Goal: Information Seeking & Learning: Find specific fact

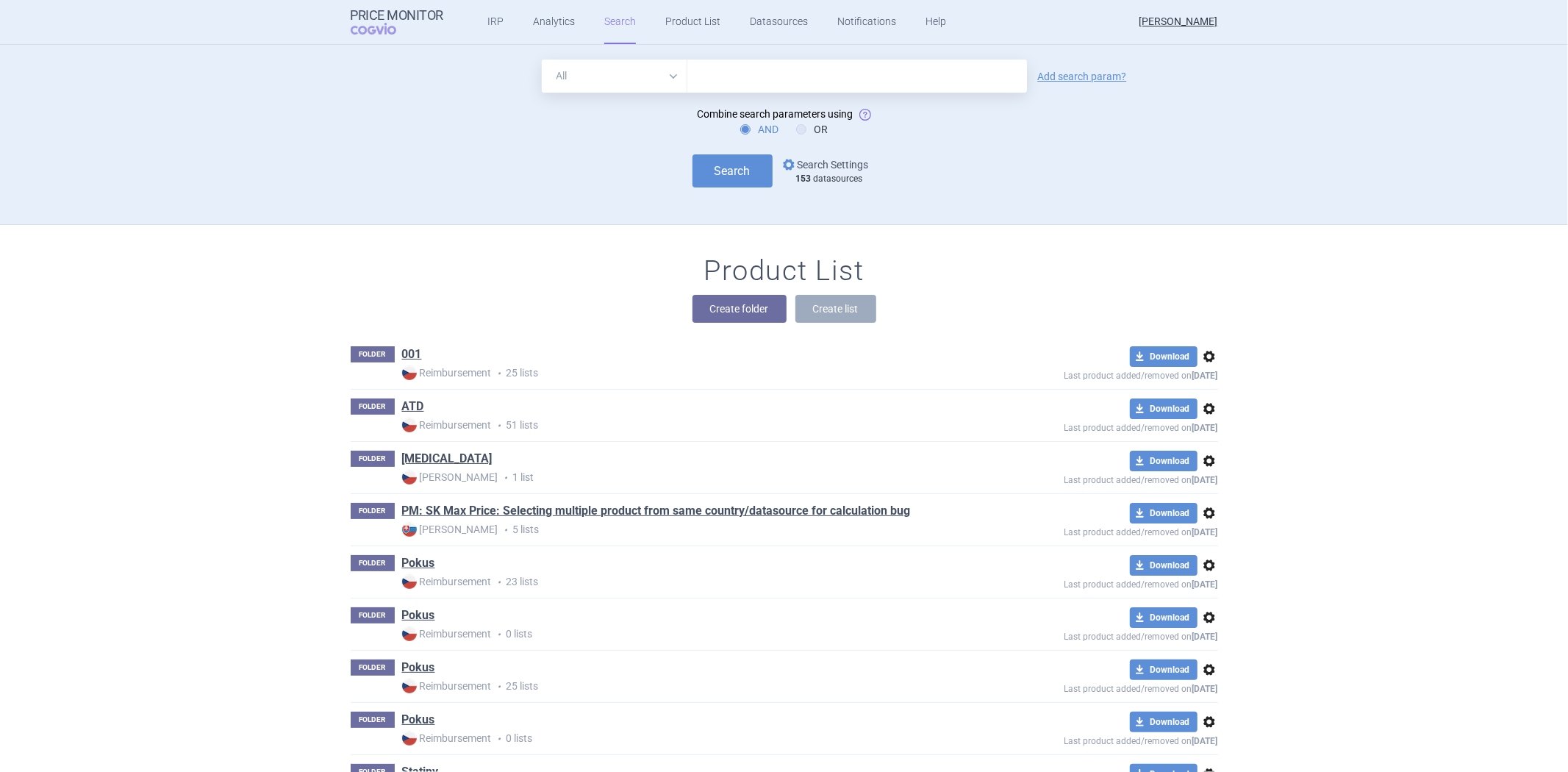
click at [809, 165] on link "options Search Settings" at bounding box center [824, 165] width 89 height 18
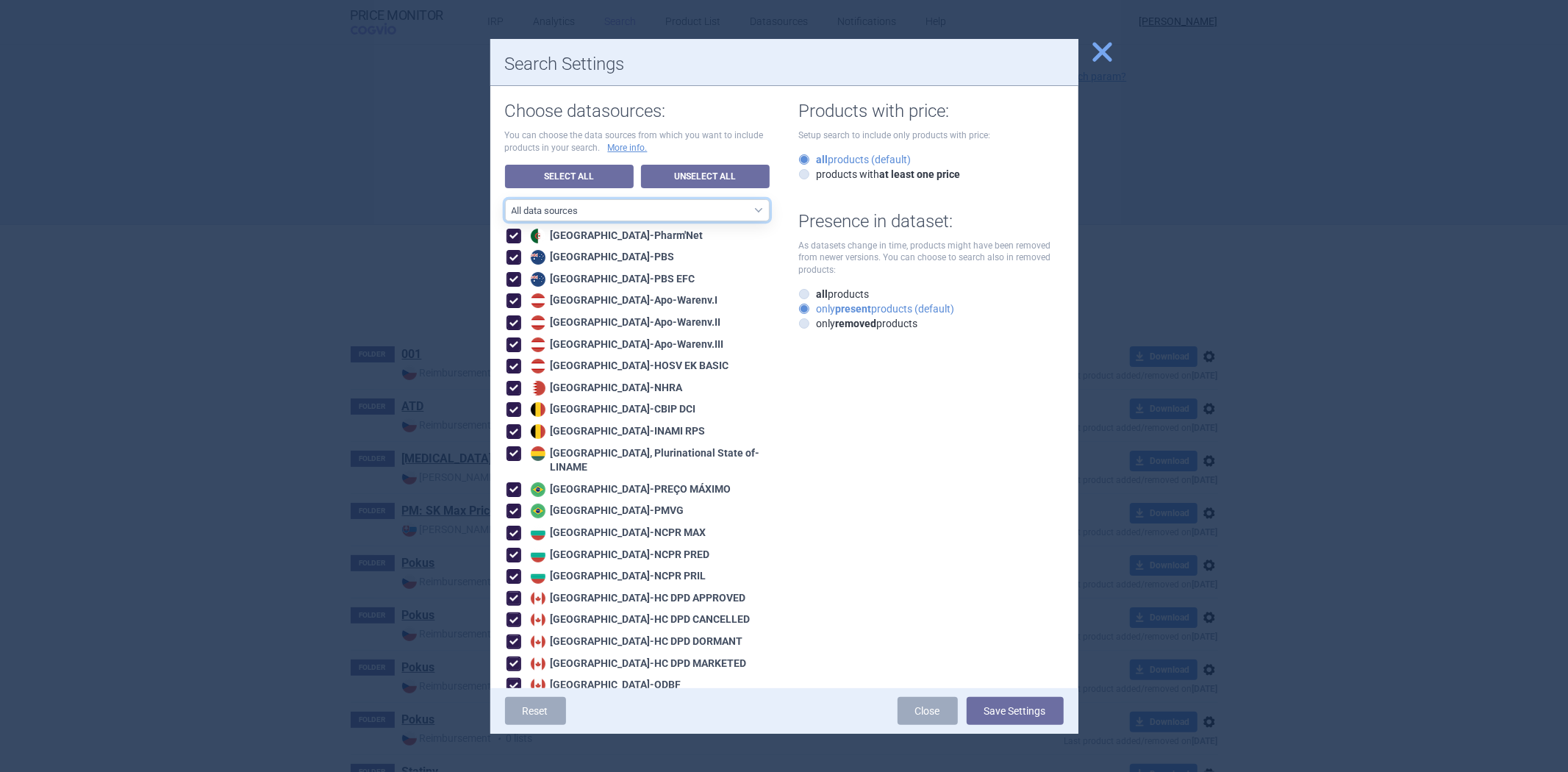
click at [658, 212] on select "All data sources CZ reference sources - Reimbursement SK reference sources - Of…" at bounding box center [637, 210] width 265 height 22
click at [655, 210] on select "All data sources CZ reference sources - Reimbursement SK reference sources - Of…" at bounding box center [637, 210] width 265 height 22
click at [695, 177] on link "Unselect All" at bounding box center [705, 177] width 129 height 24
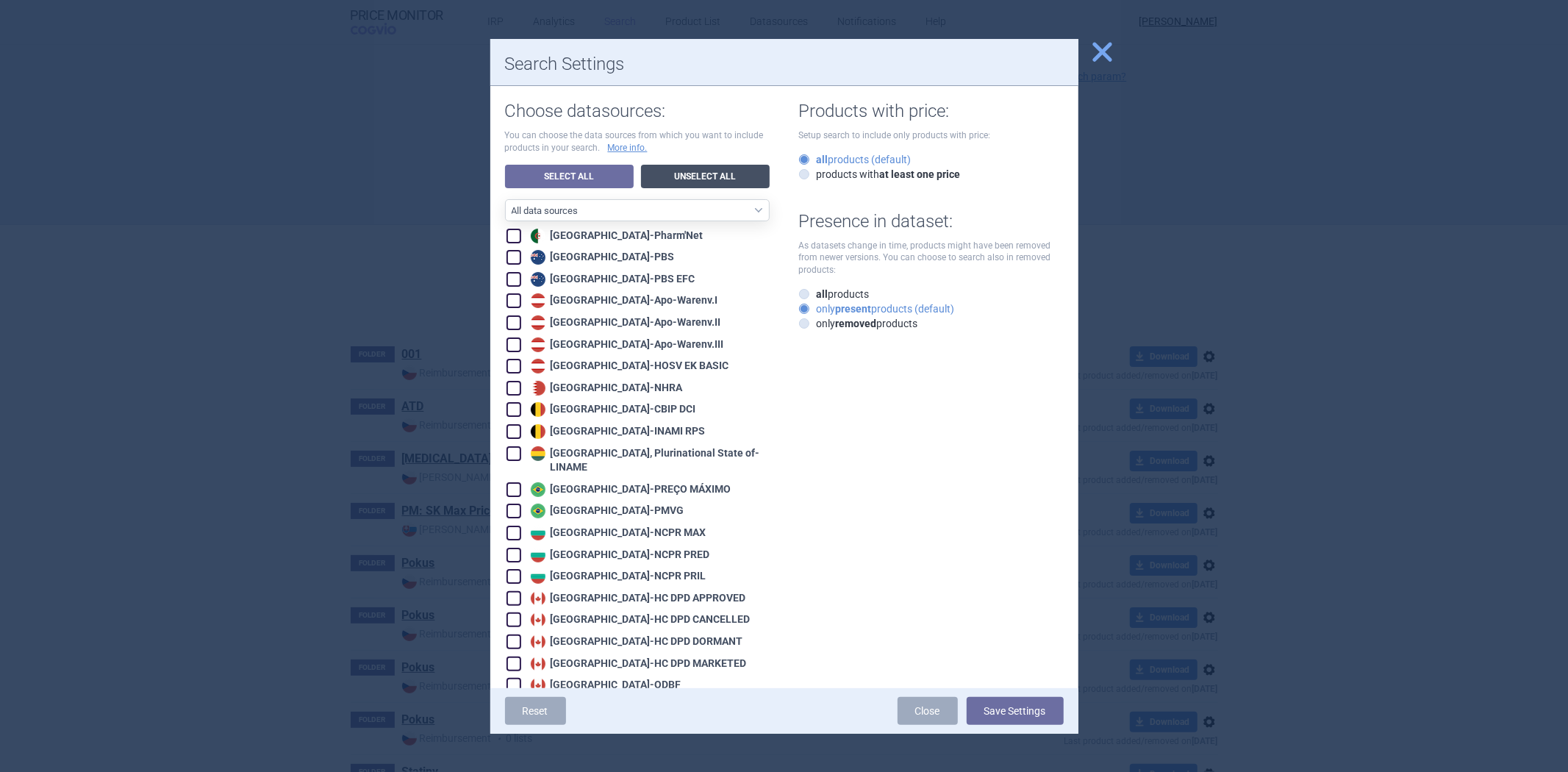
checkbox input "false"
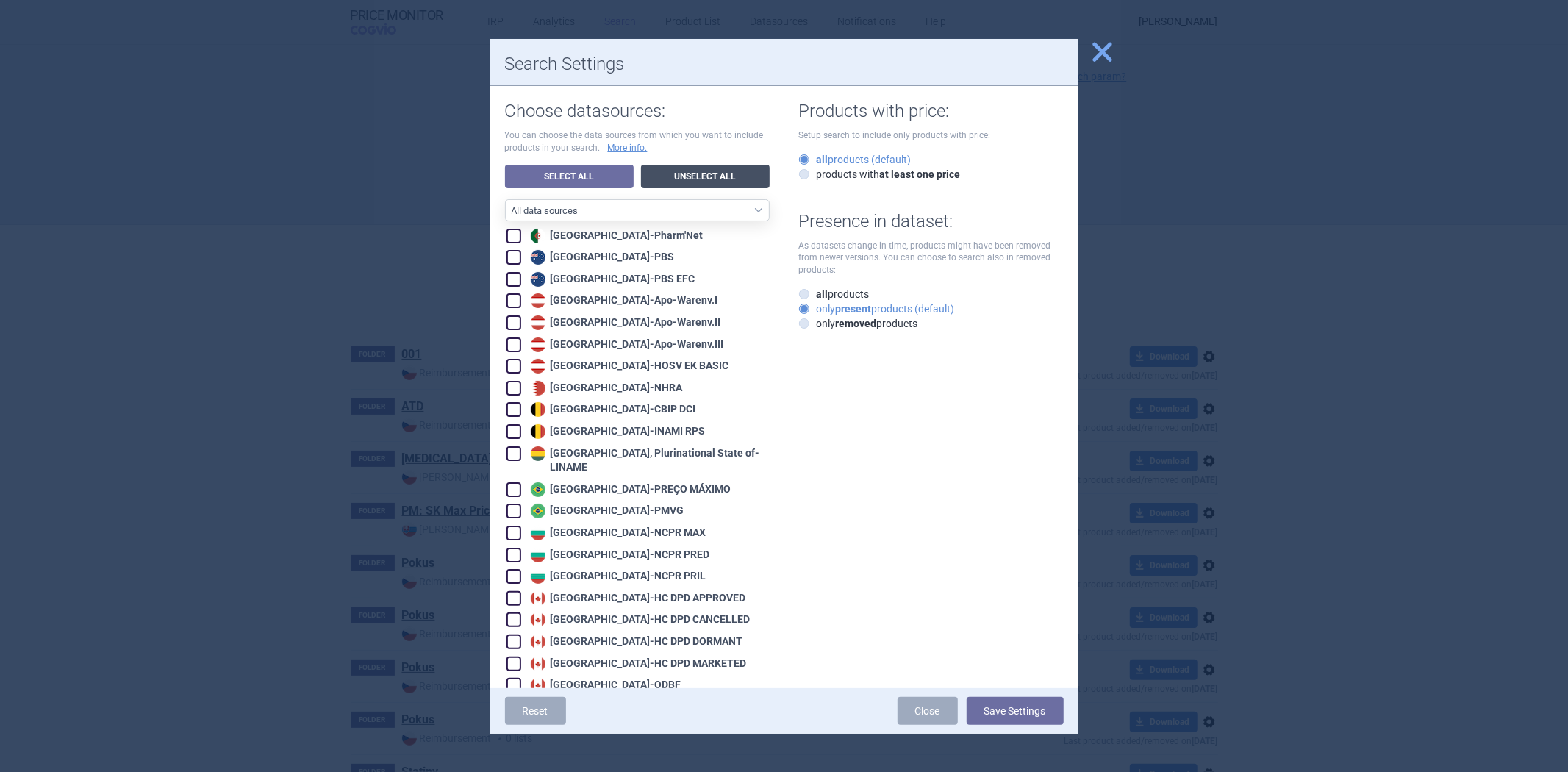
checkbox input "false"
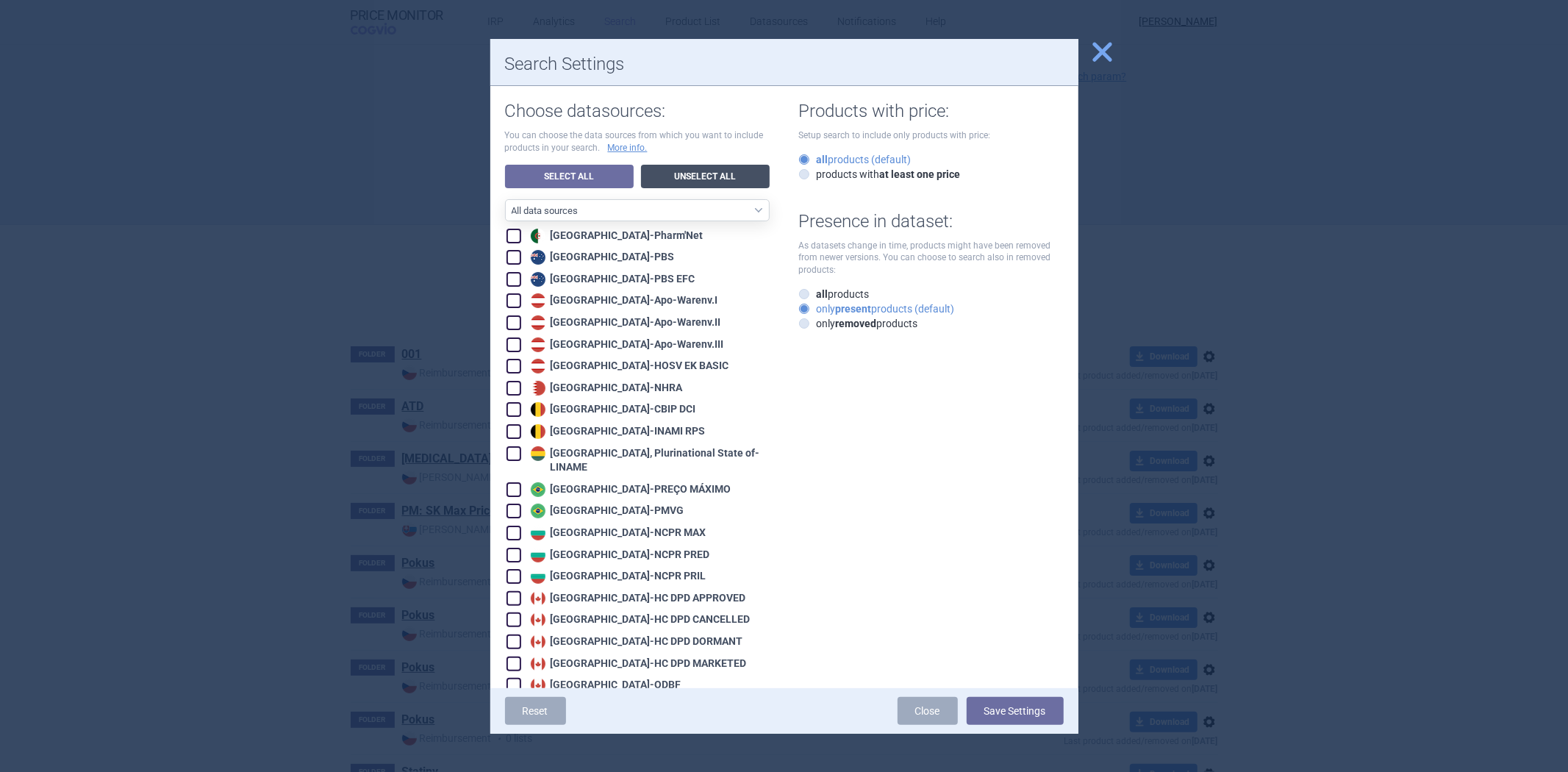
checkbox input "false"
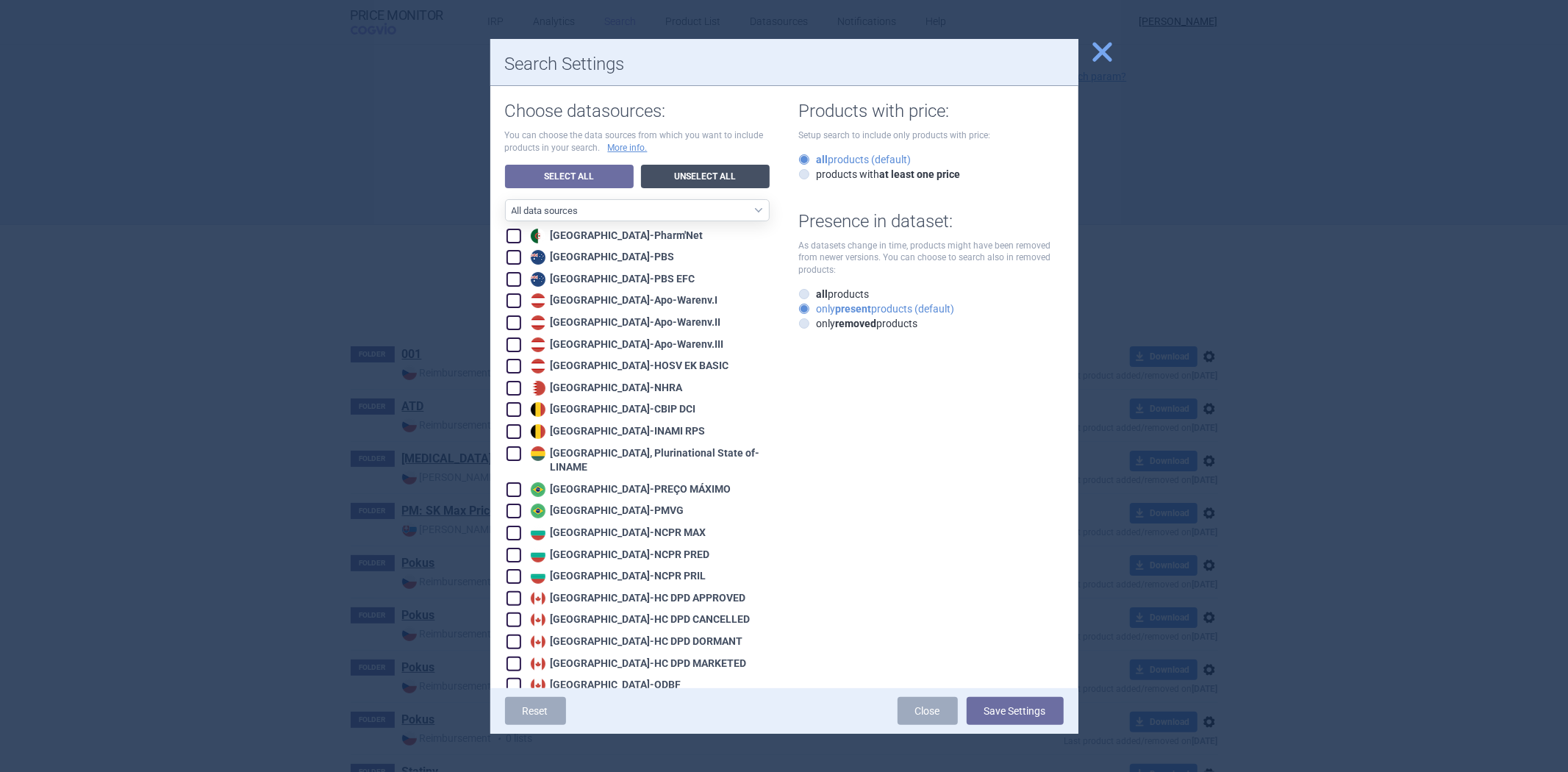
checkbox input "false"
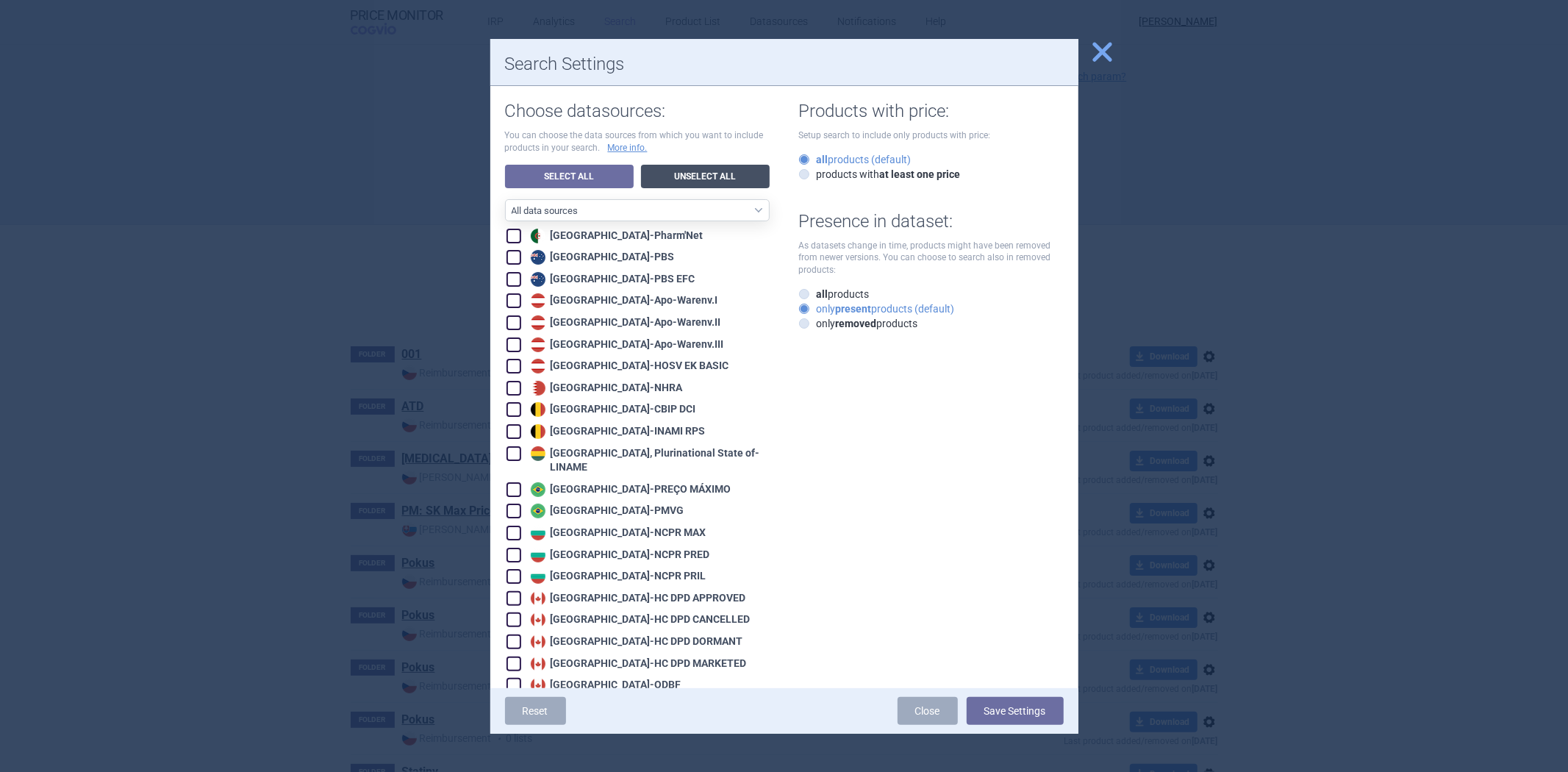
checkbox input "false"
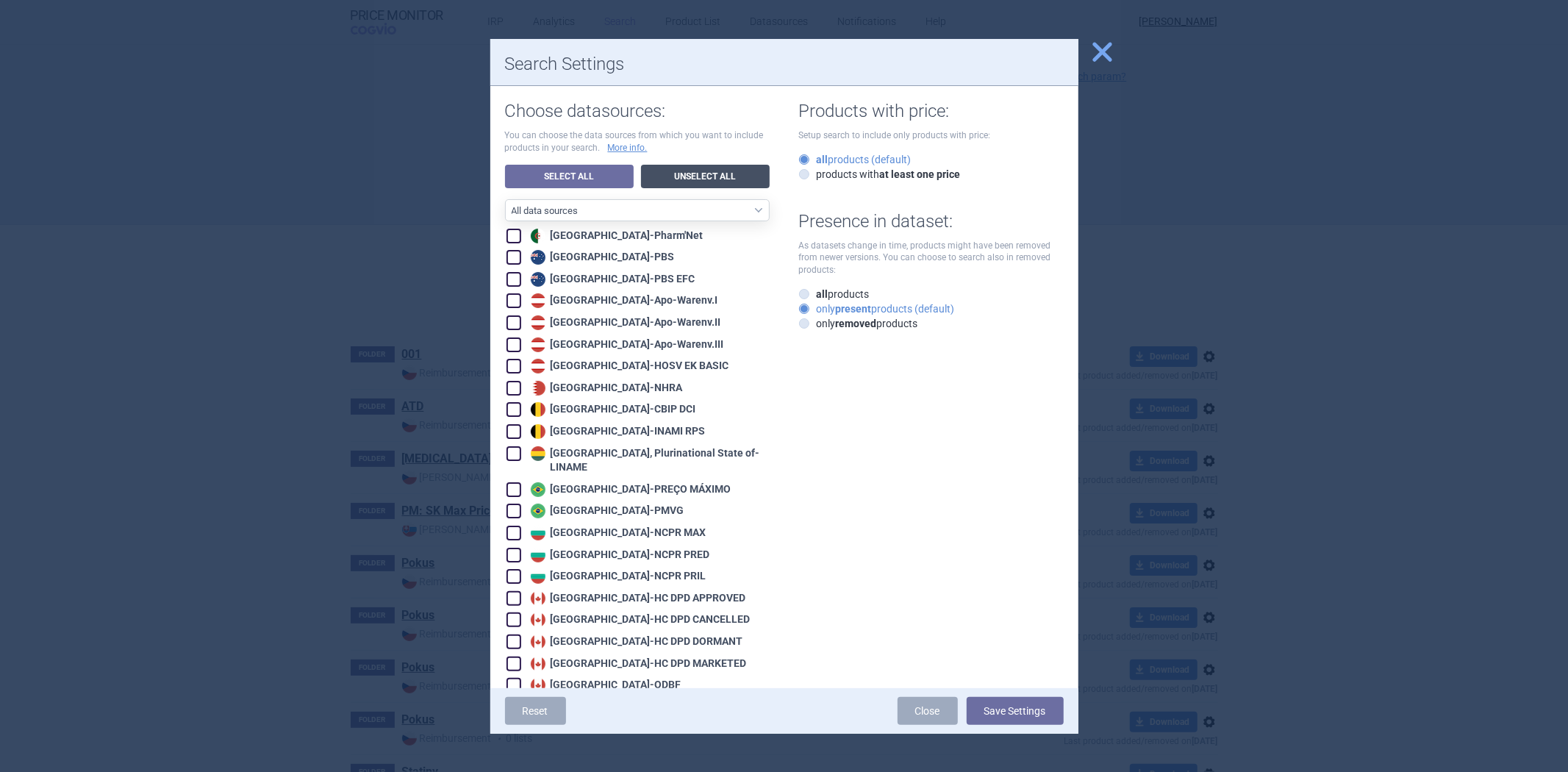
checkbox input "false"
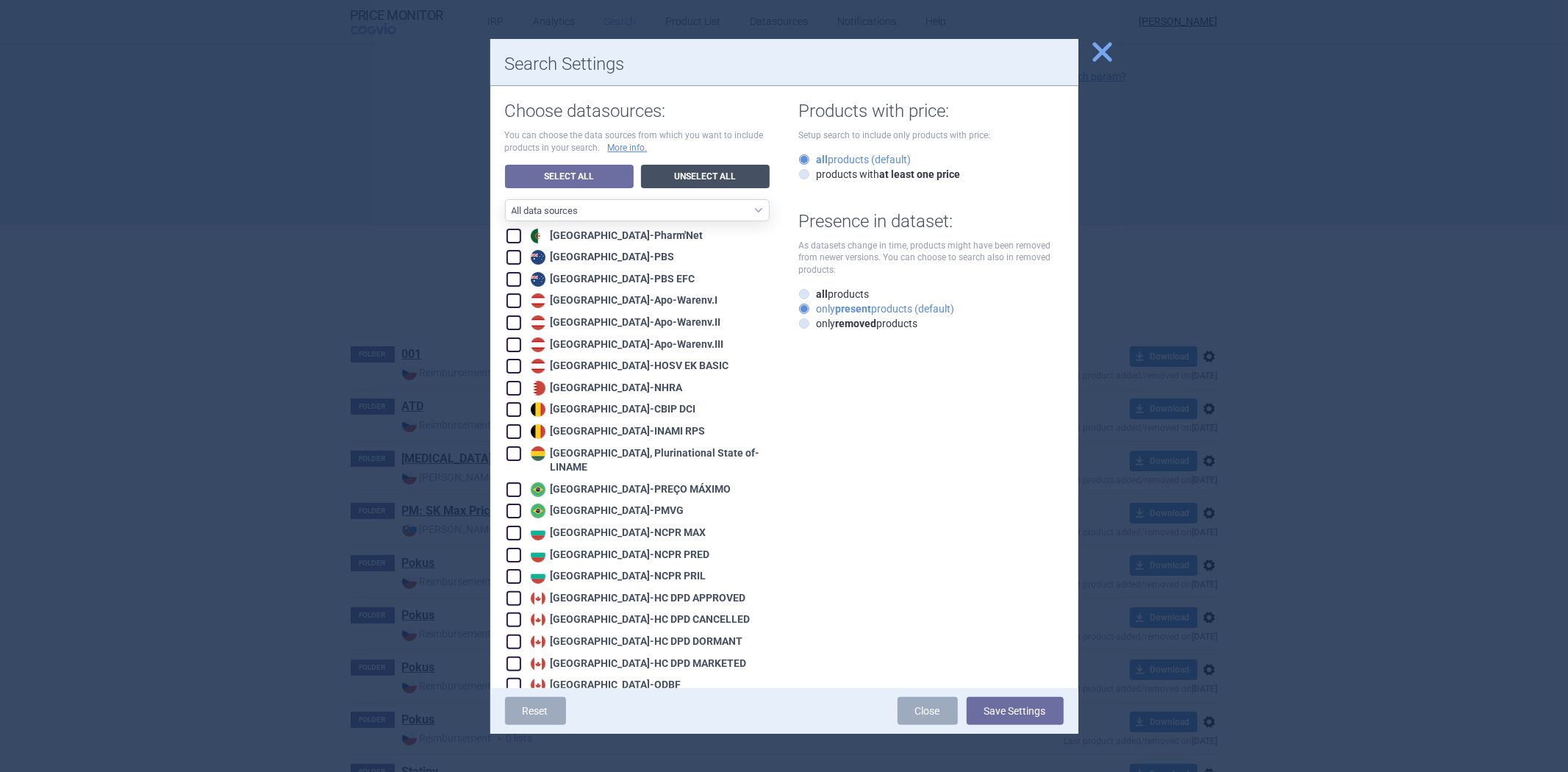
checkbox input "false"
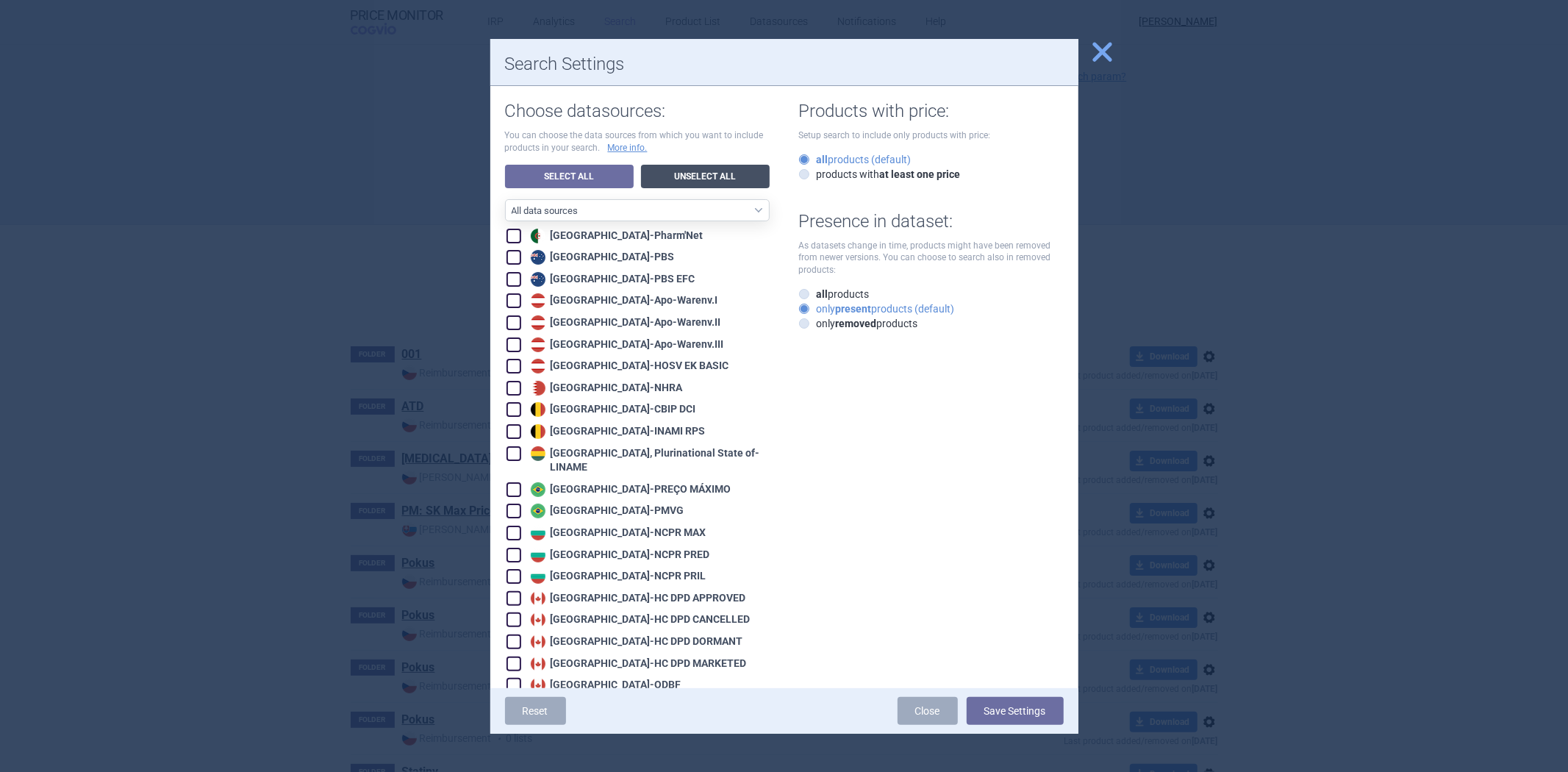
checkbox input "false"
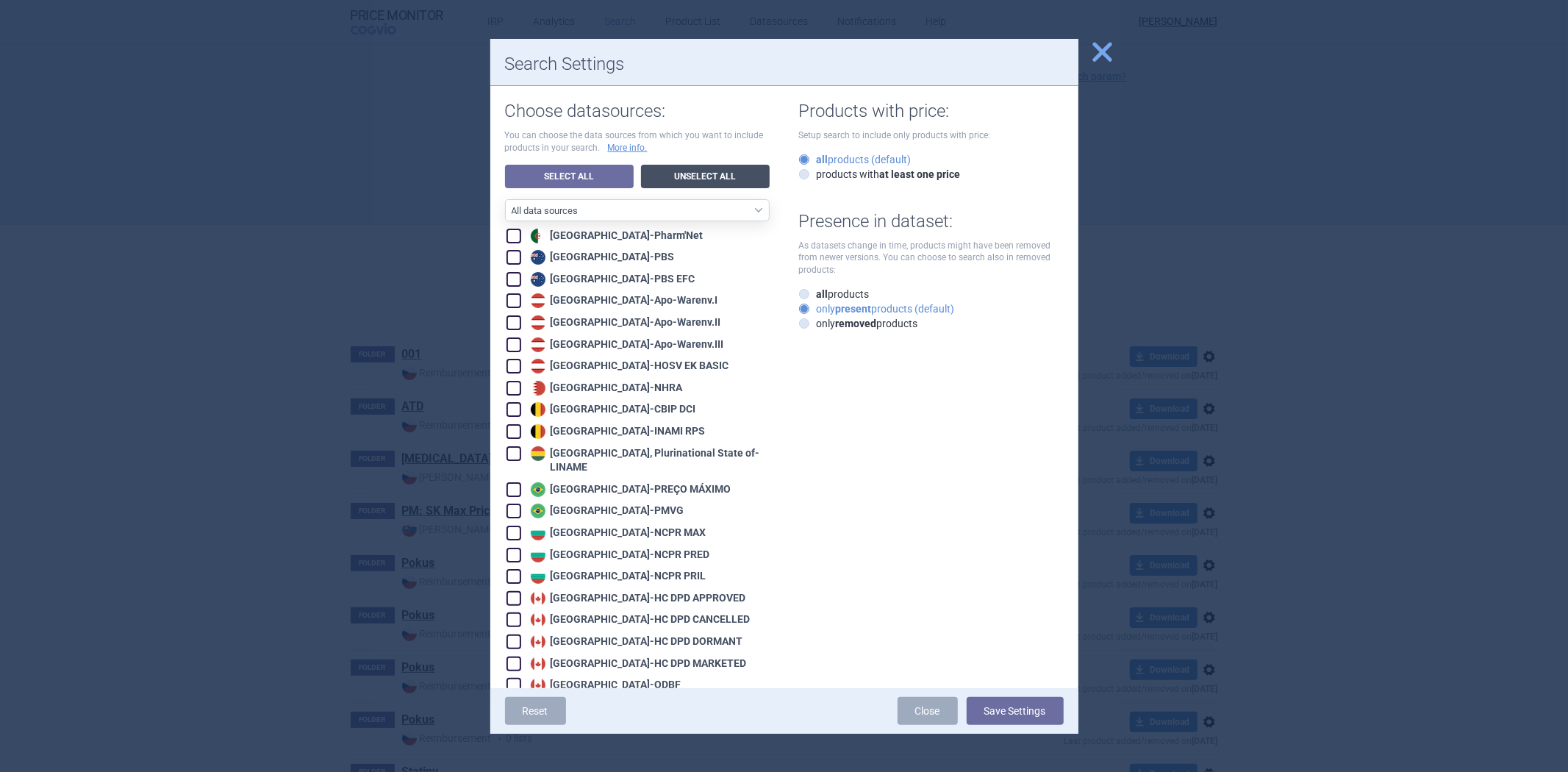
checkbox input "false"
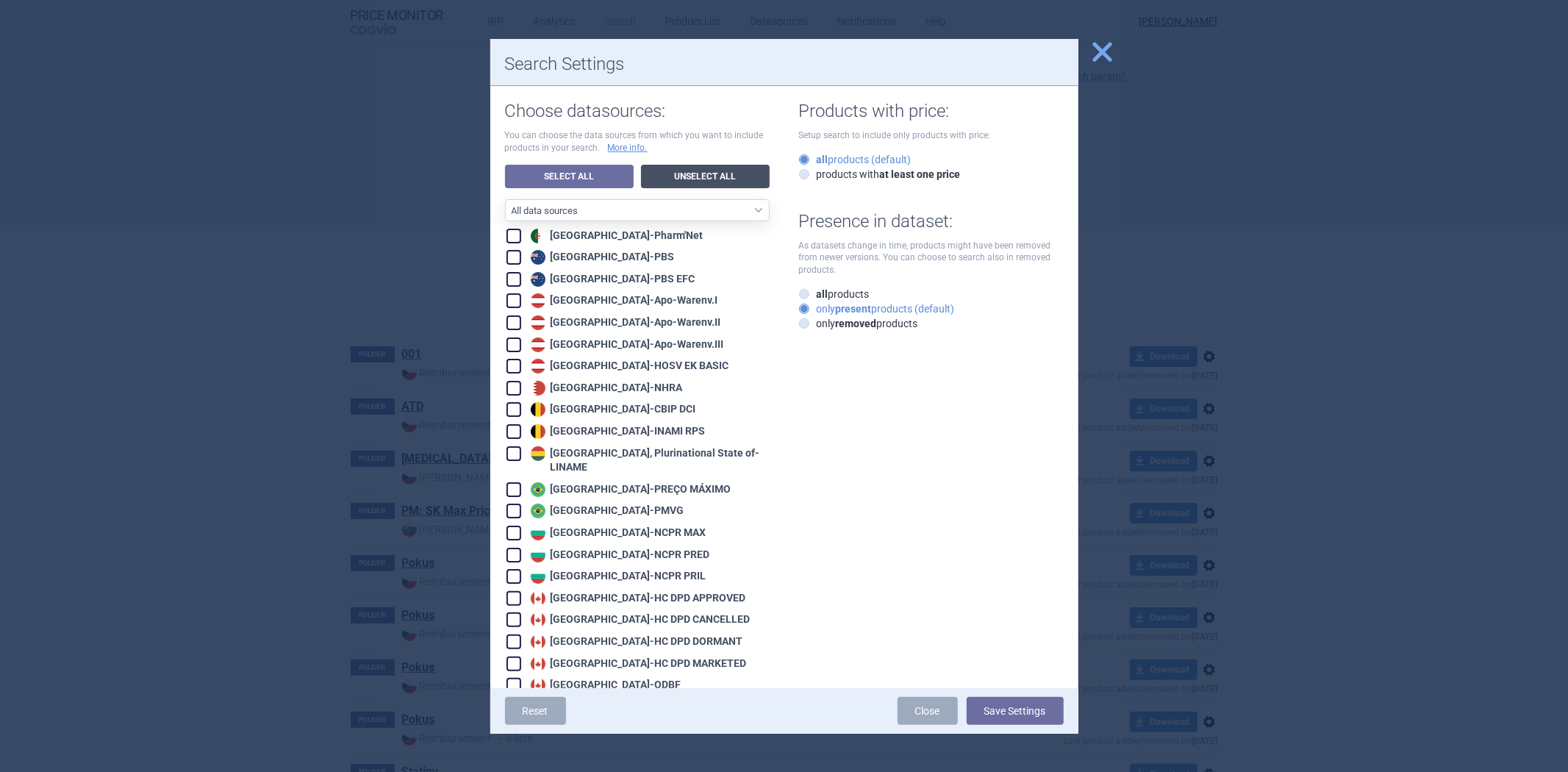
checkbox input "false"
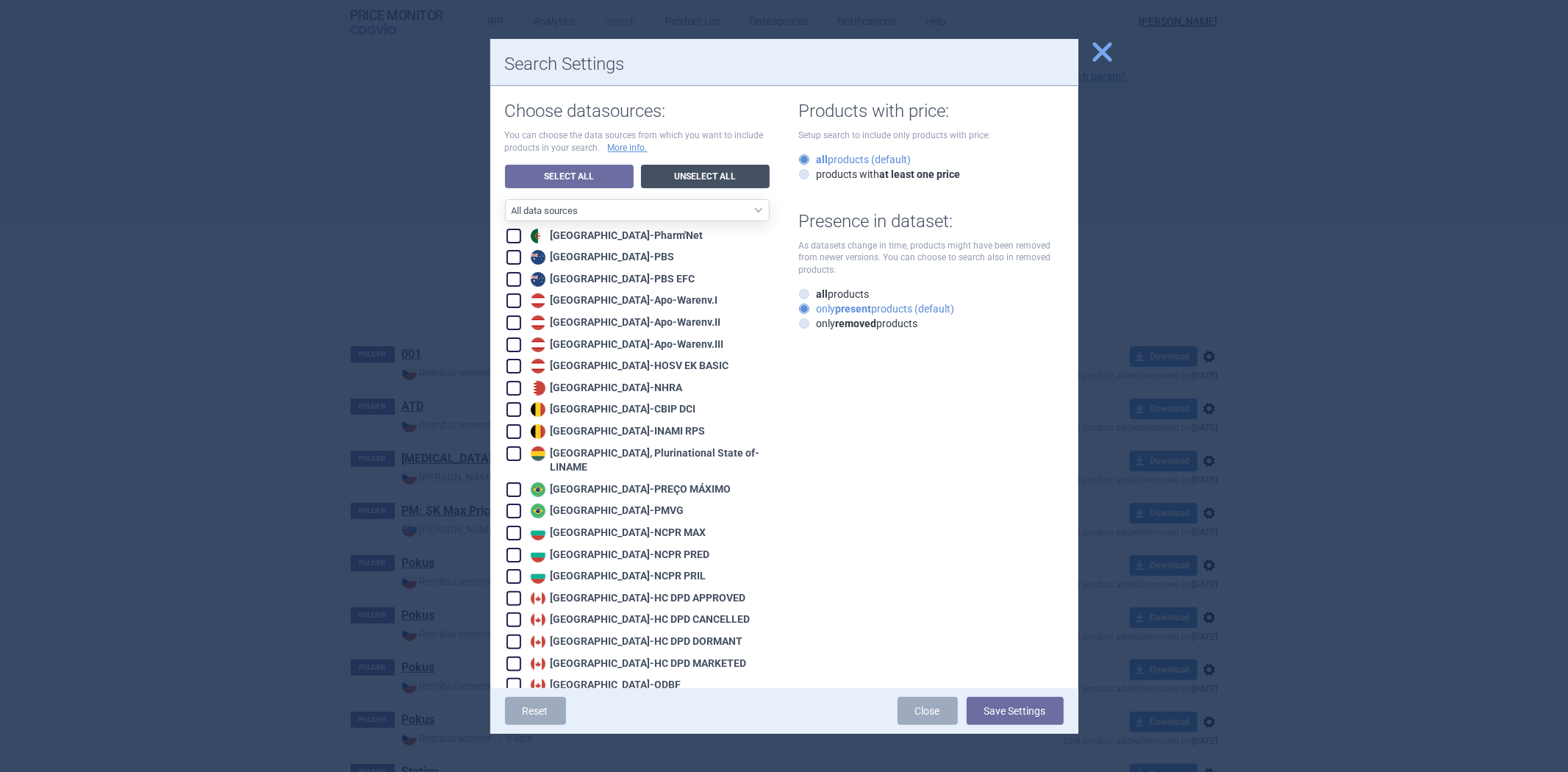
checkbox input "false"
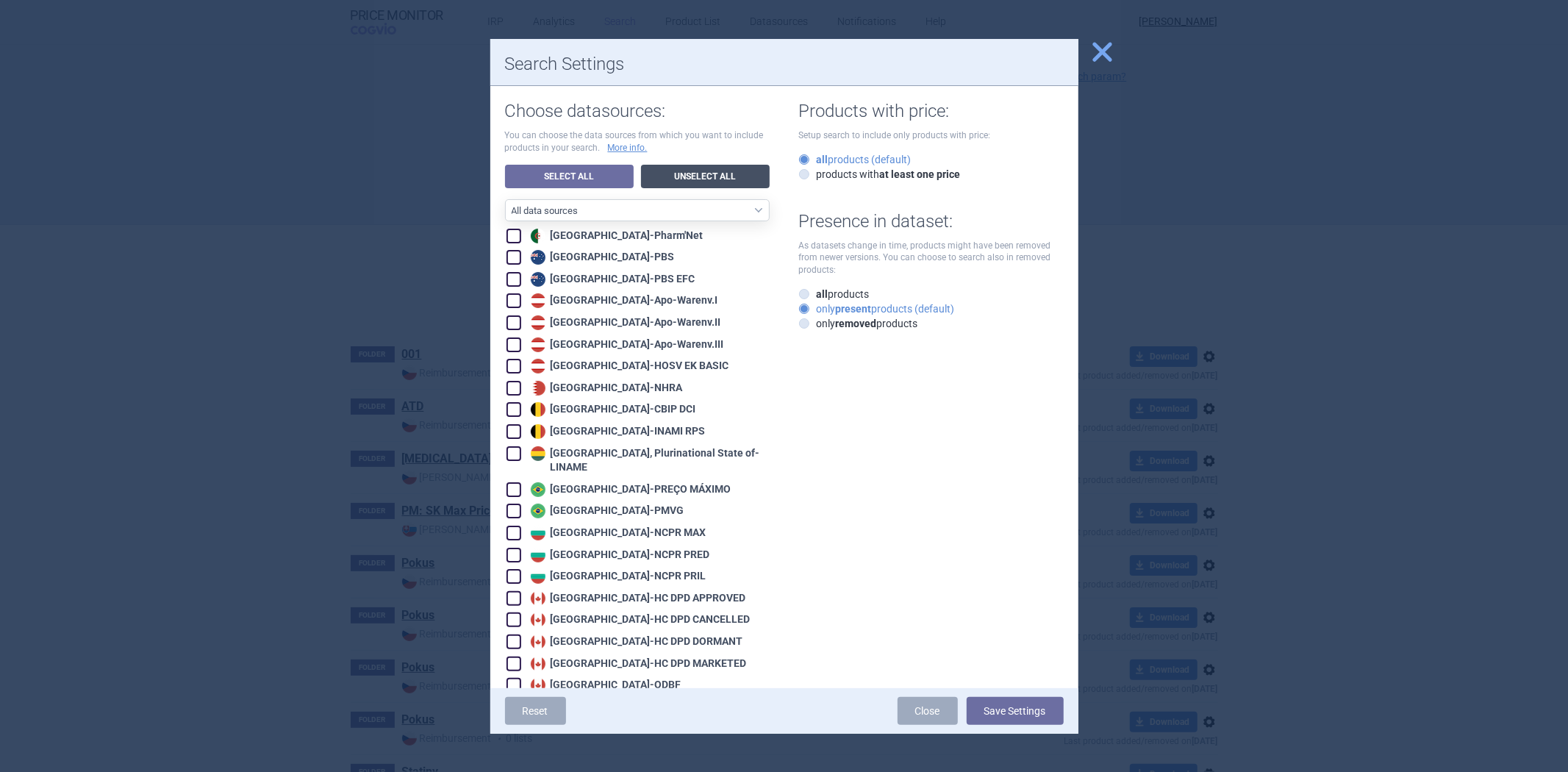
checkbox input "false"
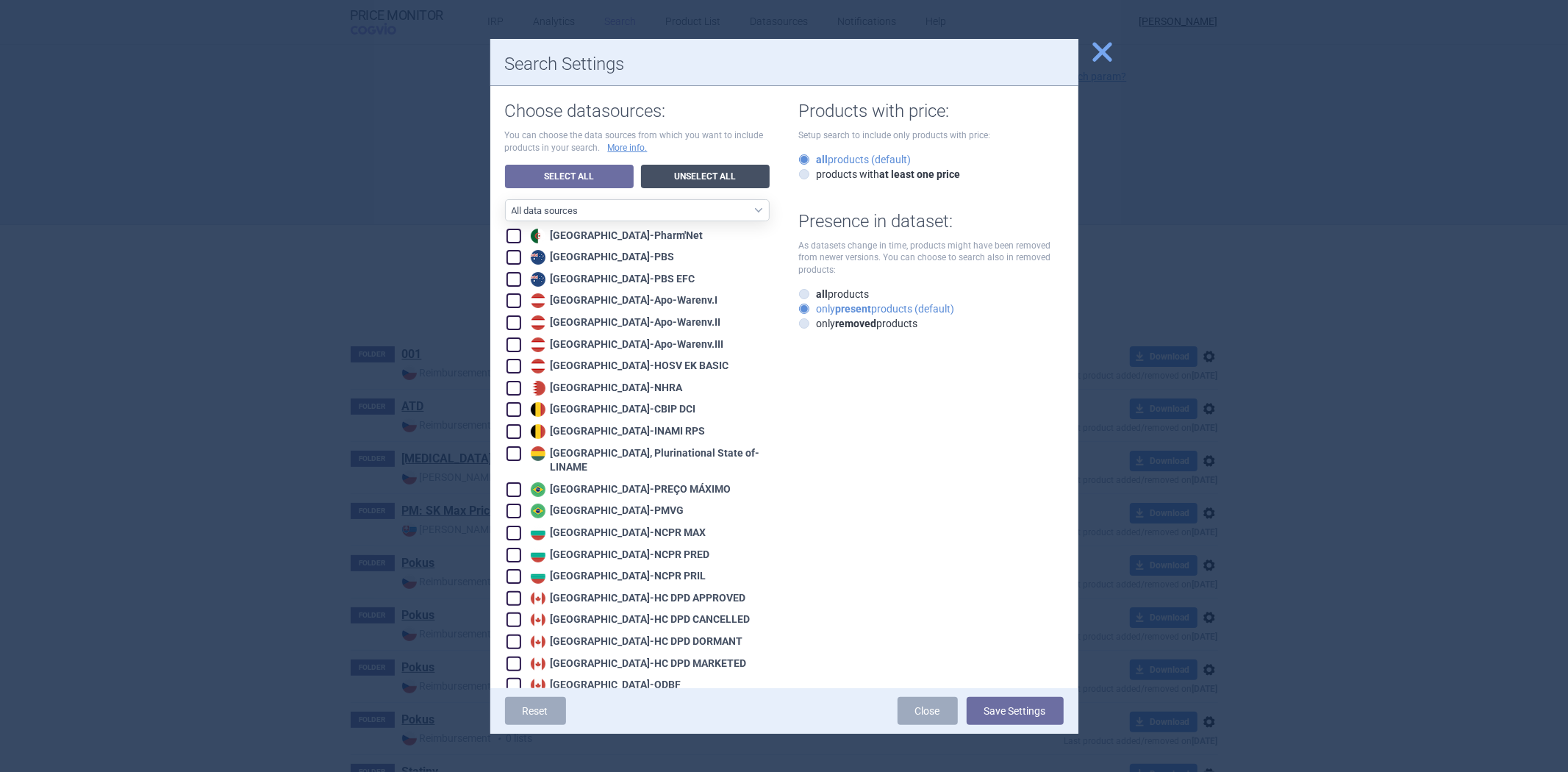
checkbox input "false"
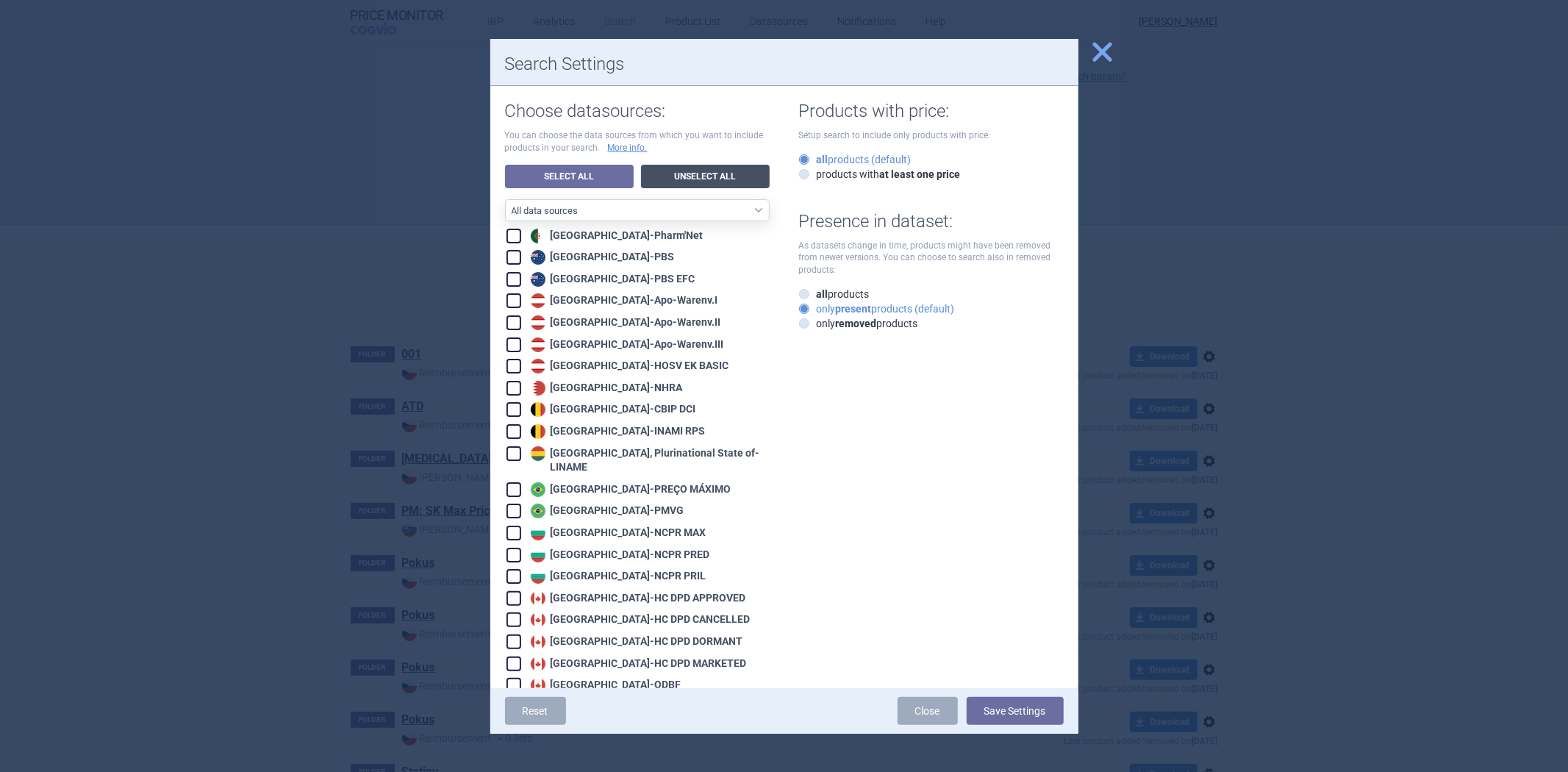
checkbox input "false"
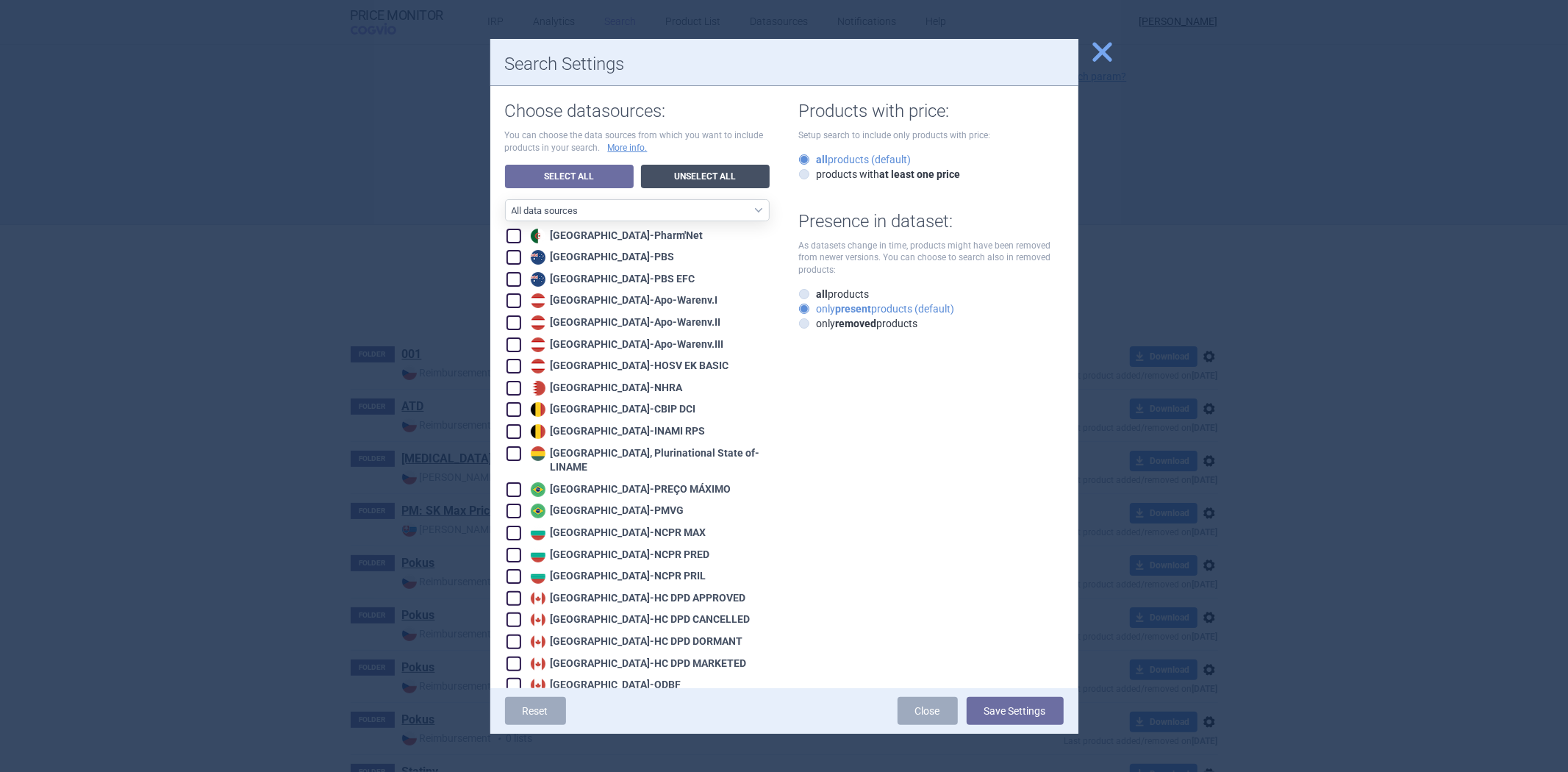
checkbox input "false"
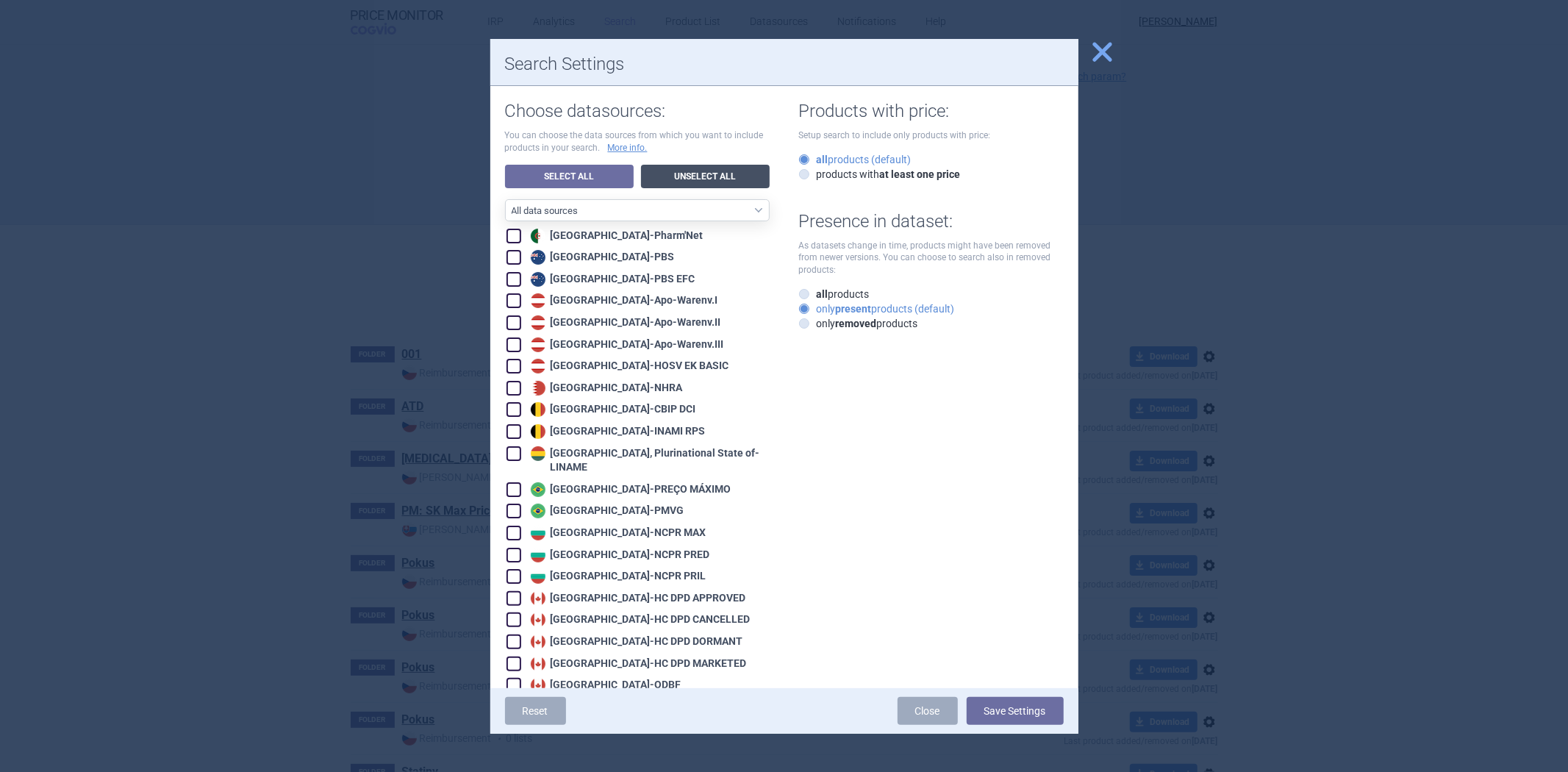
checkbox input "false"
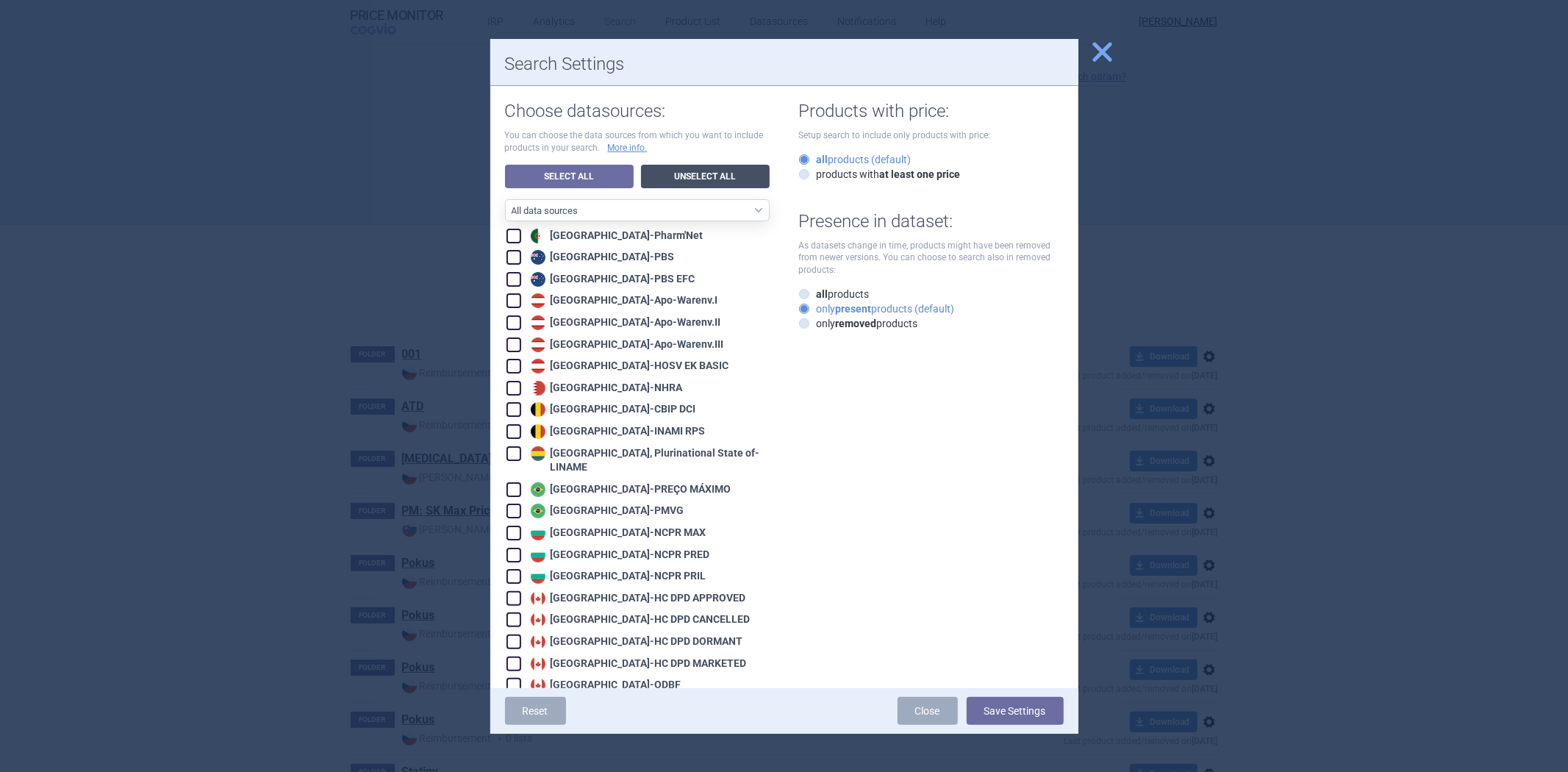
checkbox input "false"
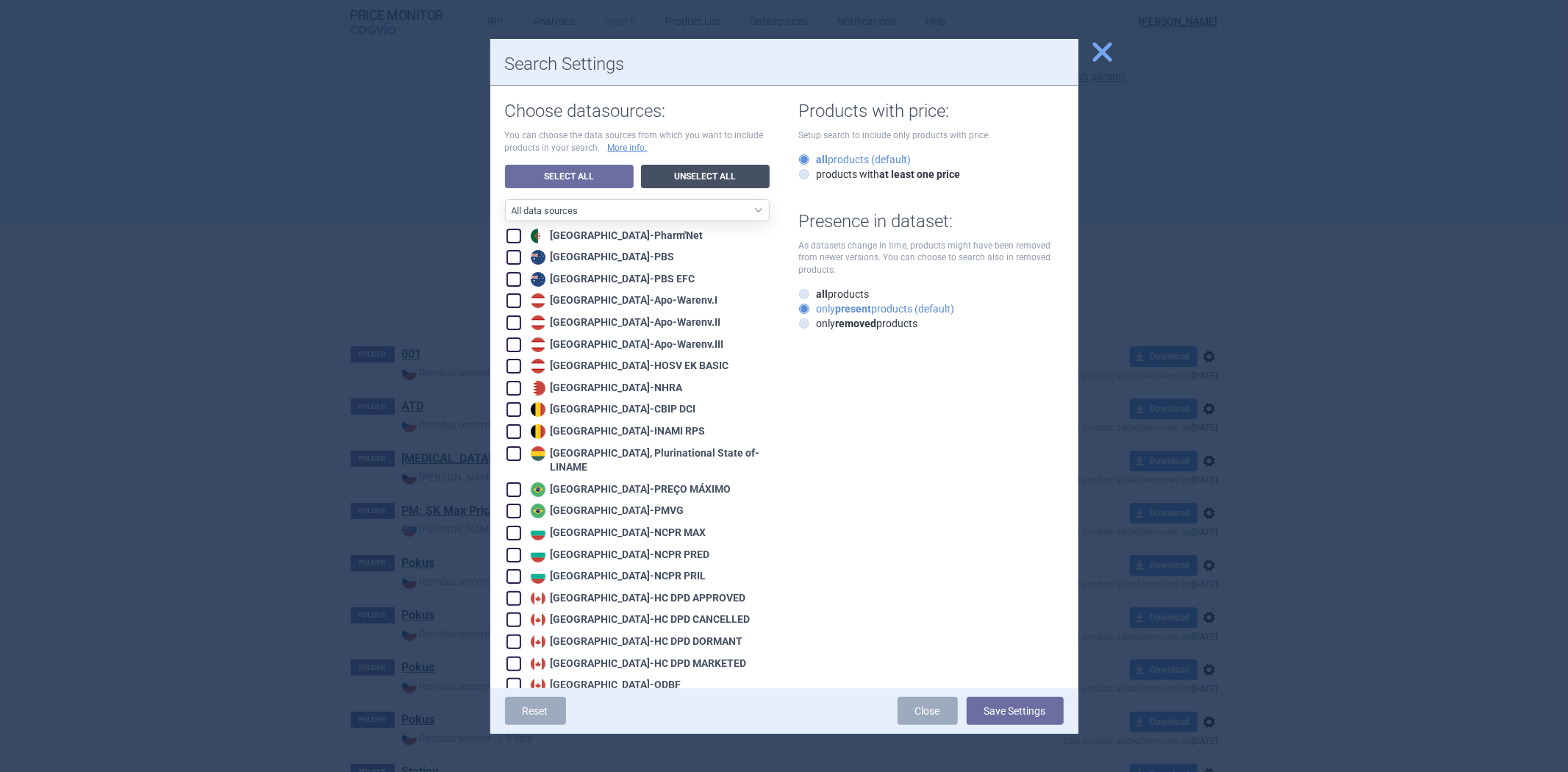
checkbox input "false"
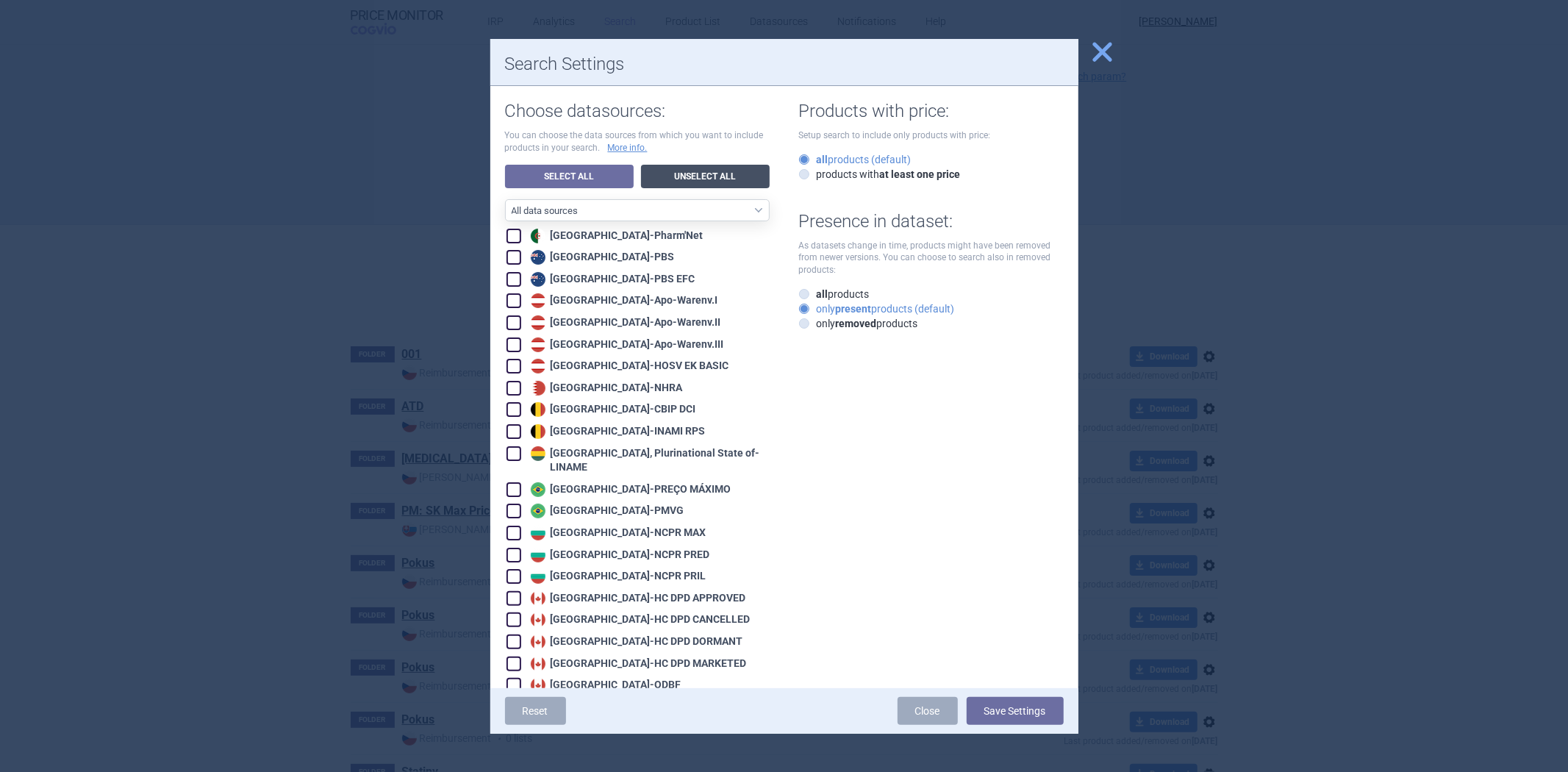
checkbox input "false"
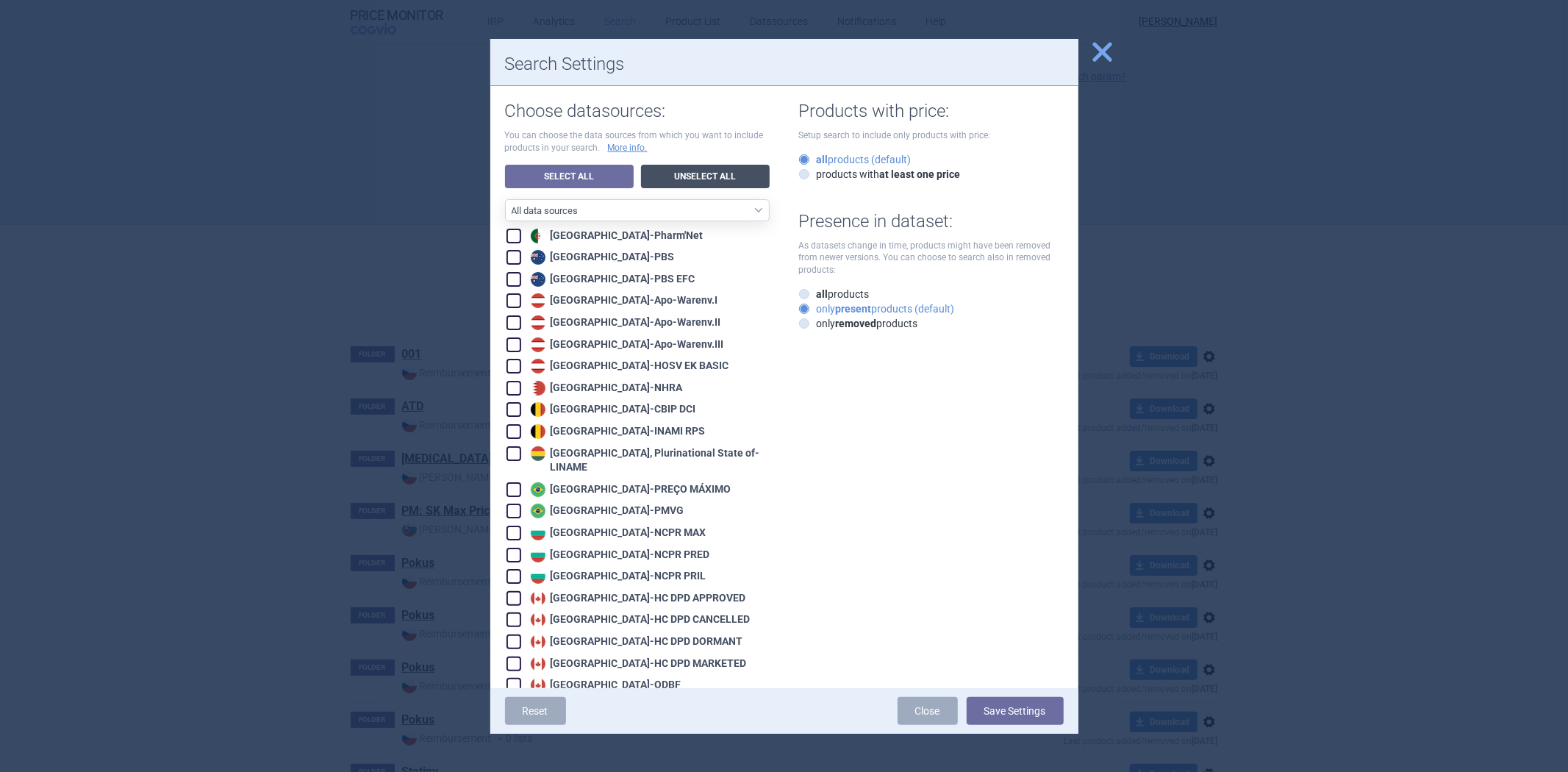
checkbox input "false"
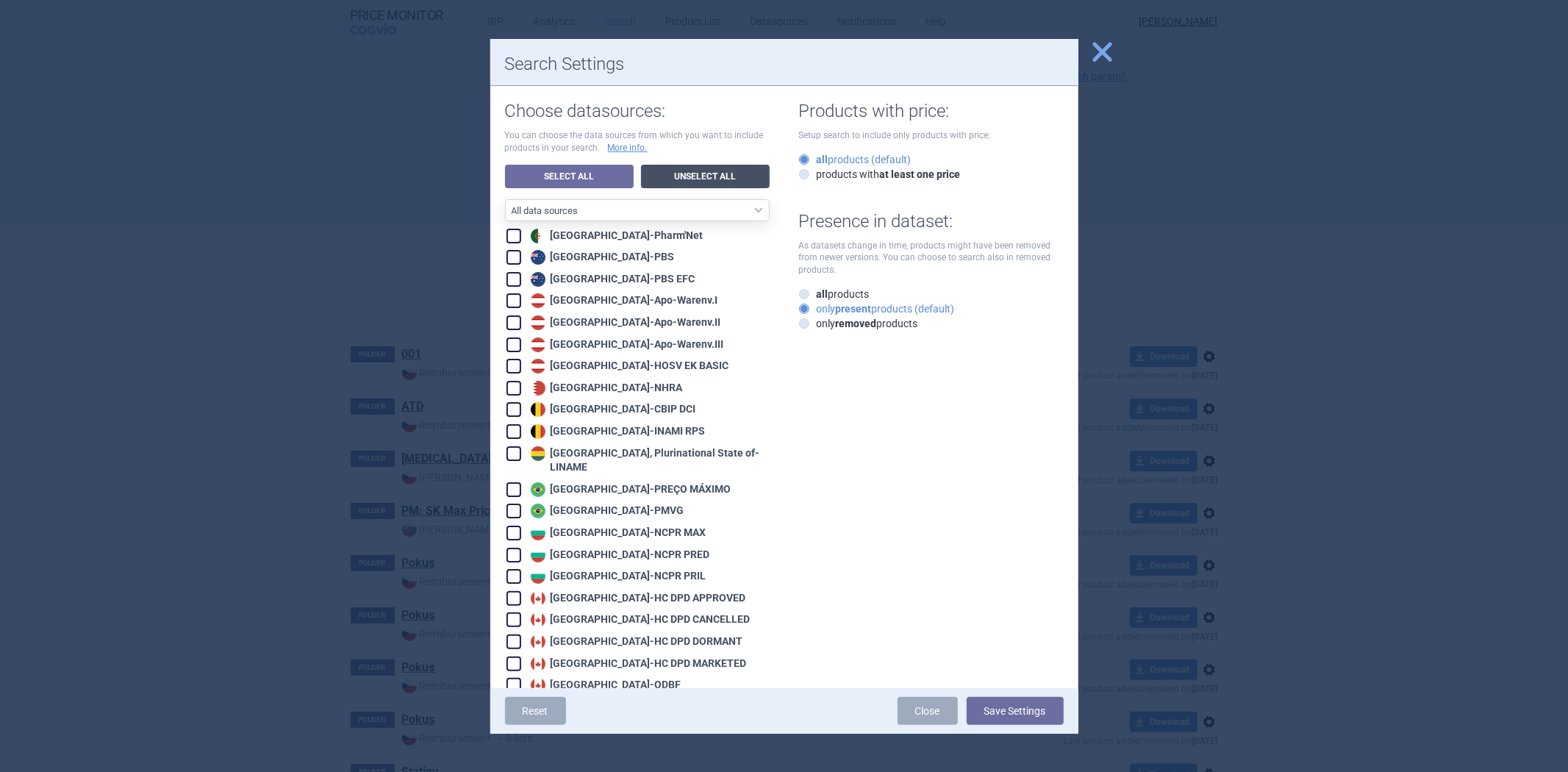
checkbox input "false"
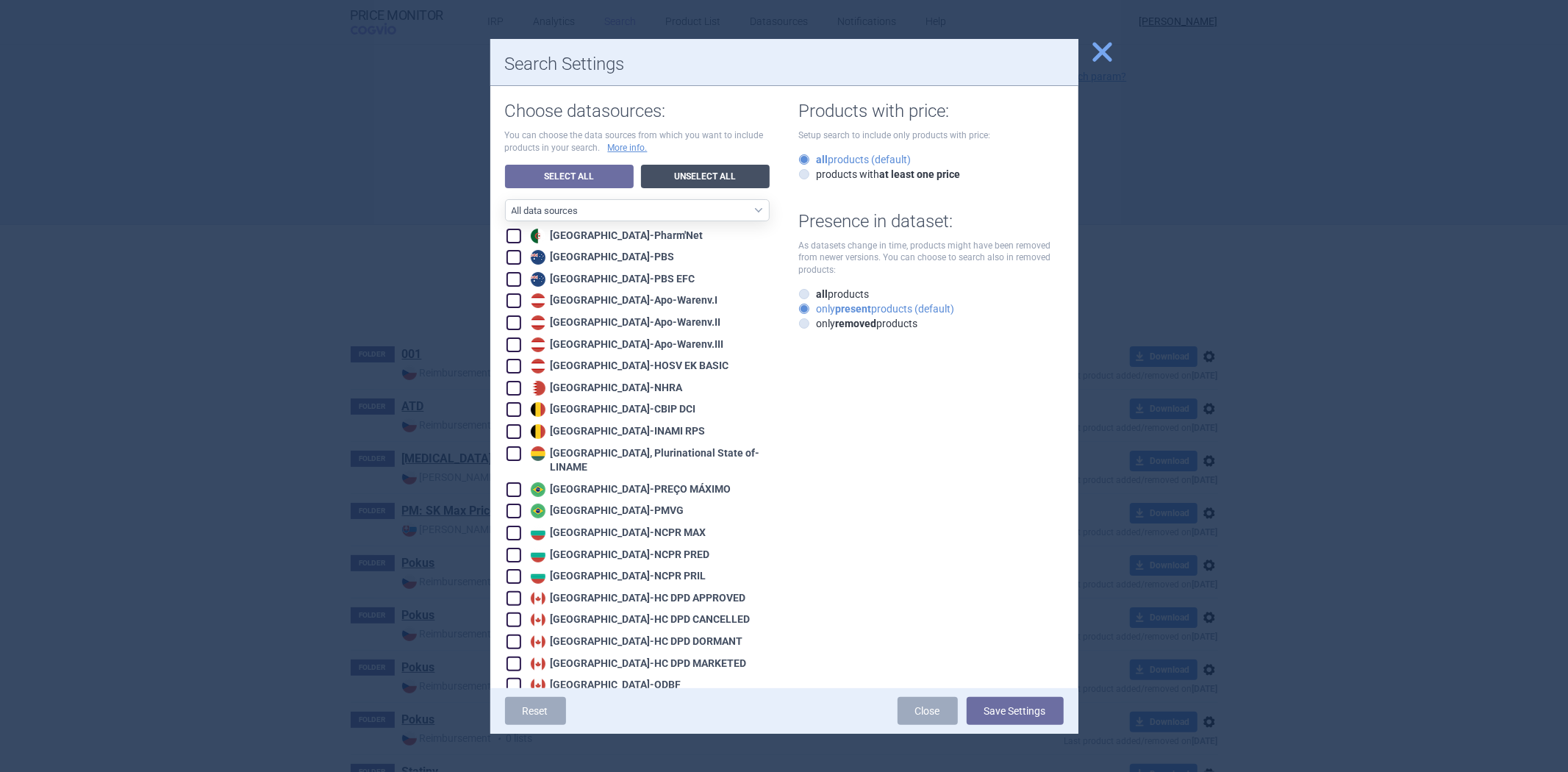
checkbox input "false"
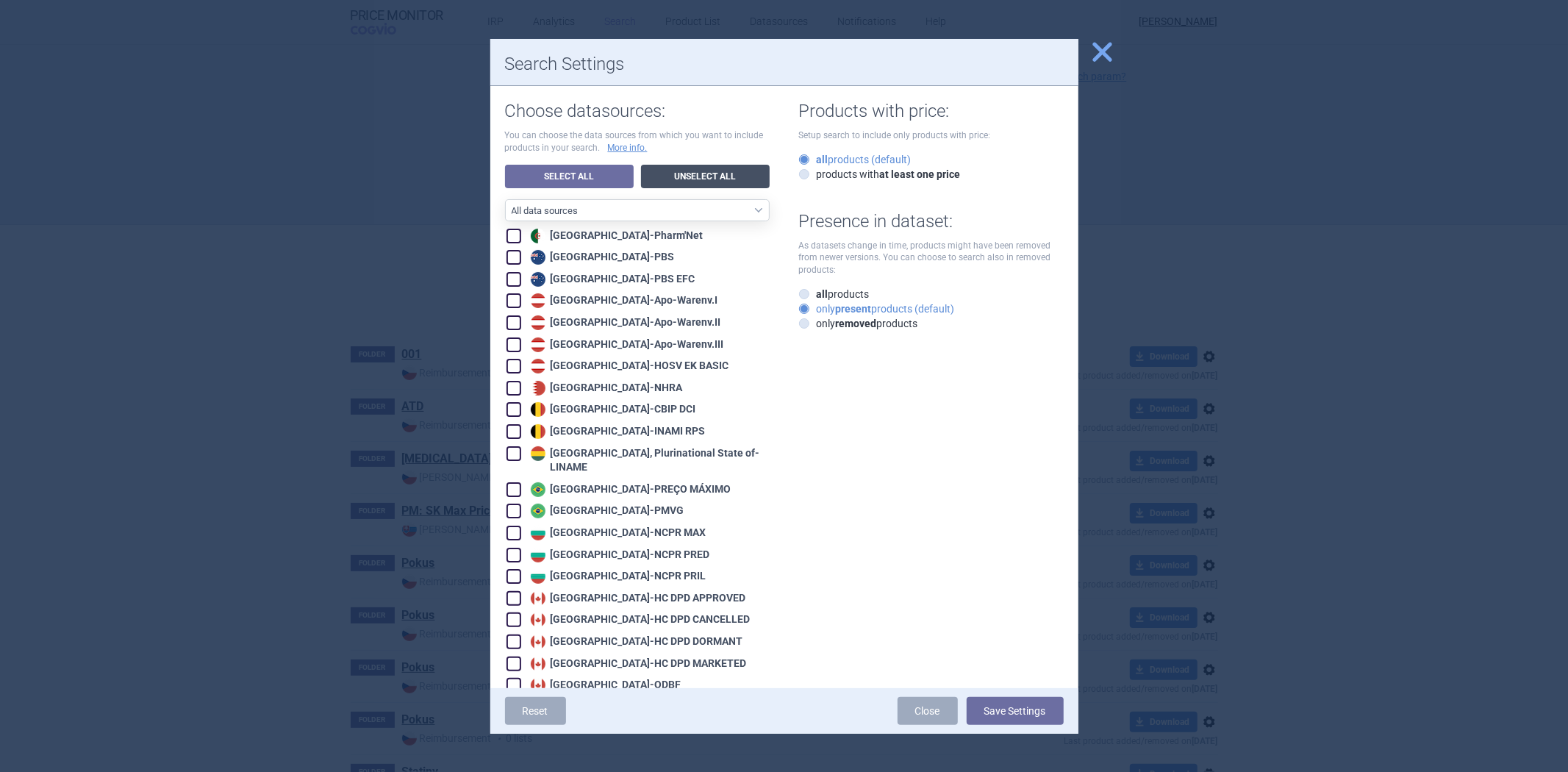
checkbox input "false"
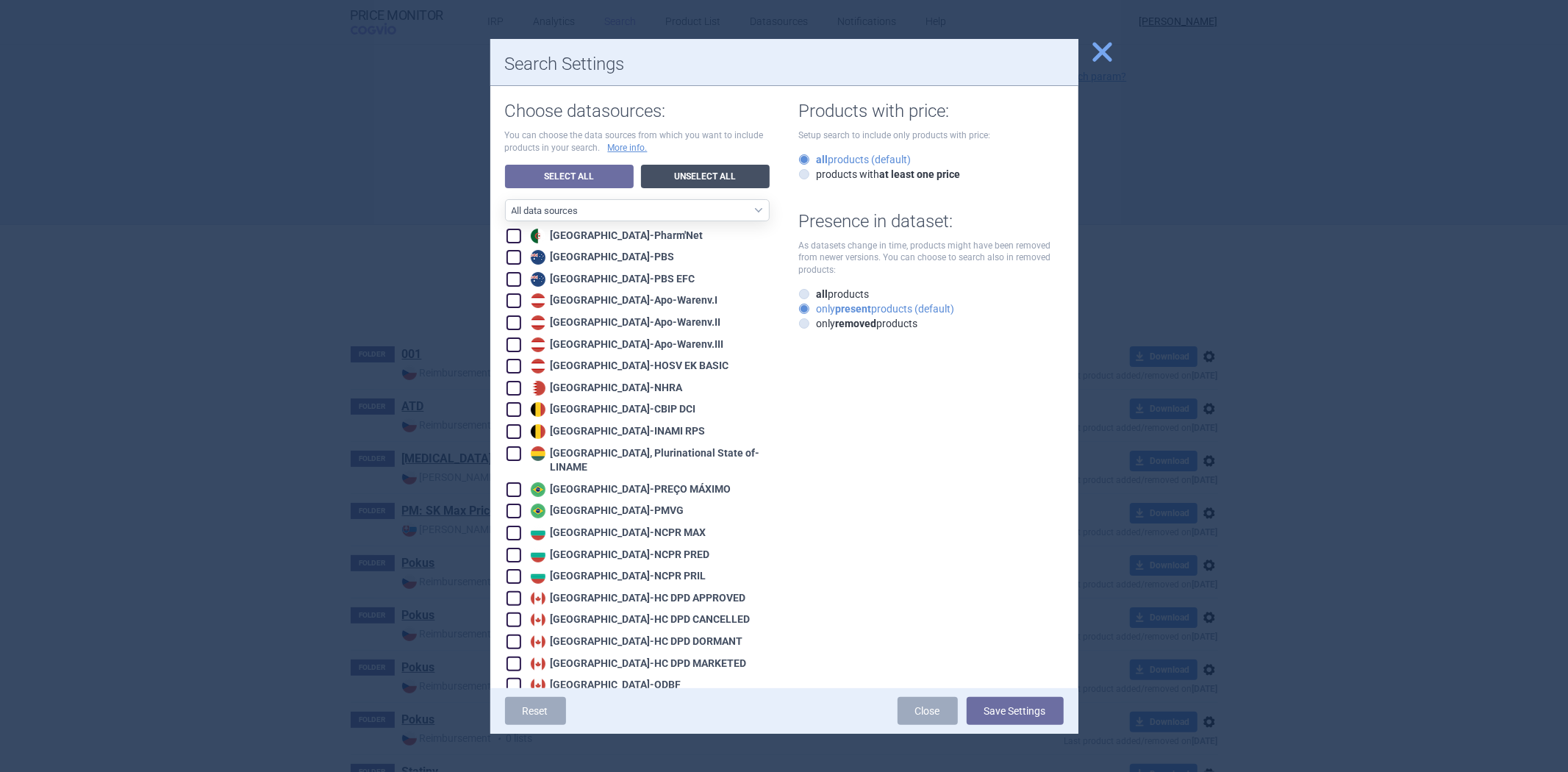
checkbox input "false"
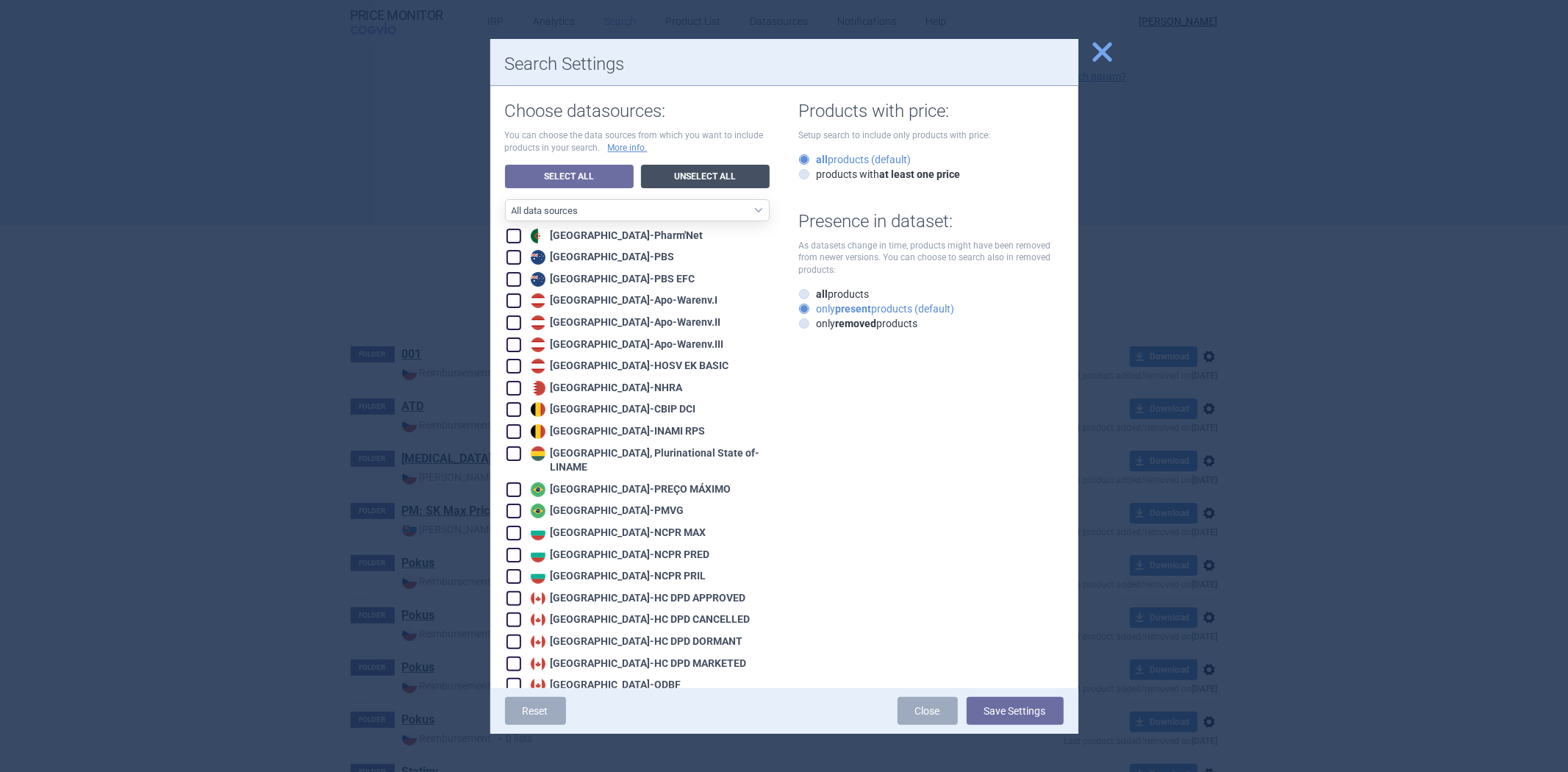
checkbox input "false"
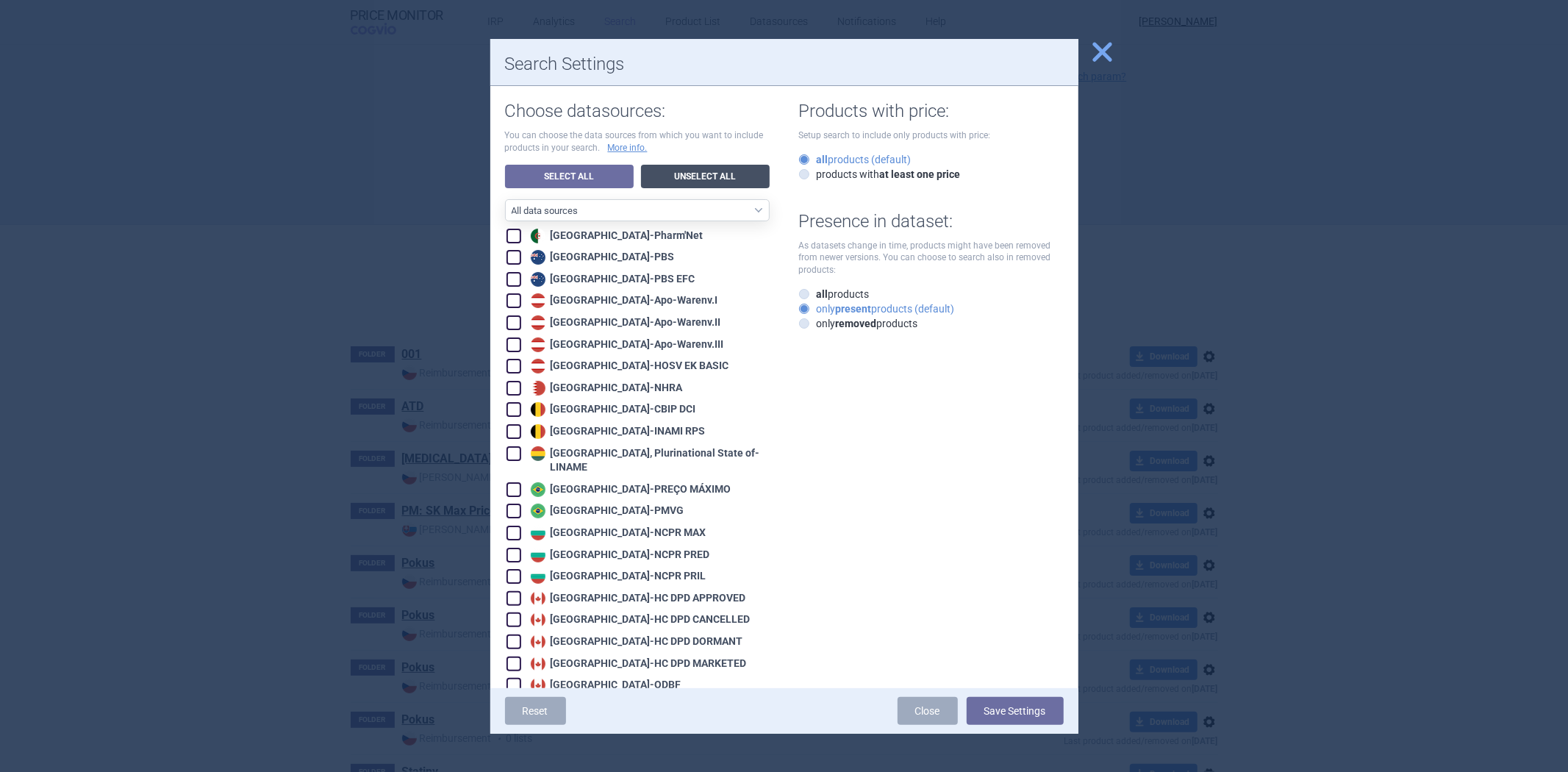
checkbox input "false"
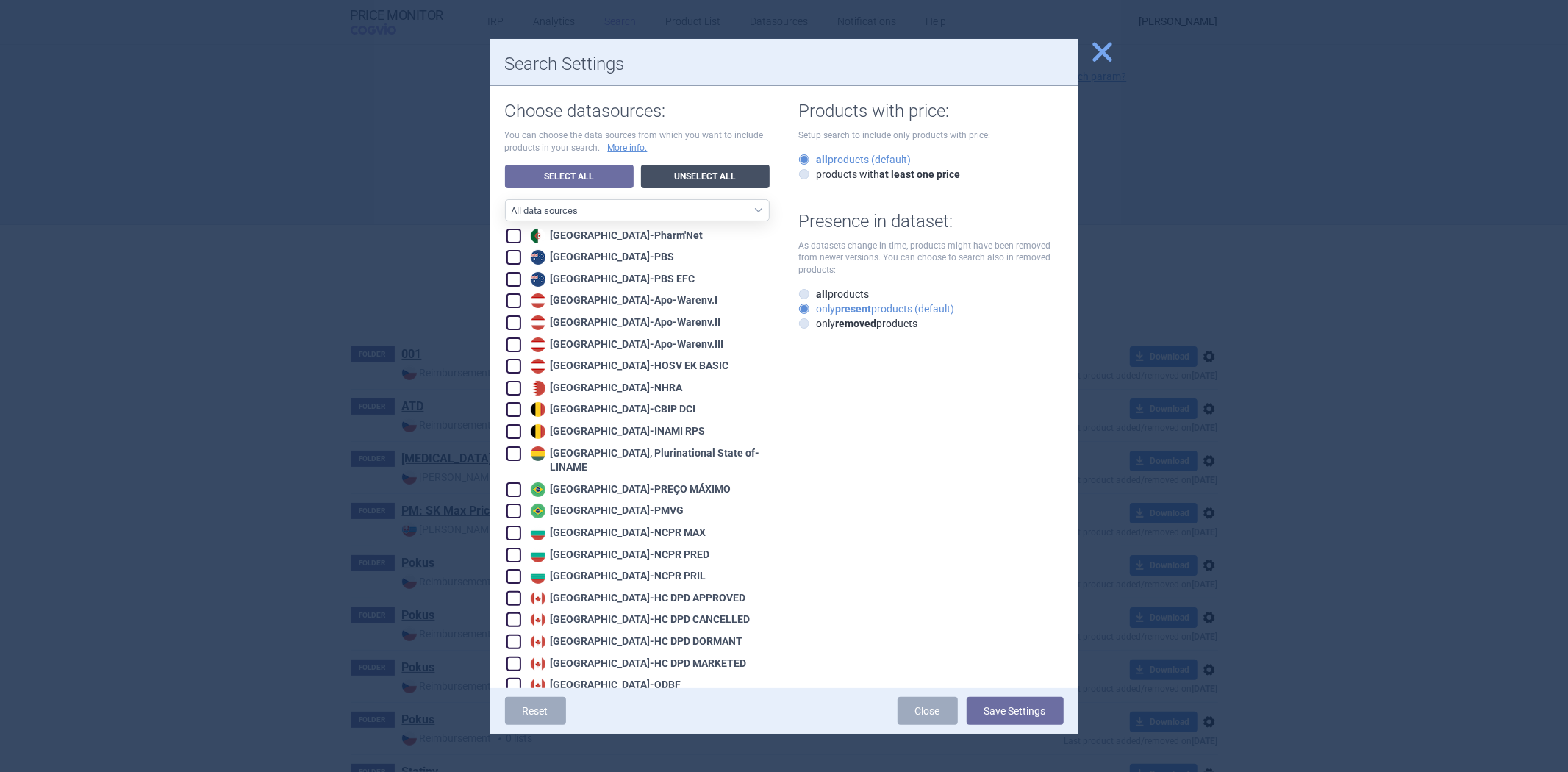
checkbox input "false"
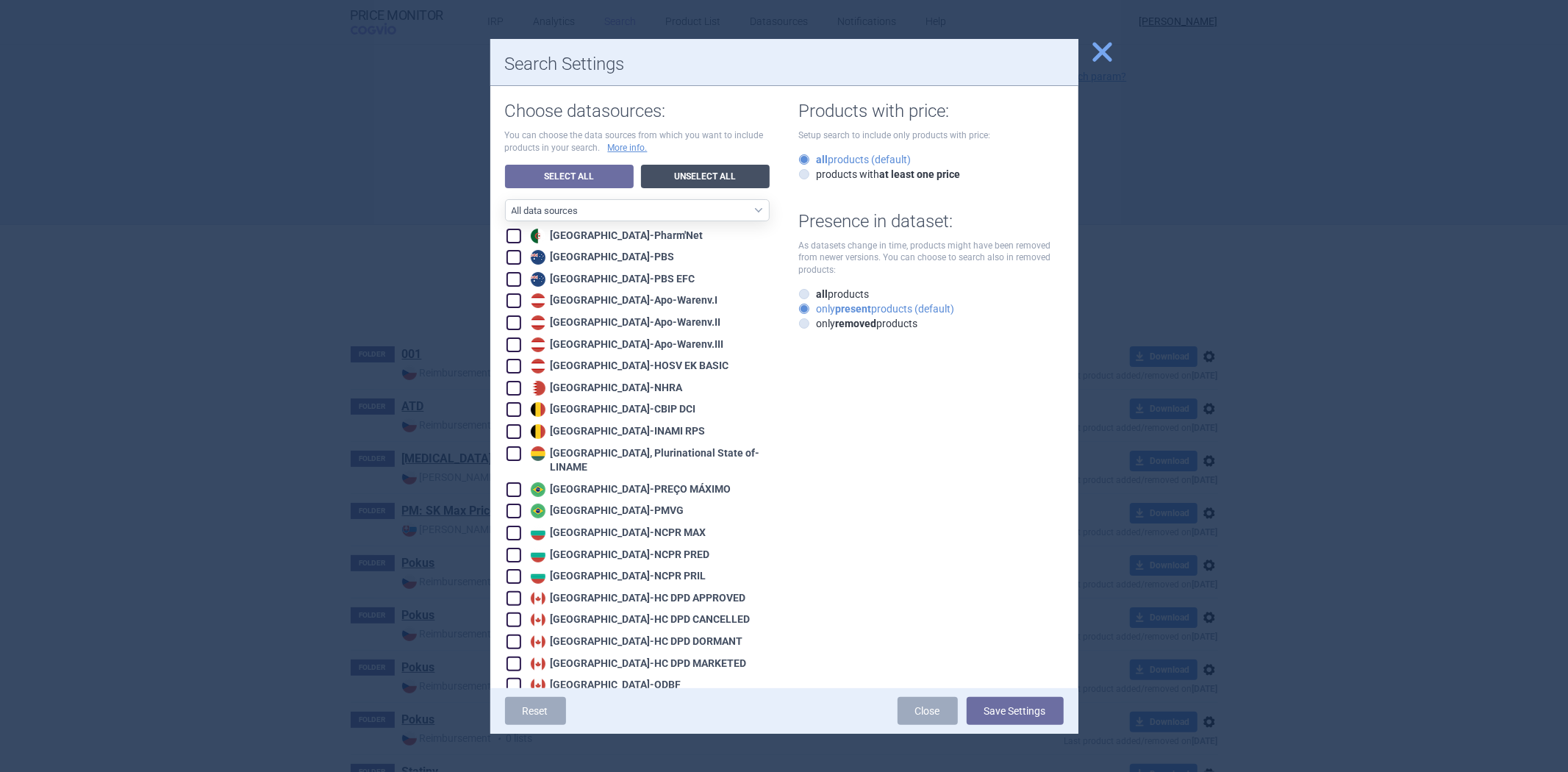
checkbox input "false"
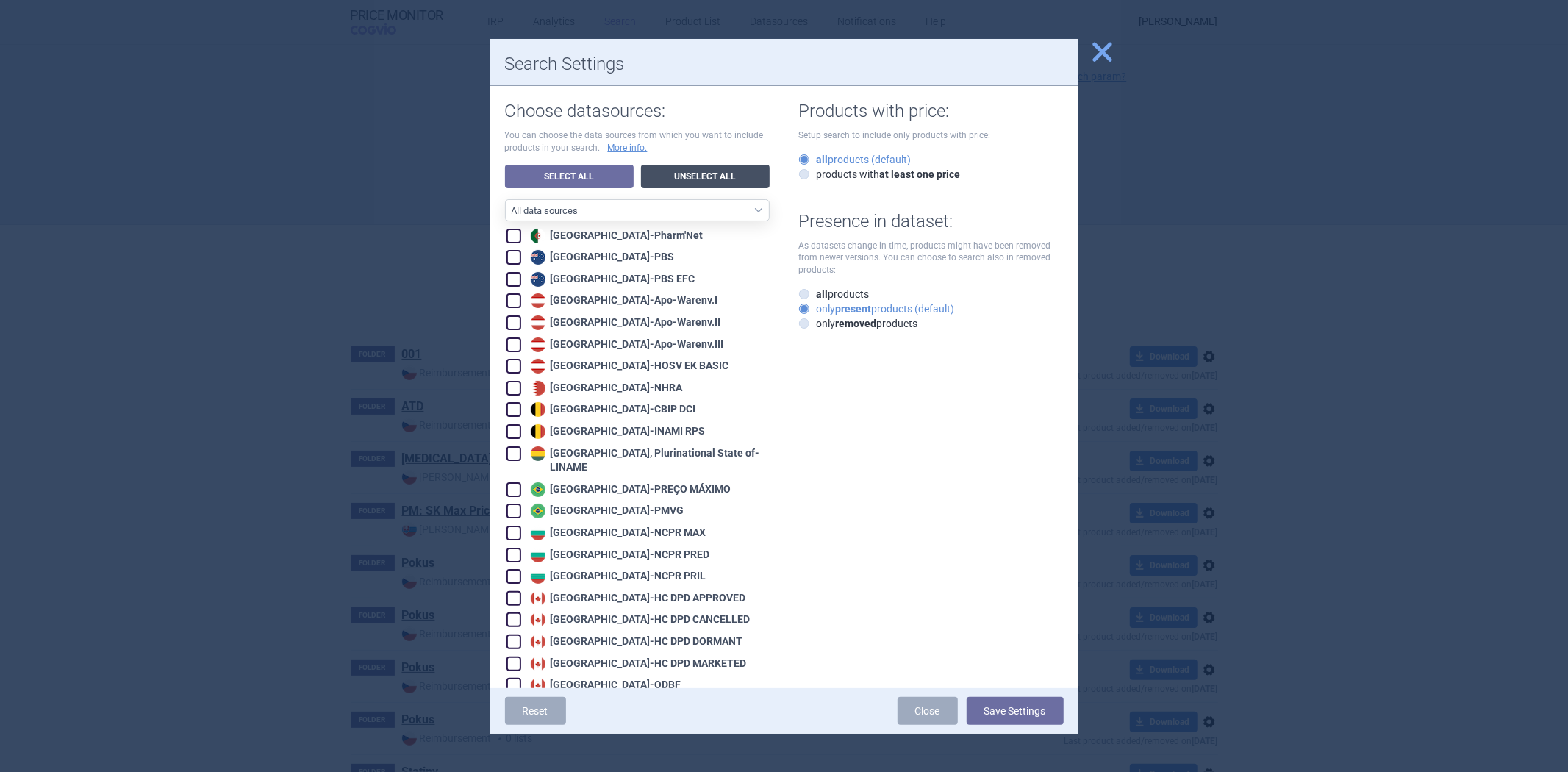
checkbox input "false"
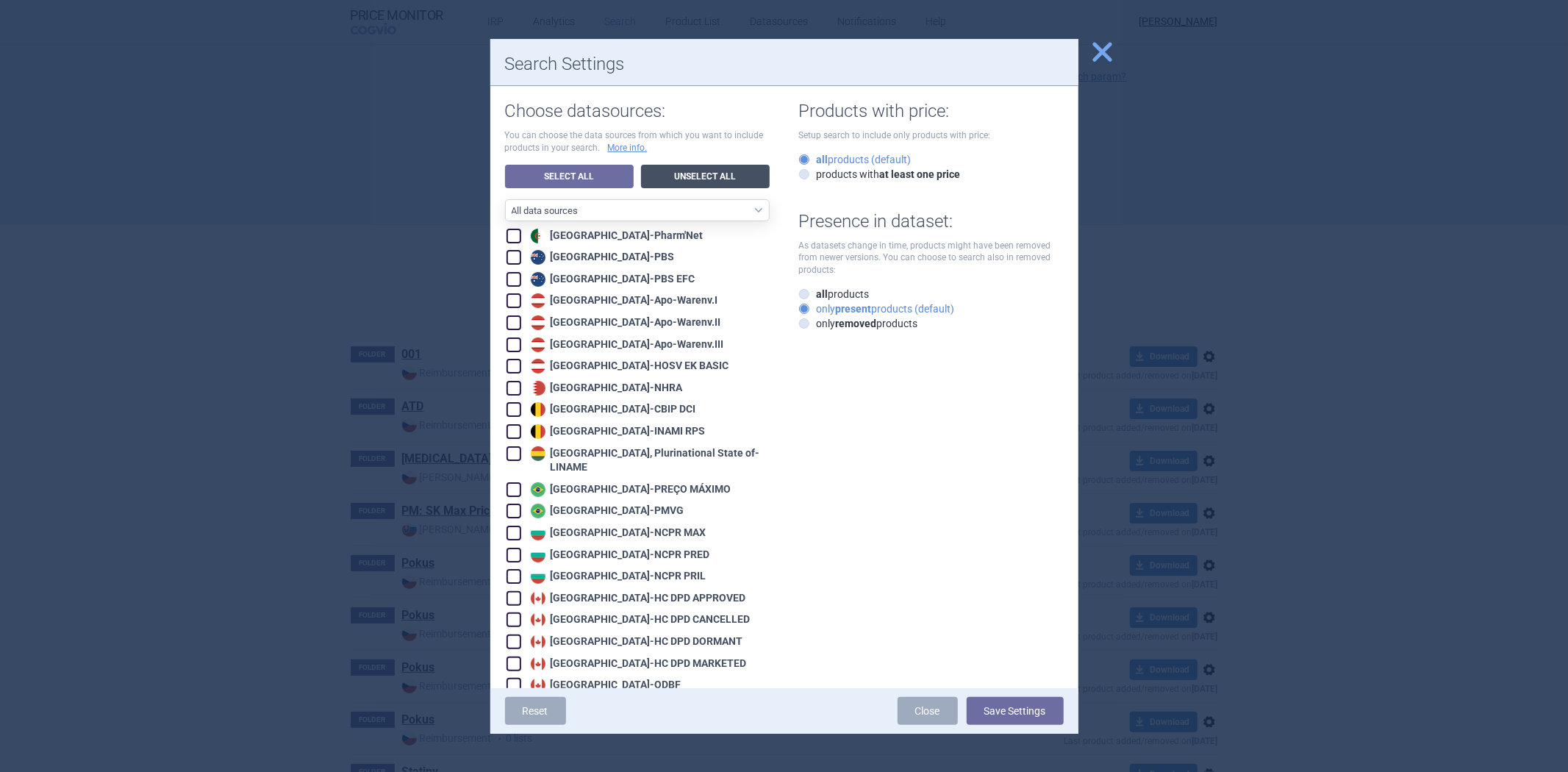
checkbox input "false"
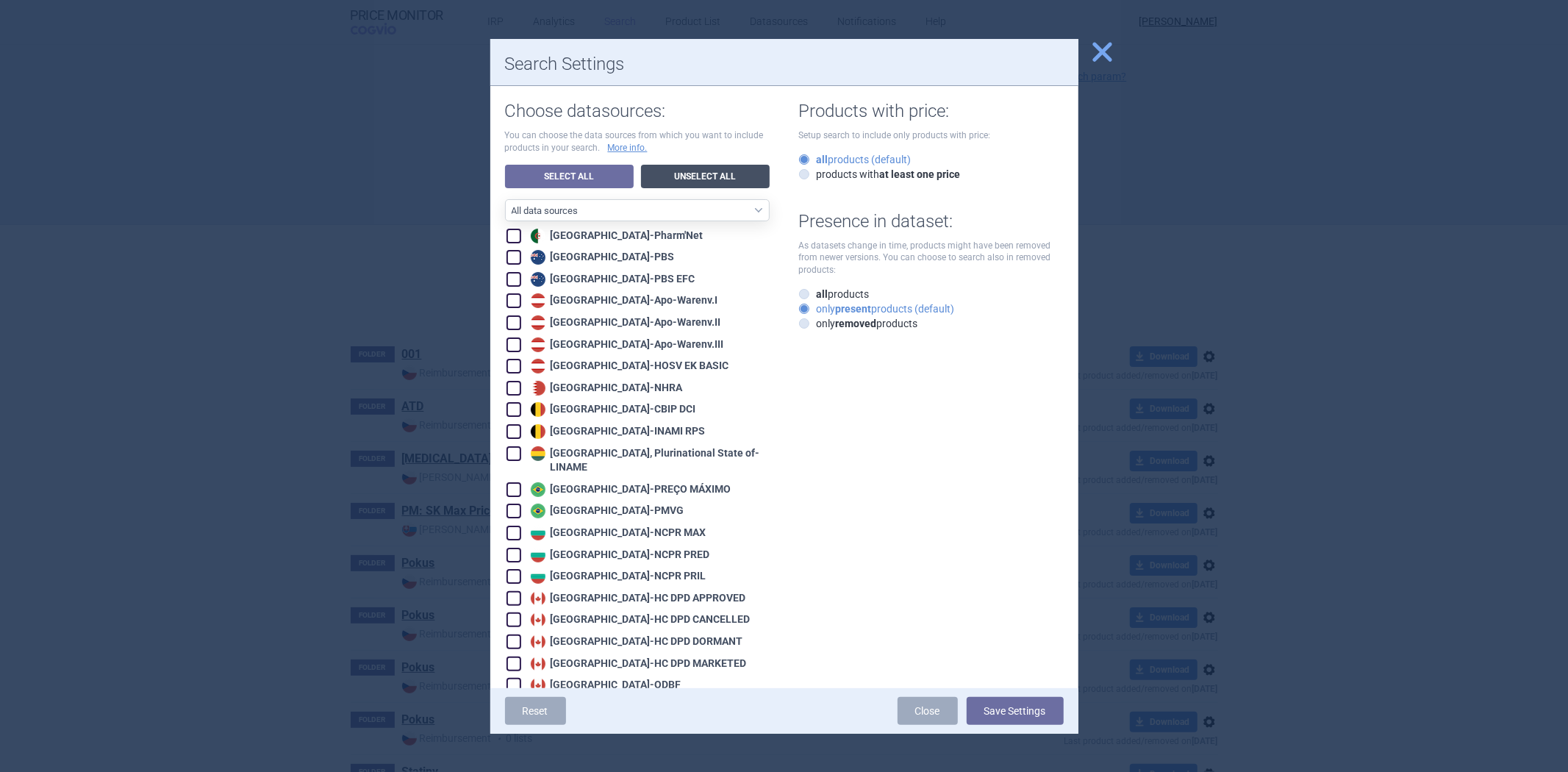
checkbox input "false"
click at [677, 215] on select "All data sources CZ reference sources - Reimbursement SK reference sources - Of…" at bounding box center [637, 210] width 265 height 22
click at [799, 313] on icon at bounding box center [804, 309] width 10 height 10
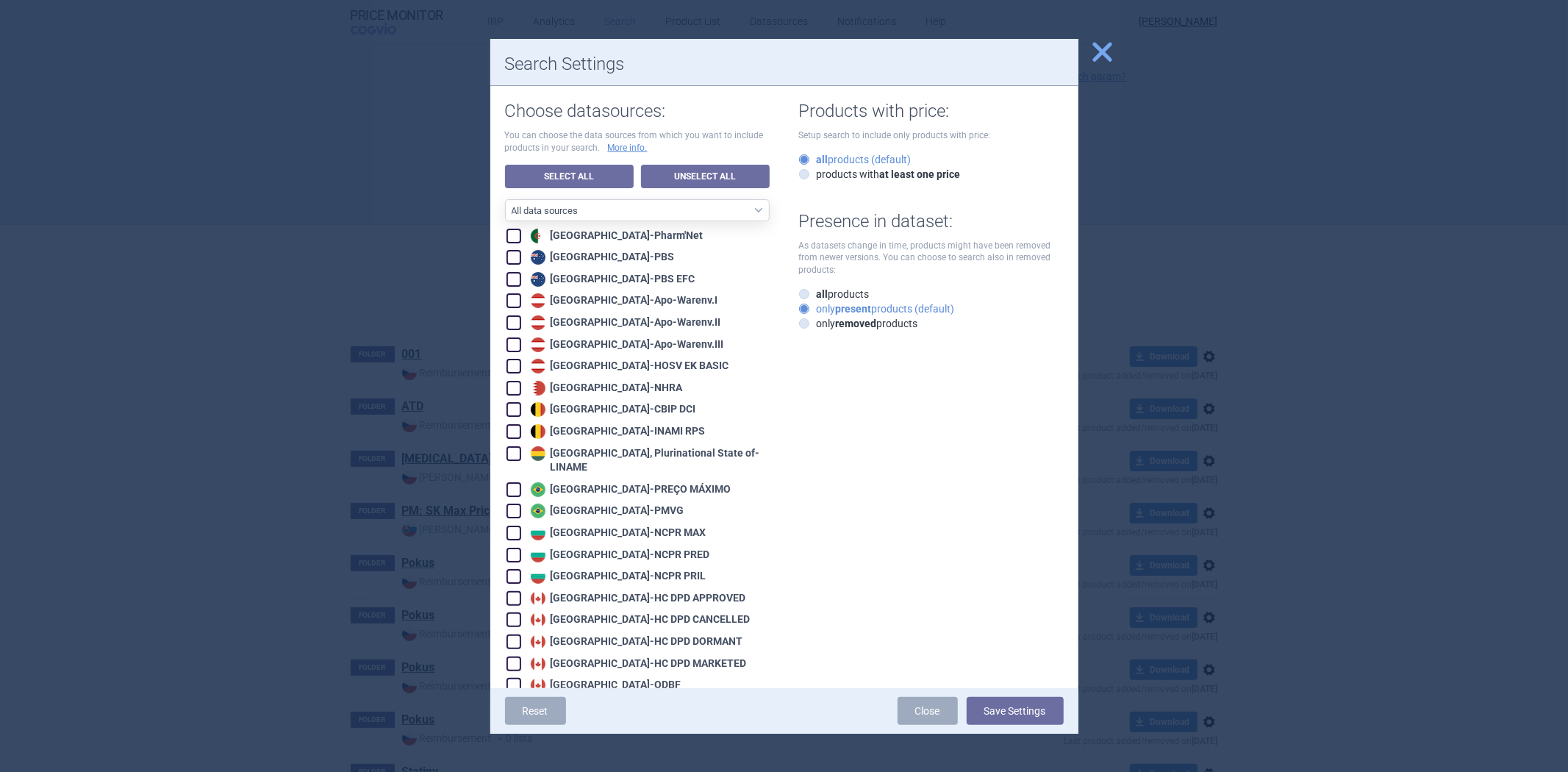
click at [800, 313] on input "only present products (default)" at bounding box center [807, 309] width 15 height 15
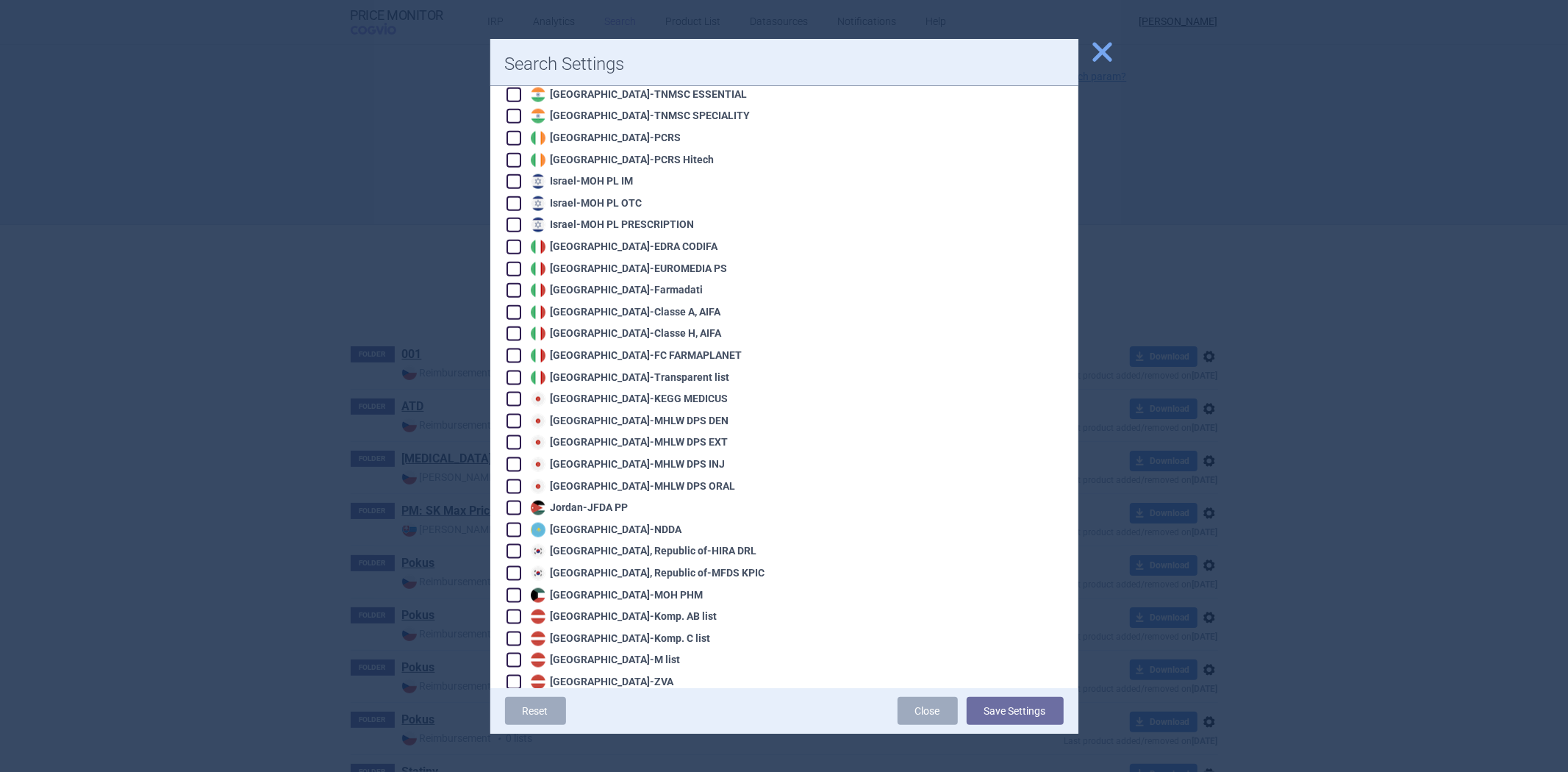
scroll to position [1272, 0]
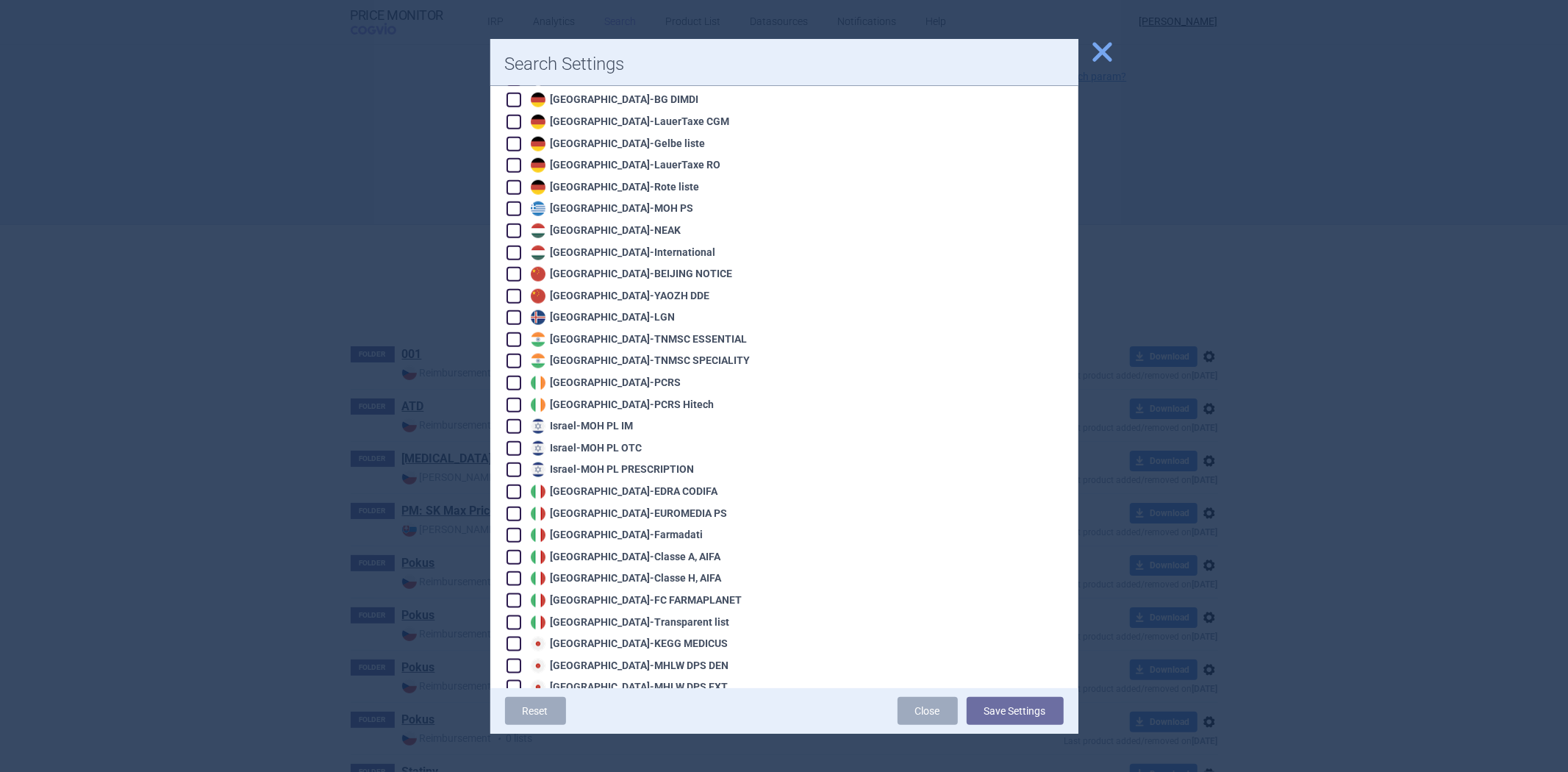
click at [588, 397] on div "Ireland - PCRS Hitech" at bounding box center [621, 404] width 188 height 15
checkbox input "true"
click at [596, 364] on div "Algeria - Pharm'Net [GEOGRAPHIC_DATA] - PBS [GEOGRAPHIC_DATA] - PBS EFC [GEOGRA…" at bounding box center [637, 773] width 265 height 3638
click at [598, 376] on div "Ireland - PCRS" at bounding box center [604, 383] width 155 height 15
checkbox input "true"
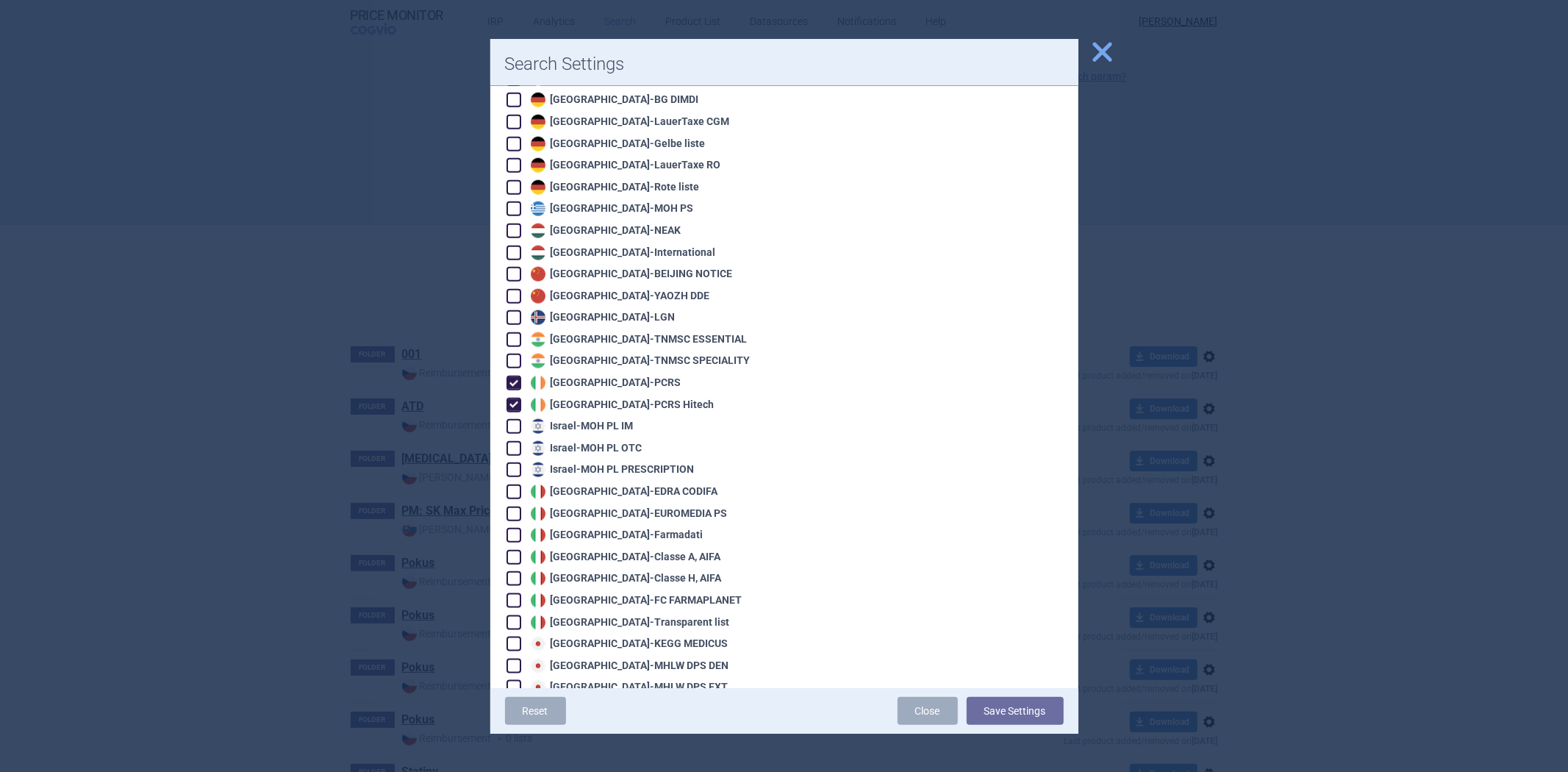
drag, startPoint x: 973, startPoint y: 708, endPoint x: 967, endPoint y: 702, distance: 8.5
click at [974, 708] on button "Save Settings" at bounding box center [1015, 711] width 97 height 28
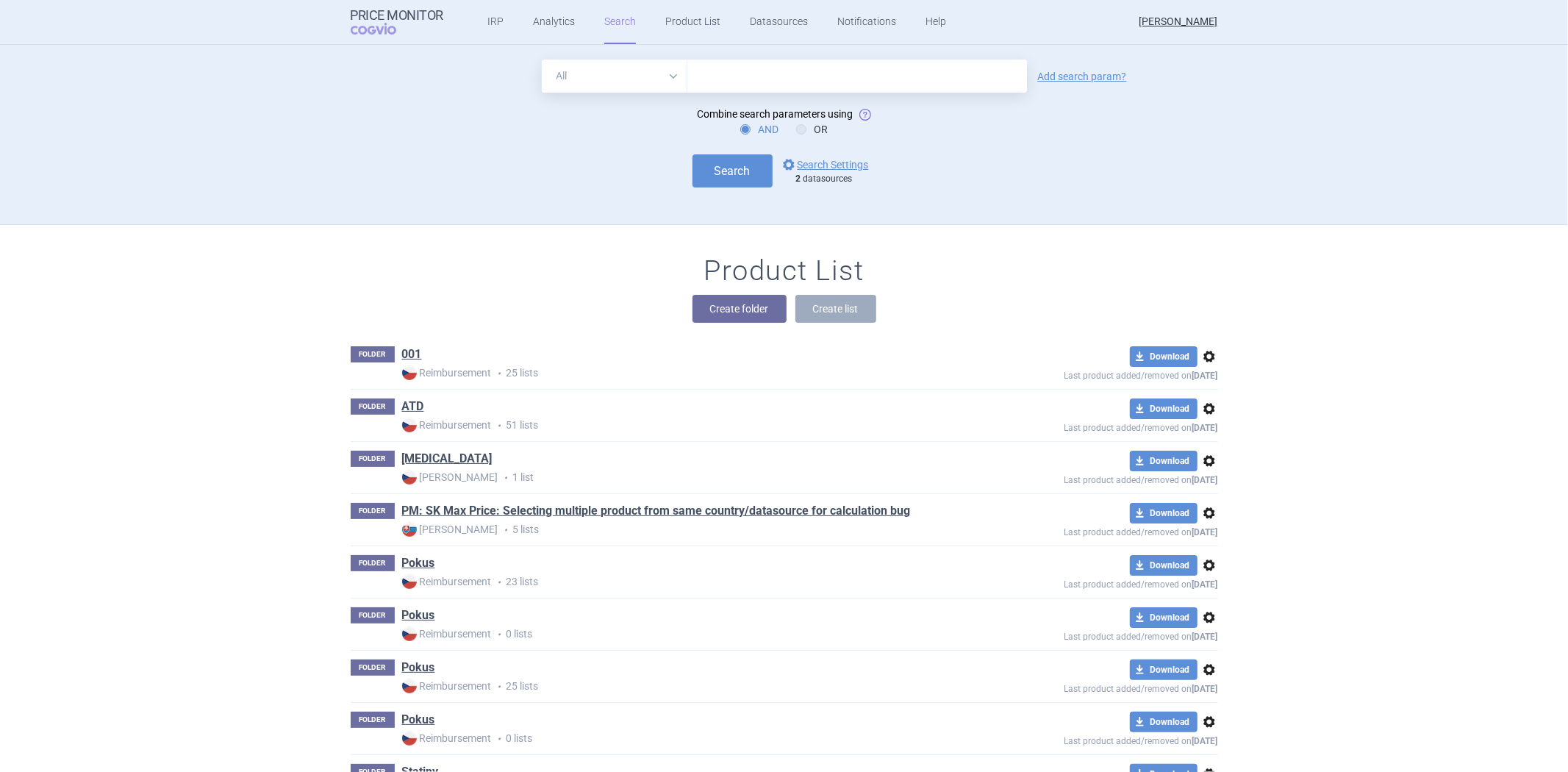
click at [768, 82] on input "text" at bounding box center [857, 76] width 340 height 33
paste input ",[MEDICAL_DATA],125"
click at [699, 74] on input ",[MEDICAL_DATA],125" at bounding box center [857, 76] width 340 height 33
drag, startPoint x: 737, startPoint y: 74, endPoint x: 733, endPoint y: 85, distance: 11.7
click at [733, 85] on input "[MEDICAL_DATA],125" at bounding box center [857, 76] width 340 height 33
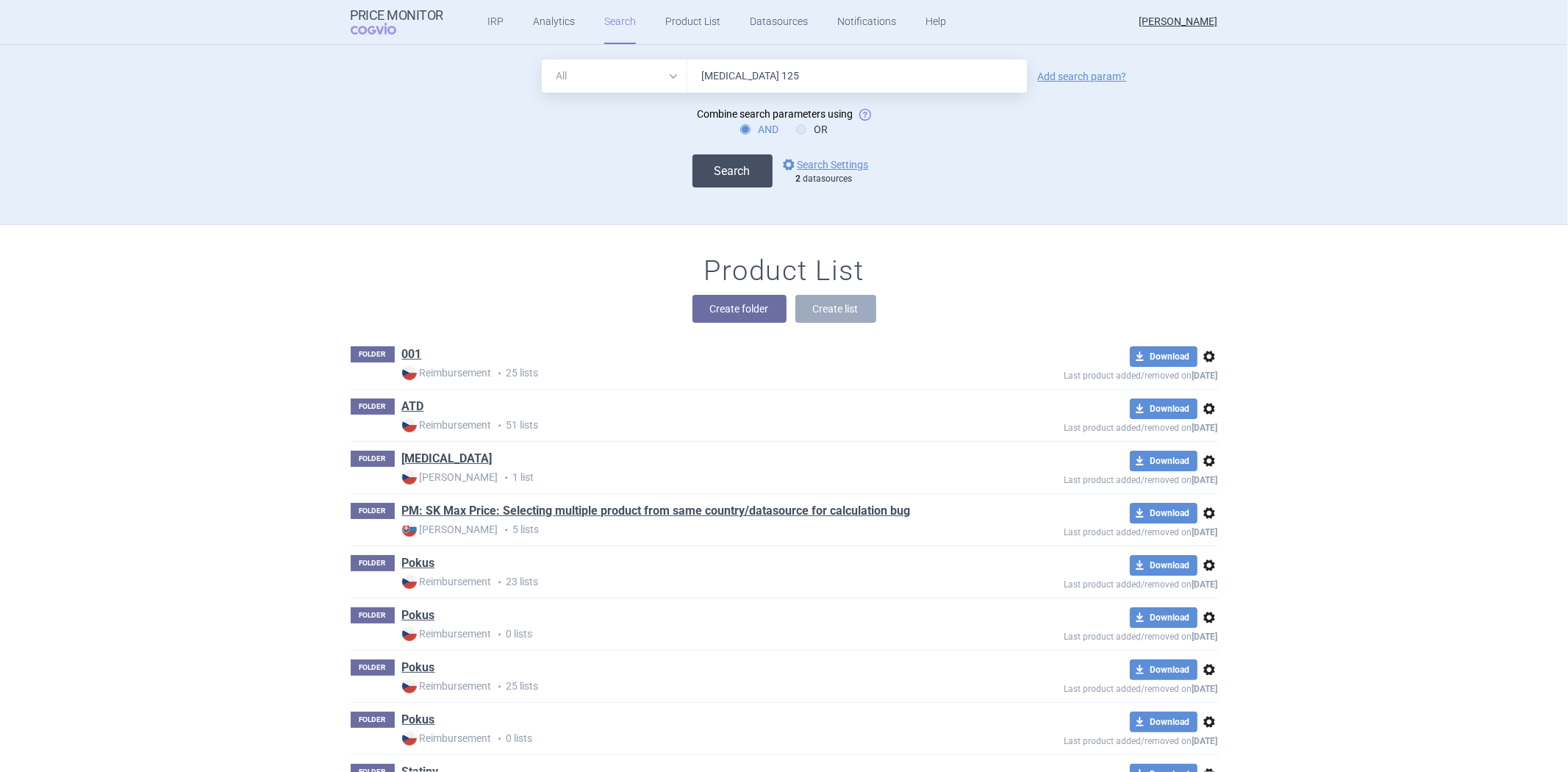
type input "[MEDICAL_DATA] 125"
click at [726, 174] on button "Search" at bounding box center [732, 171] width 80 height 33
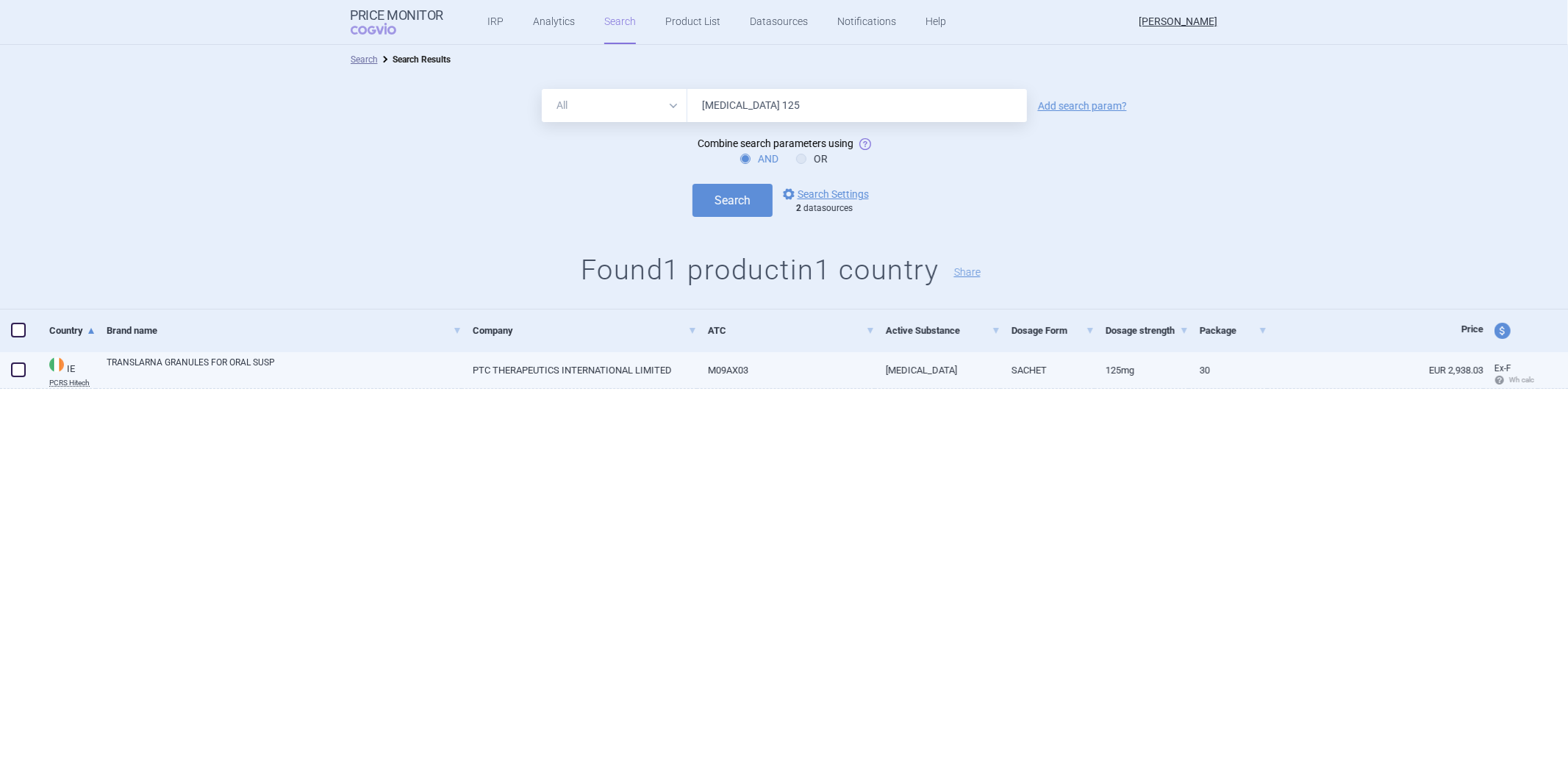
click at [282, 374] on link "TRANSLARNA GRANULES FOR ORAL SUSP" at bounding box center [284, 369] width 355 height 26
select select "EUR"
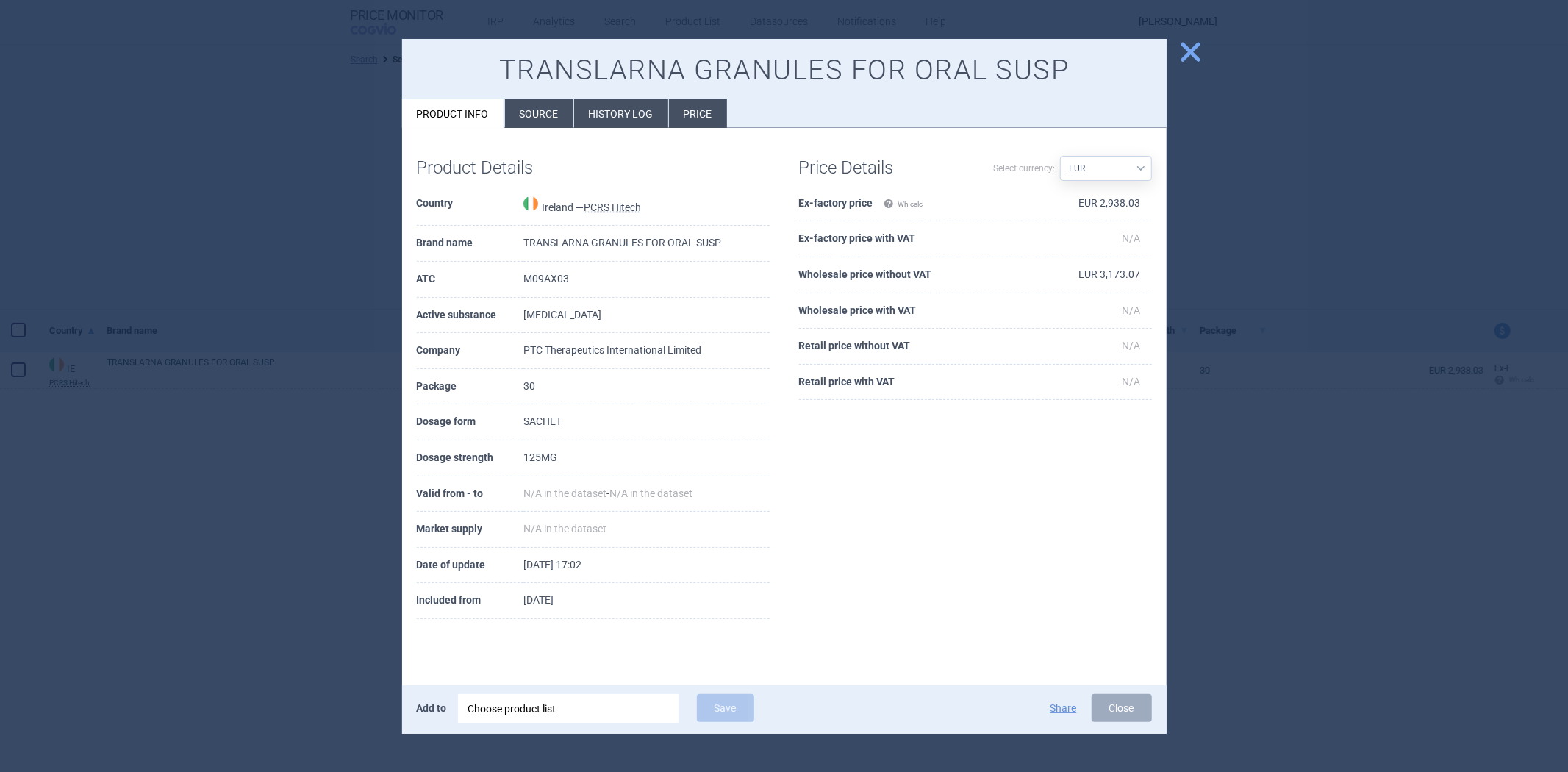
click at [546, 116] on li "Source" at bounding box center [539, 113] width 68 height 29
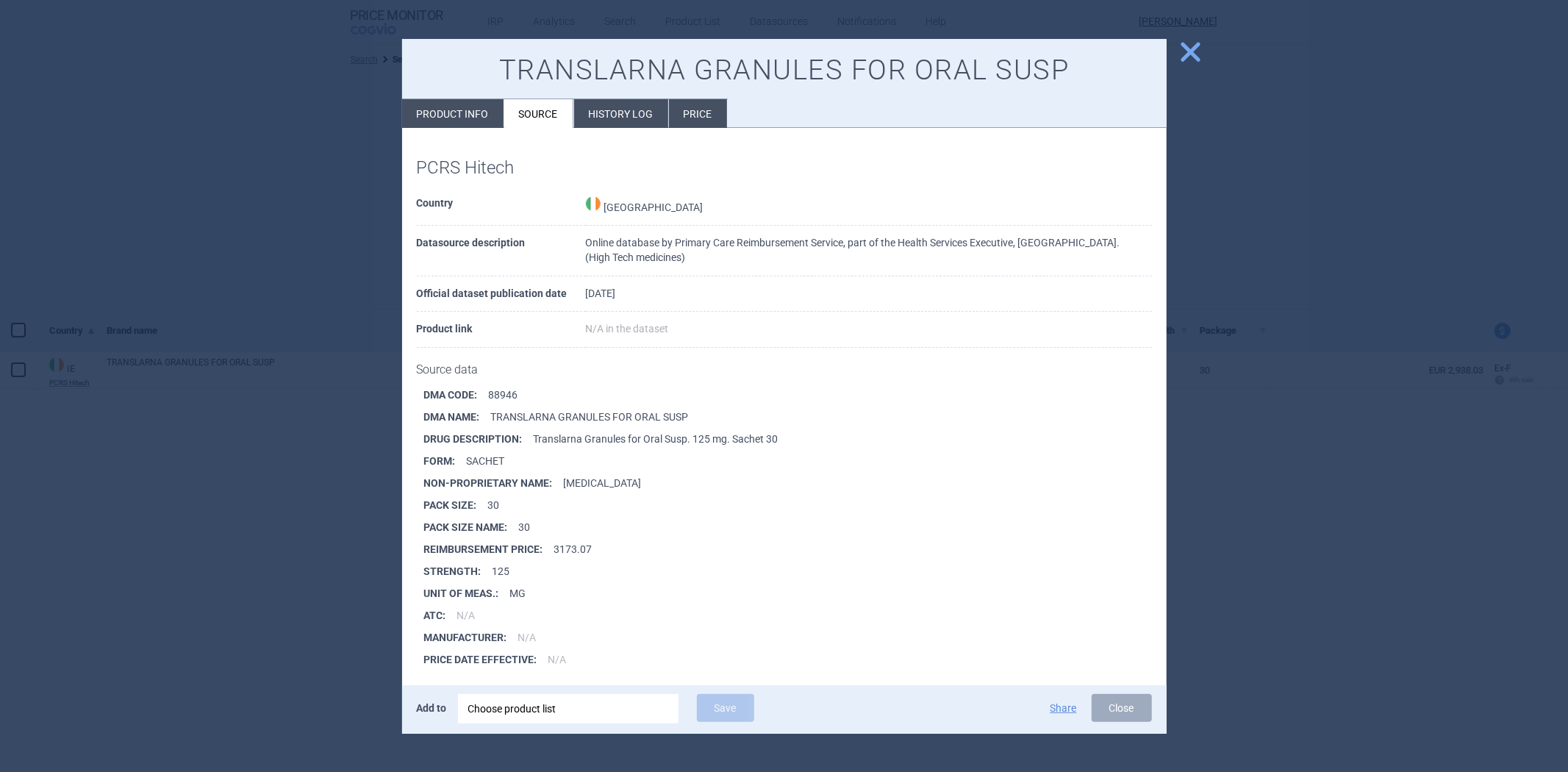
click at [271, 153] on div at bounding box center [784, 386] width 1568 height 772
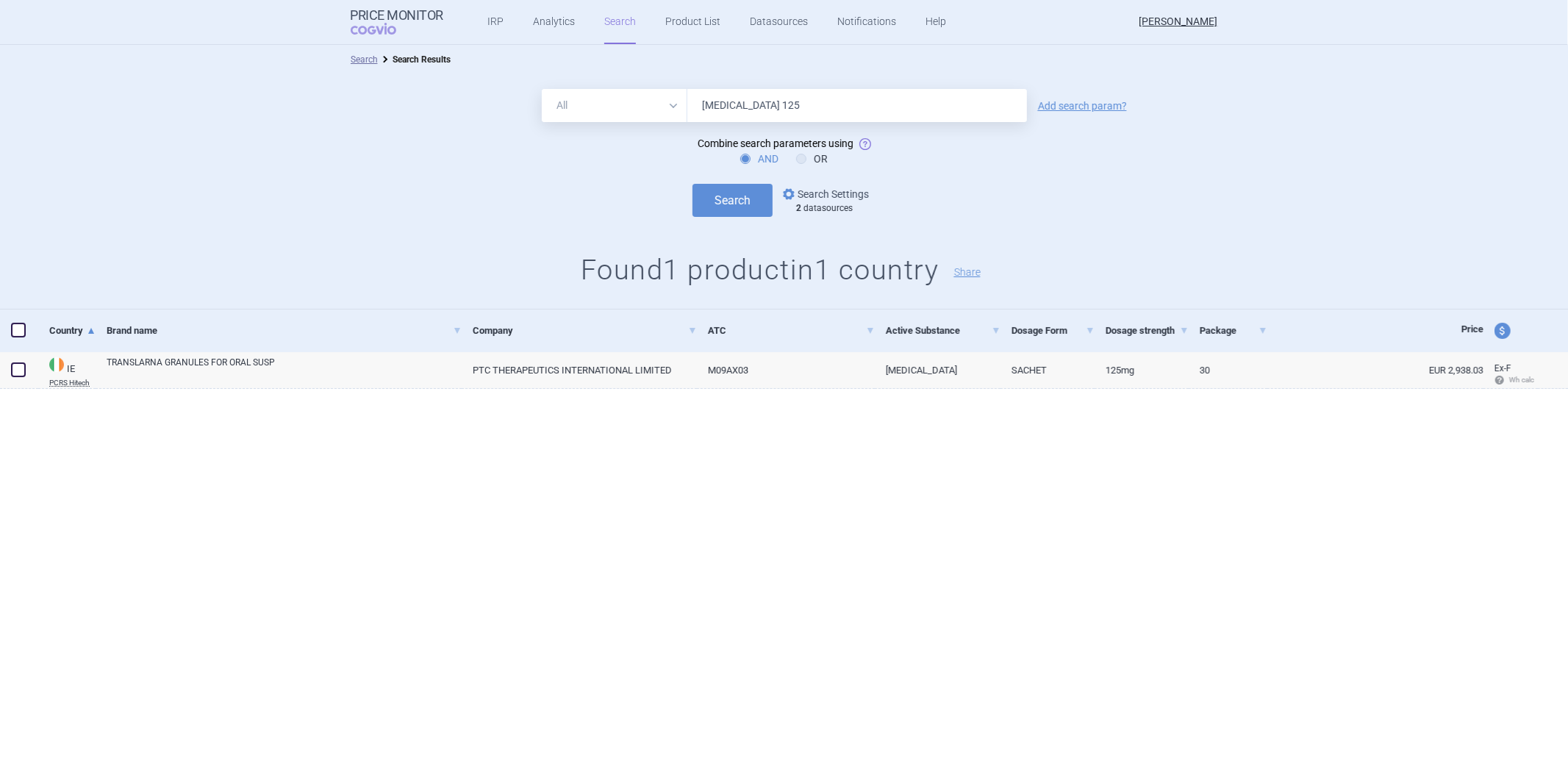
click at [805, 192] on link "options Search Settings" at bounding box center [824, 194] width 89 height 18
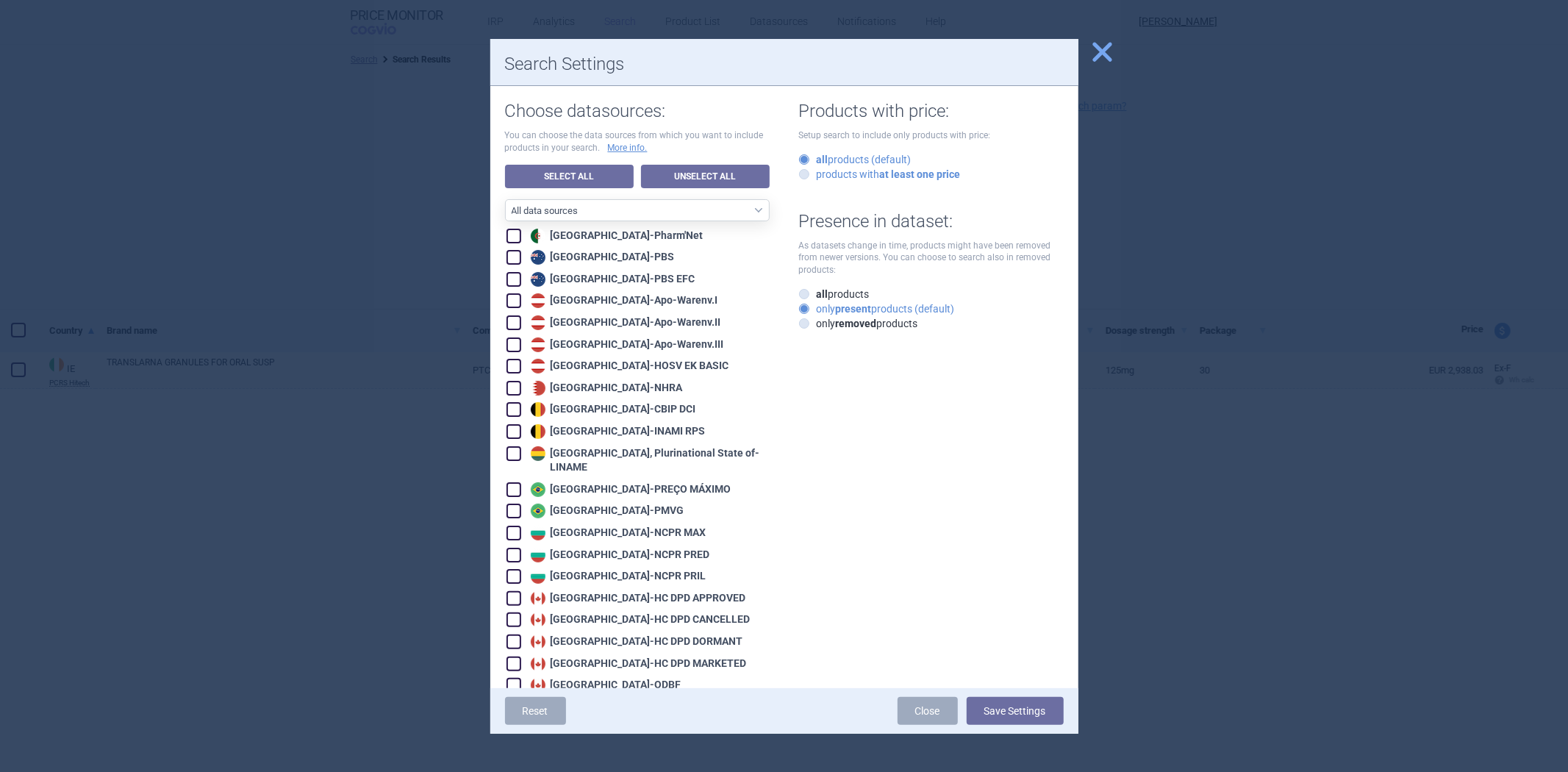
click at [880, 177] on strong "at least one price" at bounding box center [920, 175] width 81 height 12
click at [814, 177] on input "products with at least one price" at bounding box center [807, 175] width 15 height 15
radio input "true"
click at [870, 175] on label "products with at least one price" at bounding box center [880, 174] width 162 height 15
click at [814, 175] on input "products with at least one price" at bounding box center [807, 175] width 15 height 15
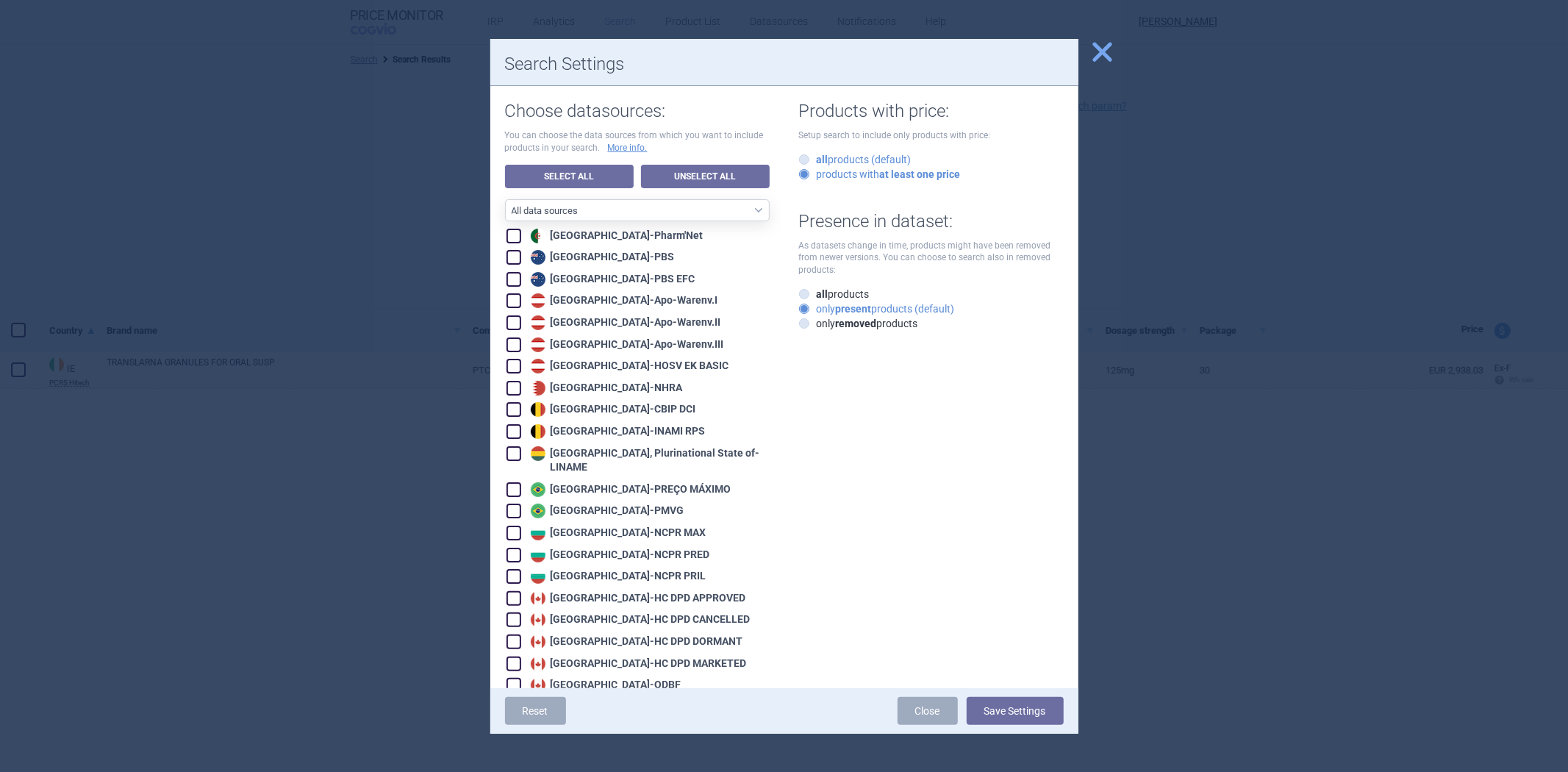
click at [866, 164] on label "all products (default)" at bounding box center [855, 159] width 113 height 15
click at [814, 164] on input "all products (default)" at bounding box center [807, 160] width 15 height 15
radio input "true"
click at [840, 322] on strong "removed" at bounding box center [856, 324] width 41 height 12
click at [814, 322] on input "only removed products" at bounding box center [807, 324] width 15 height 15
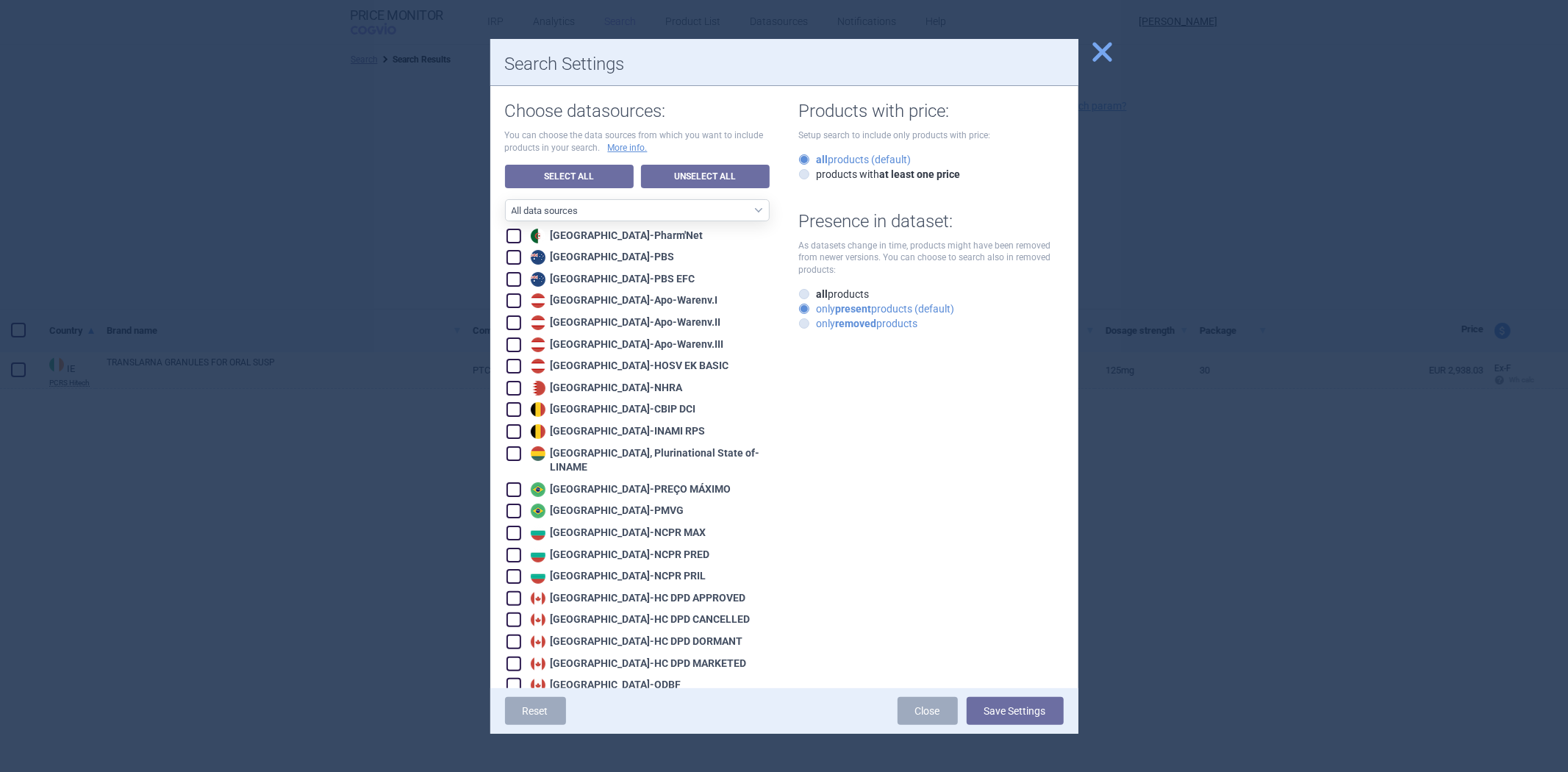
radio input "true"
click at [849, 288] on label "all products" at bounding box center [834, 294] width 71 height 15
click at [814, 288] on input "all products" at bounding box center [807, 295] width 15 height 15
radio input "true"
click at [1017, 702] on button "Save Settings" at bounding box center [1015, 711] width 97 height 28
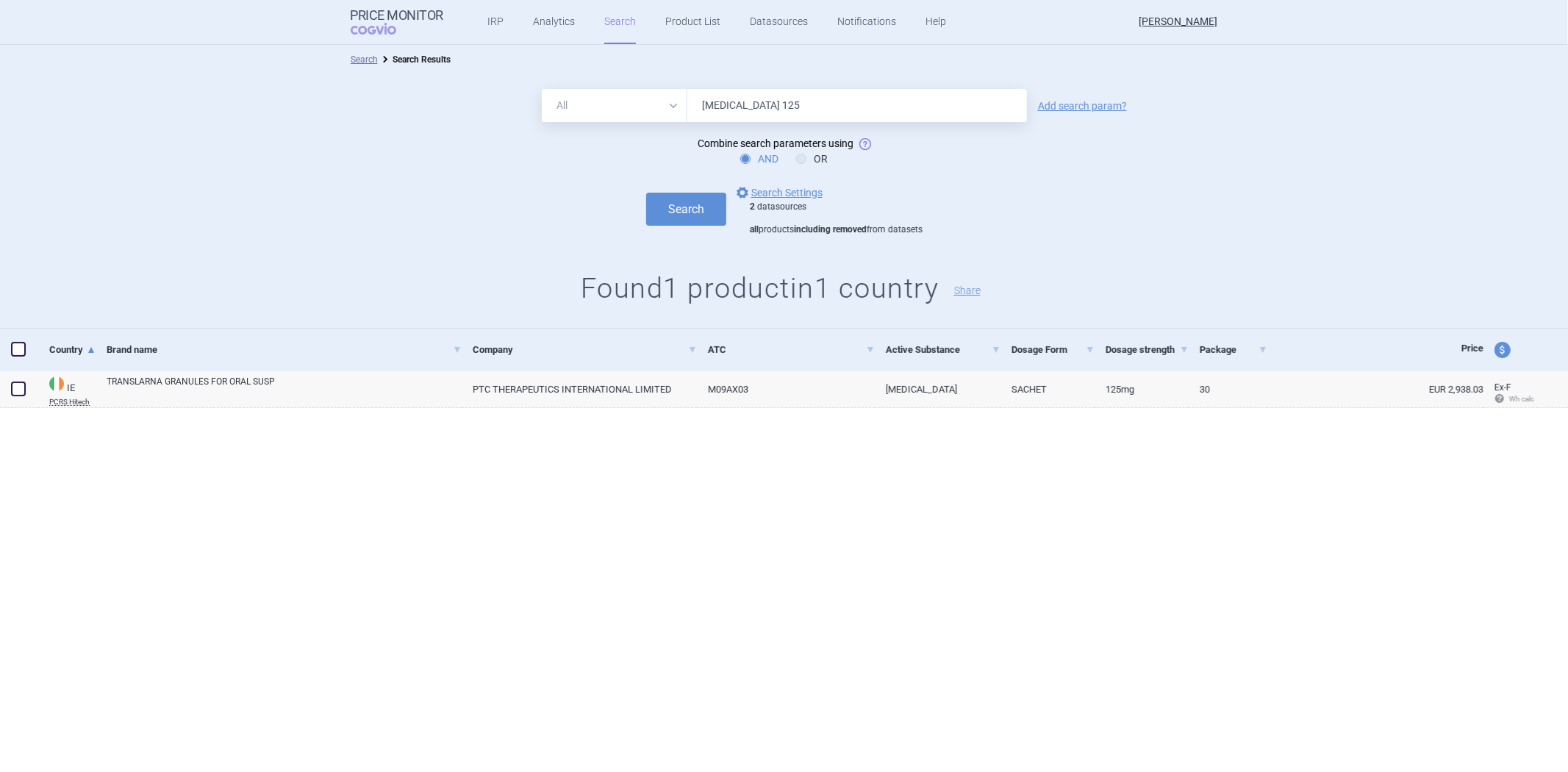
click at [774, 112] on input "[MEDICAL_DATA] 125" at bounding box center [857, 105] width 340 height 33
click at [747, 102] on input "[MEDICAL_DATA] 125" at bounding box center [857, 105] width 340 height 33
type input "[MEDICAL_DATA]"
click at [646, 193] on button "Search" at bounding box center [686, 209] width 80 height 33
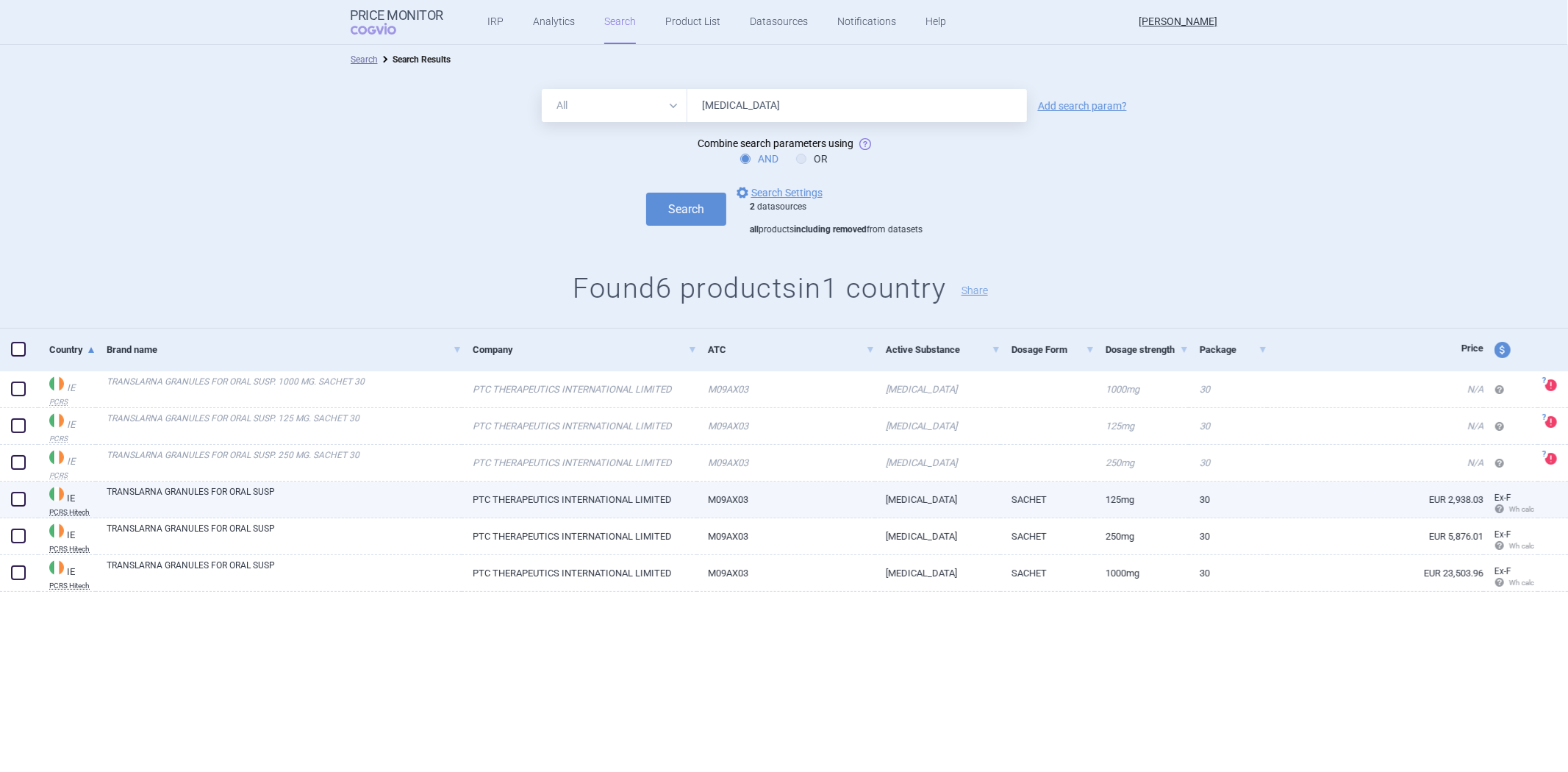
click at [566, 507] on link "PTC THERAPEUTICS INTERNATIONAL LIMITED" at bounding box center [578, 499] width 235 height 36
select select "EUR"
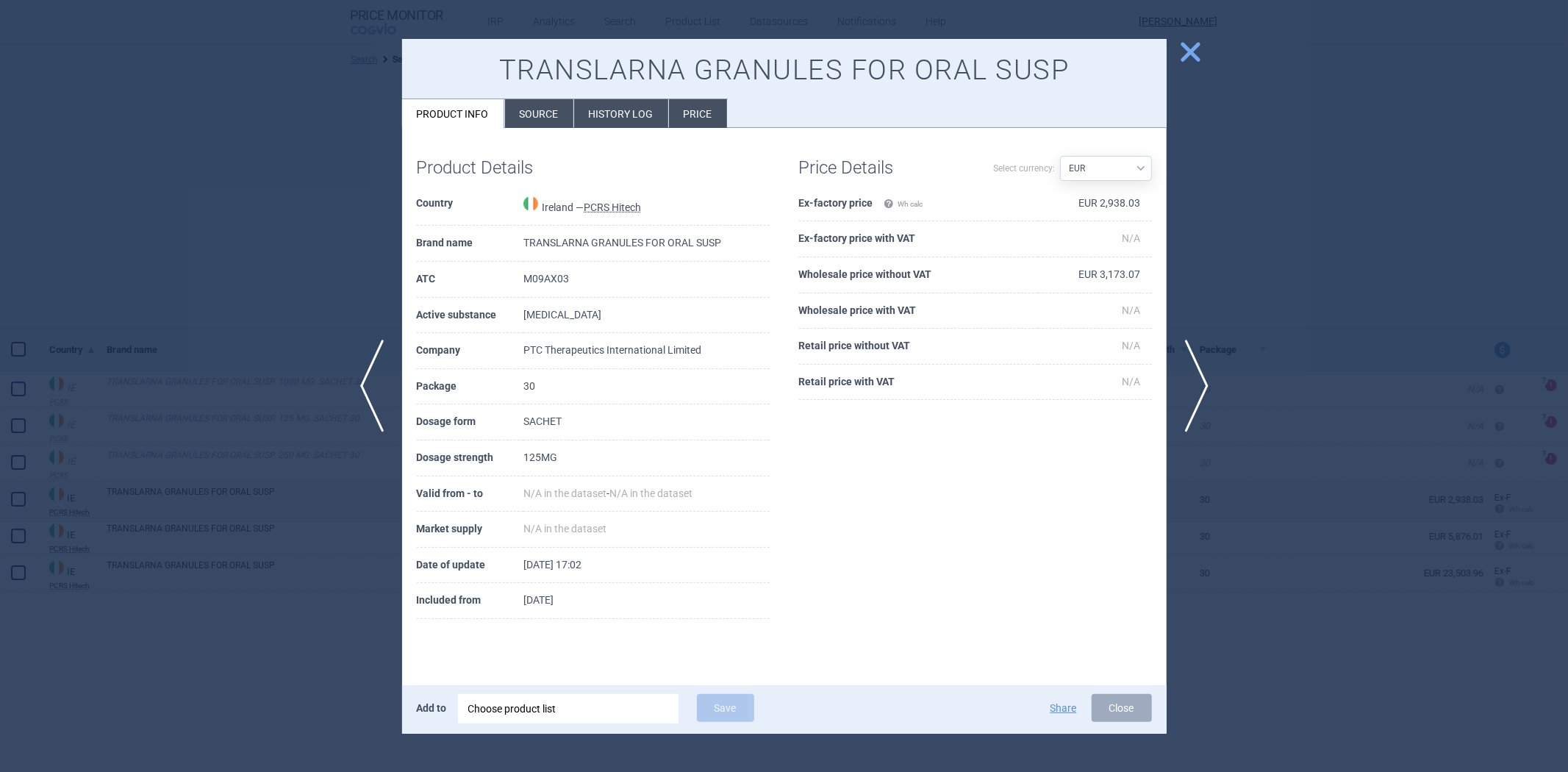
click at [548, 124] on li "Source" at bounding box center [539, 113] width 68 height 29
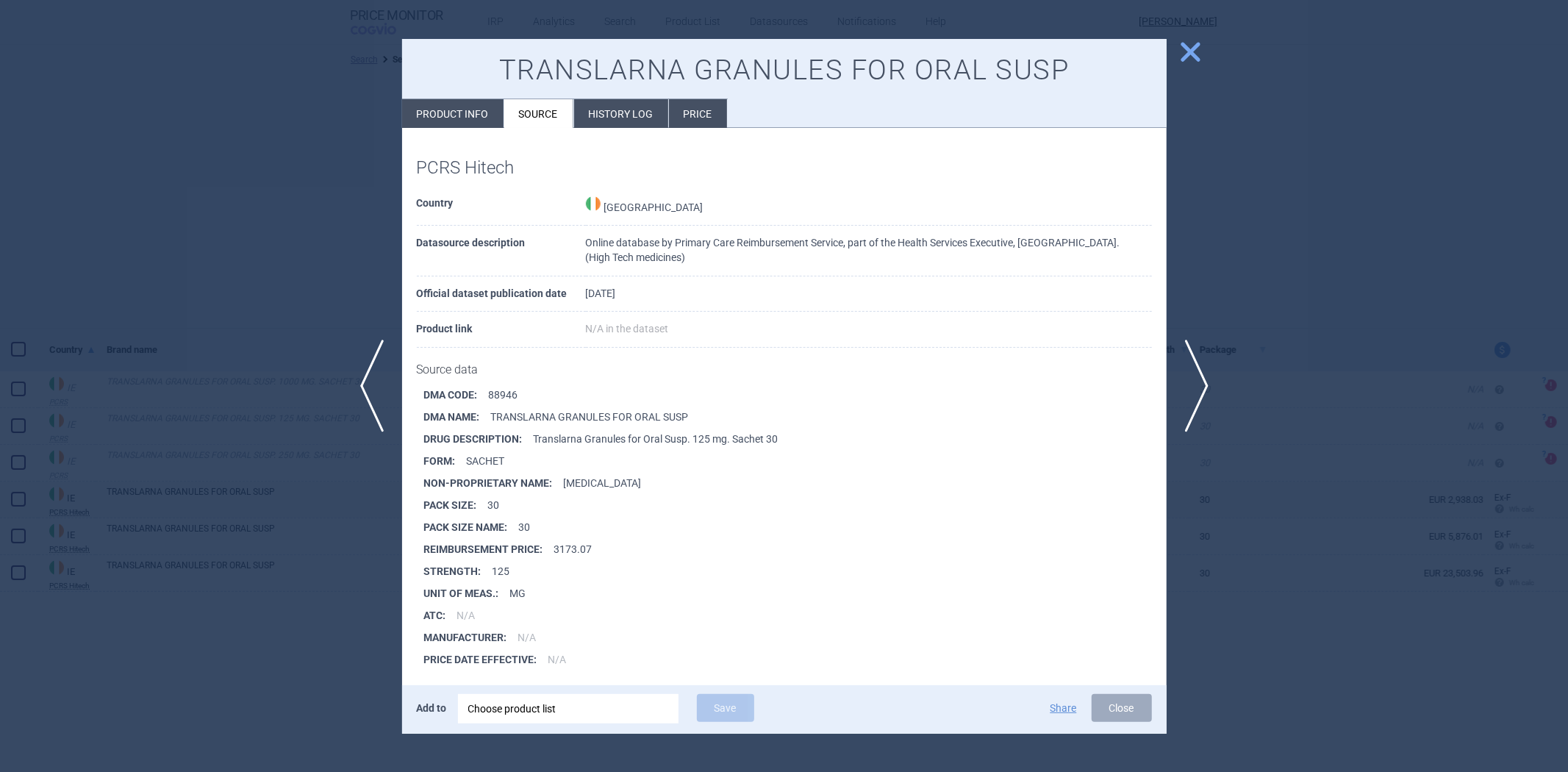
click at [524, 393] on li "DMA CODE : 88946" at bounding box center [795, 394] width 742 height 22
click at [511, 391] on li "DMA CODE : 88946" at bounding box center [795, 394] width 742 height 22
copy li "88946"
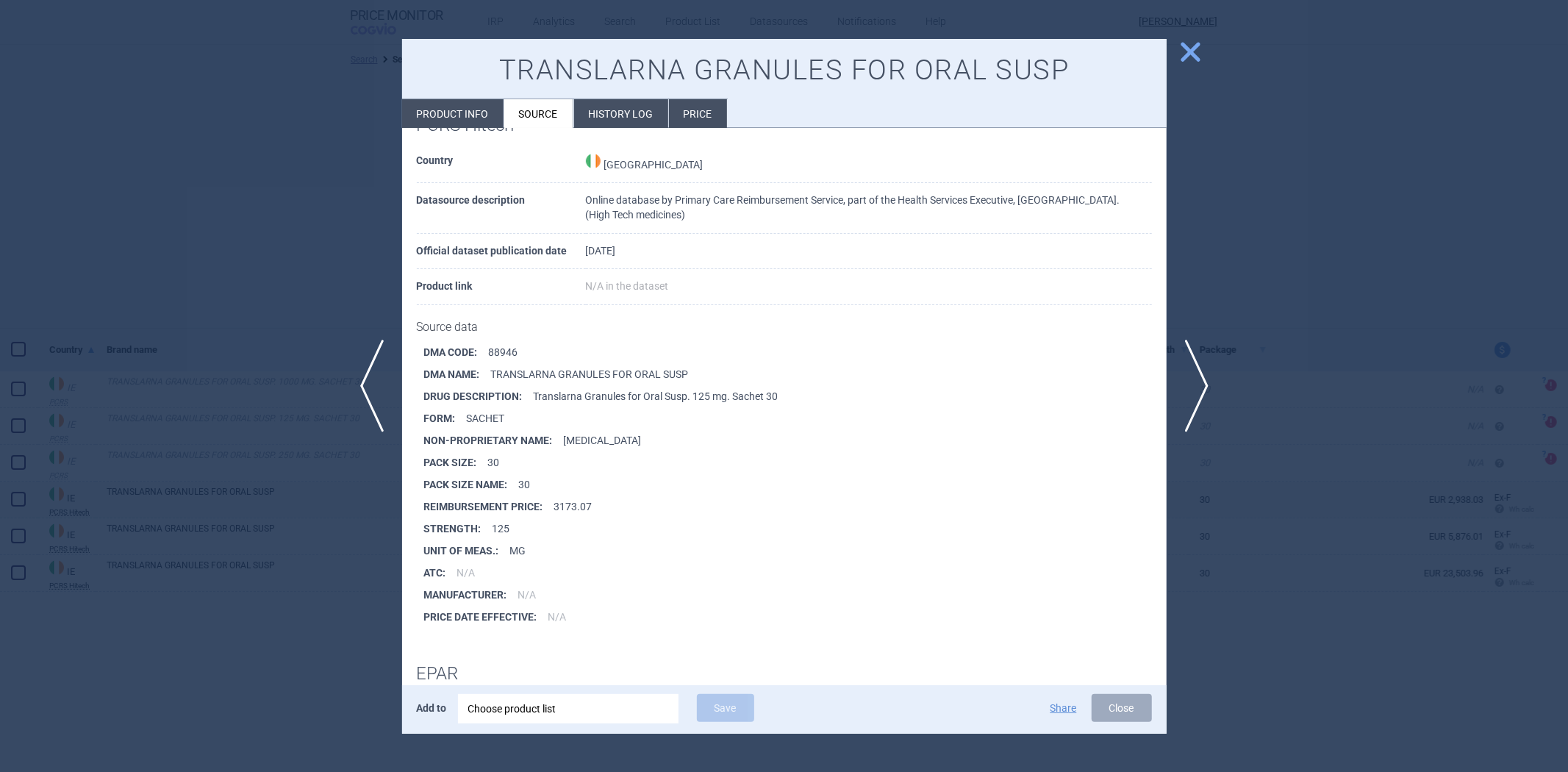
scroll to position [82, 0]
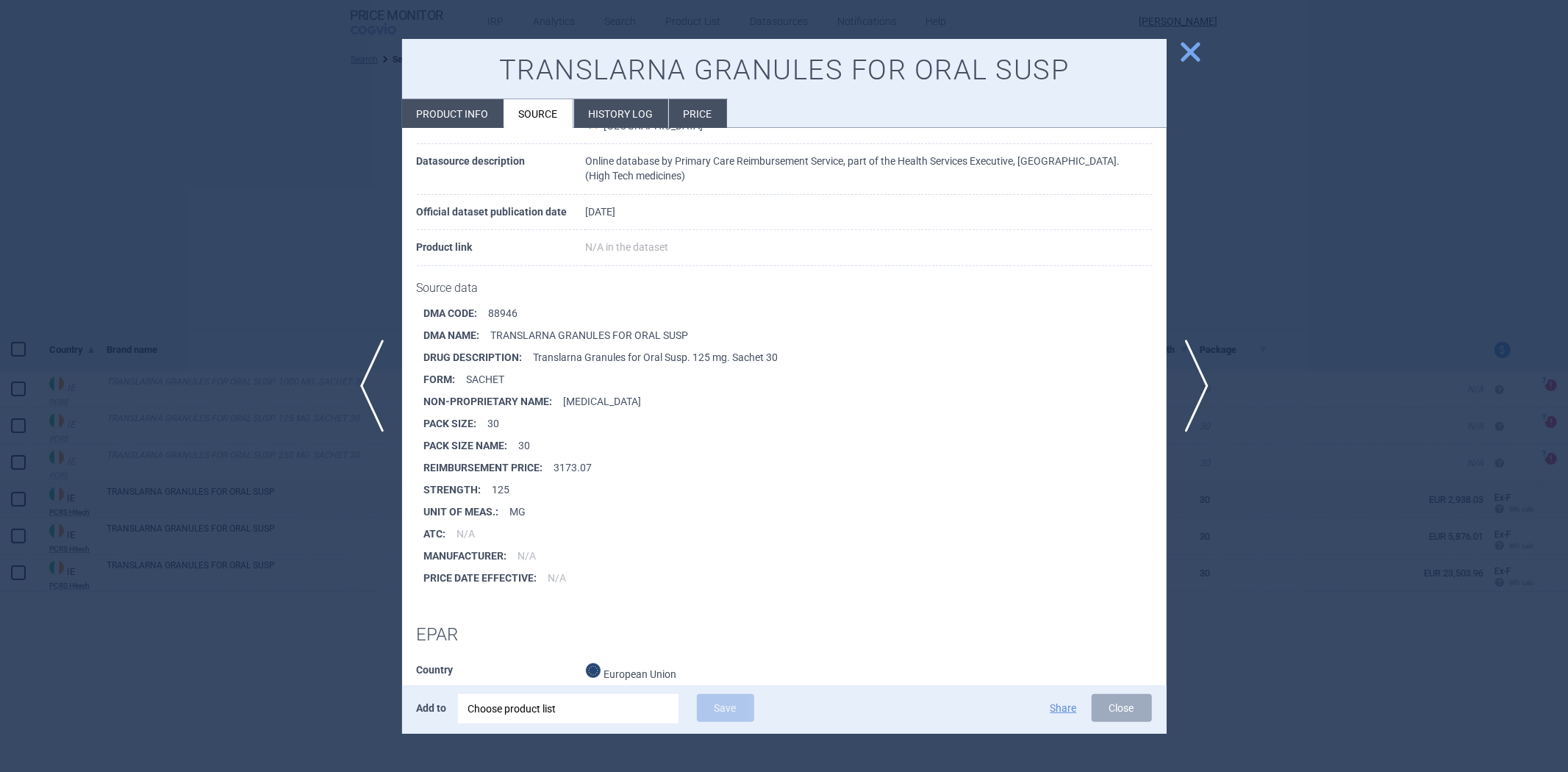
click at [539, 332] on li "DMA NAME : TRANSLARNA GRANULES FOR ORAL SUSP" at bounding box center [795, 336] width 742 height 22
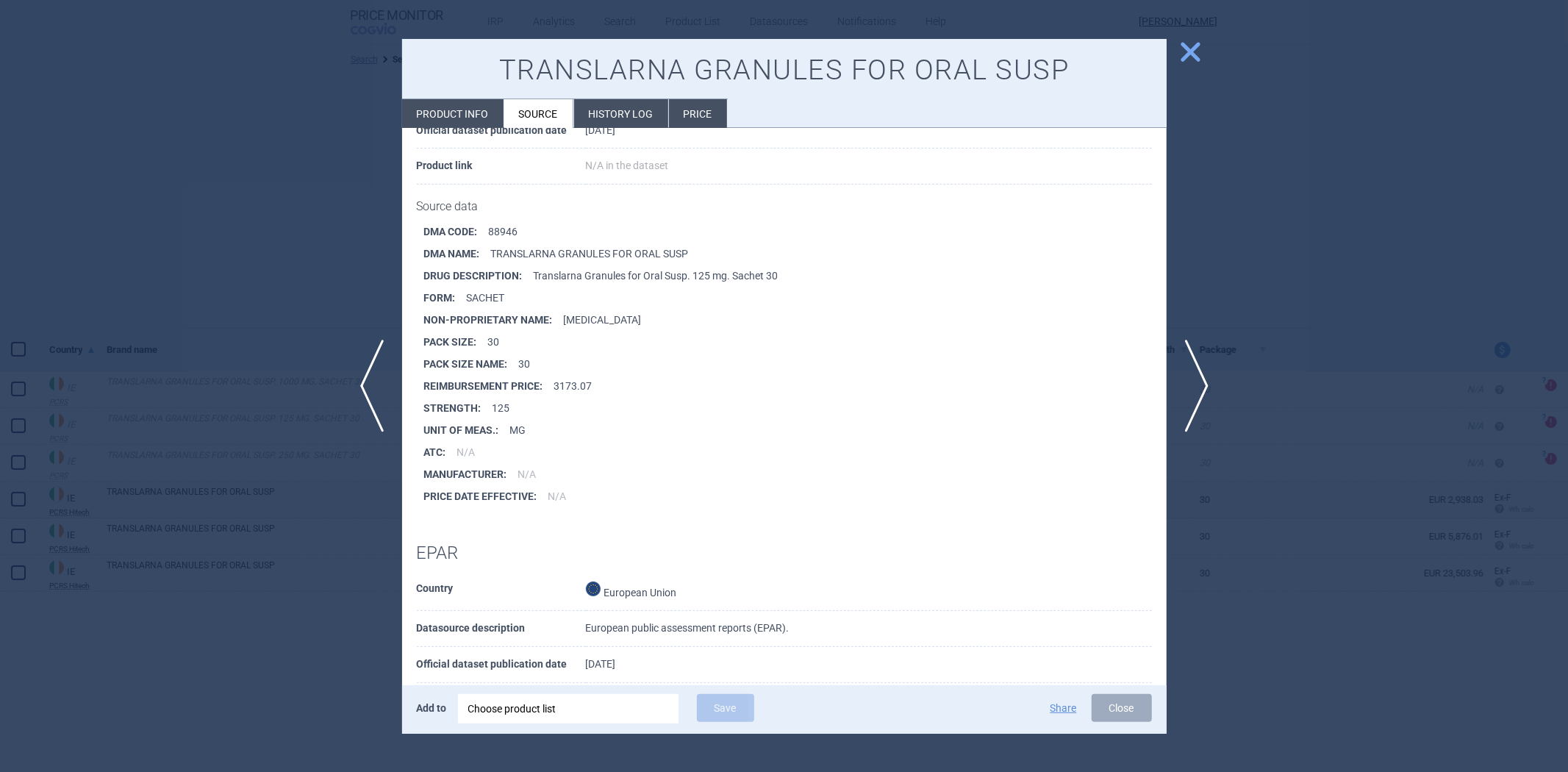
scroll to position [0, 0]
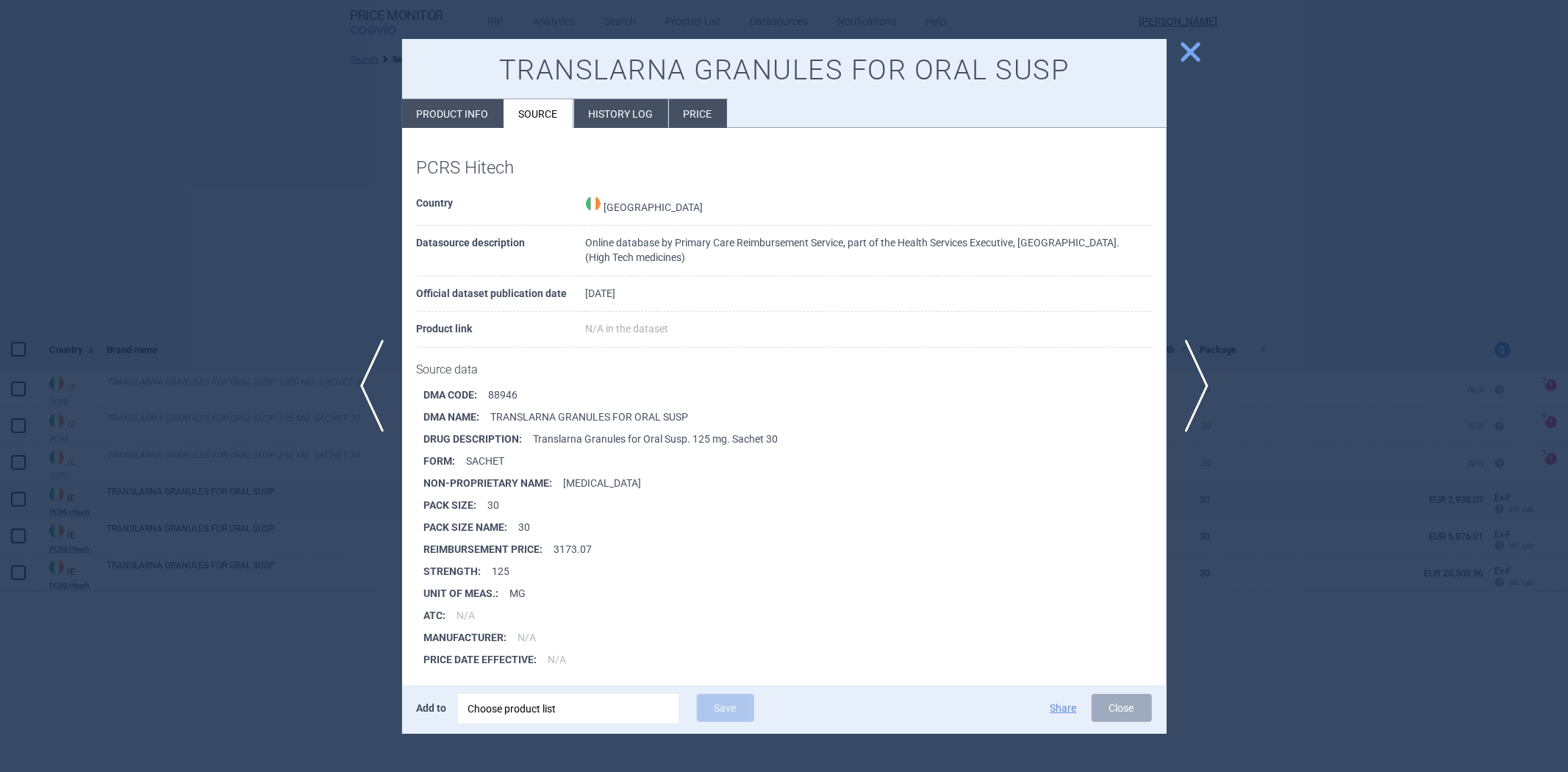
click at [463, 121] on li "Product info" at bounding box center [453, 113] width 102 height 29
select select "EUR"
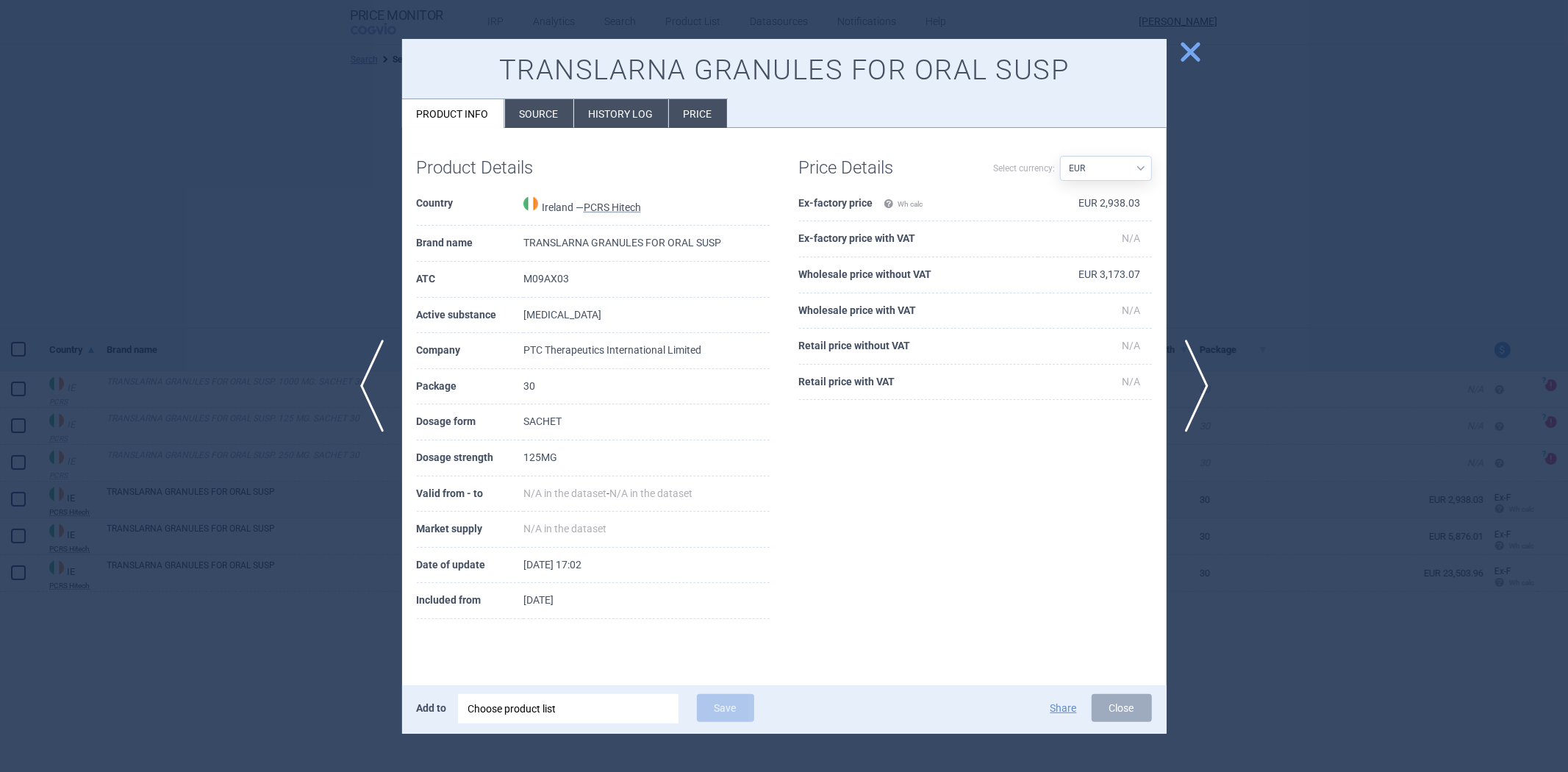
click at [538, 118] on li "Source" at bounding box center [539, 113] width 68 height 29
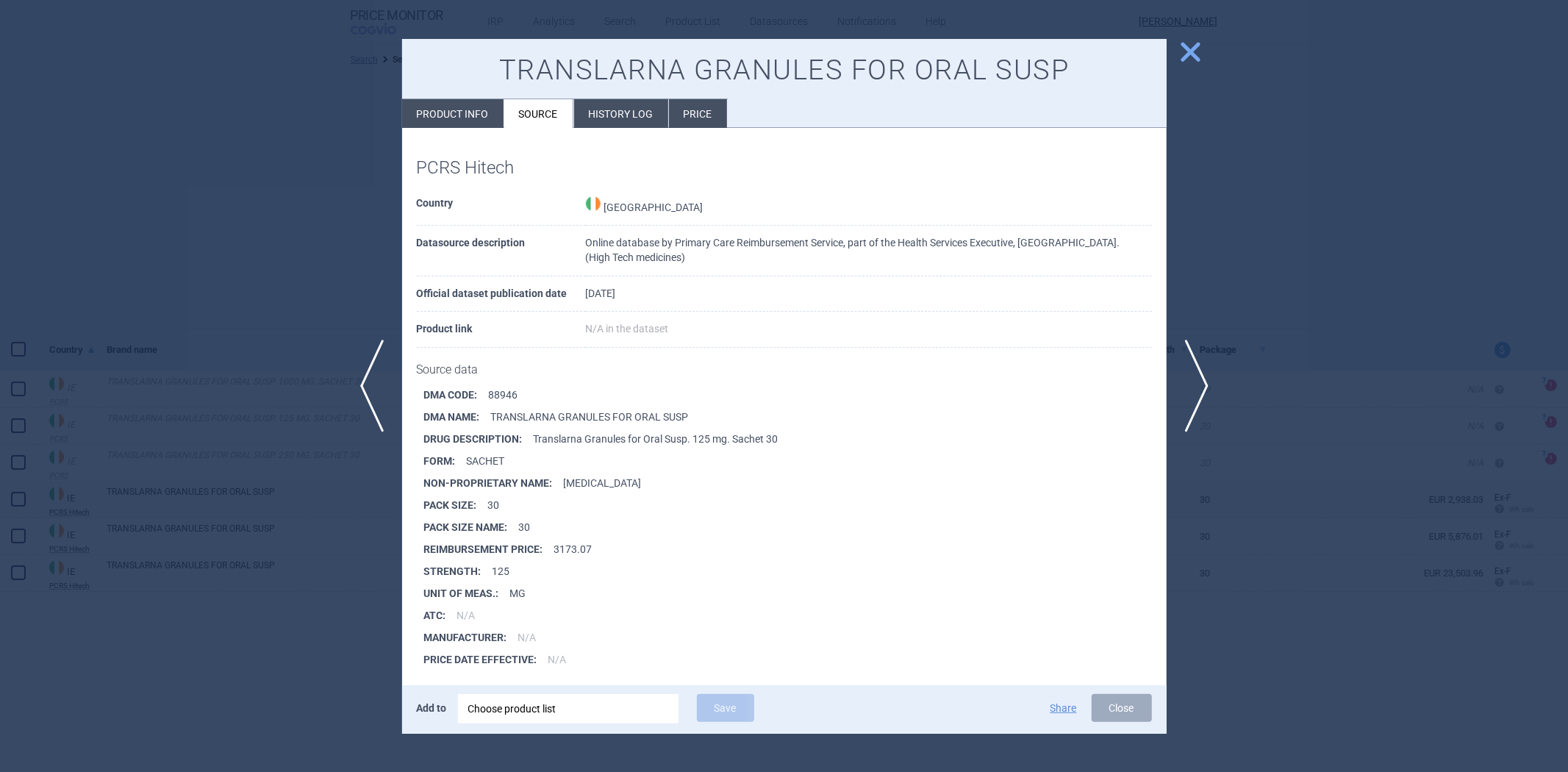
click at [475, 121] on li "Product info" at bounding box center [453, 113] width 102 height 29
select select "EUR"
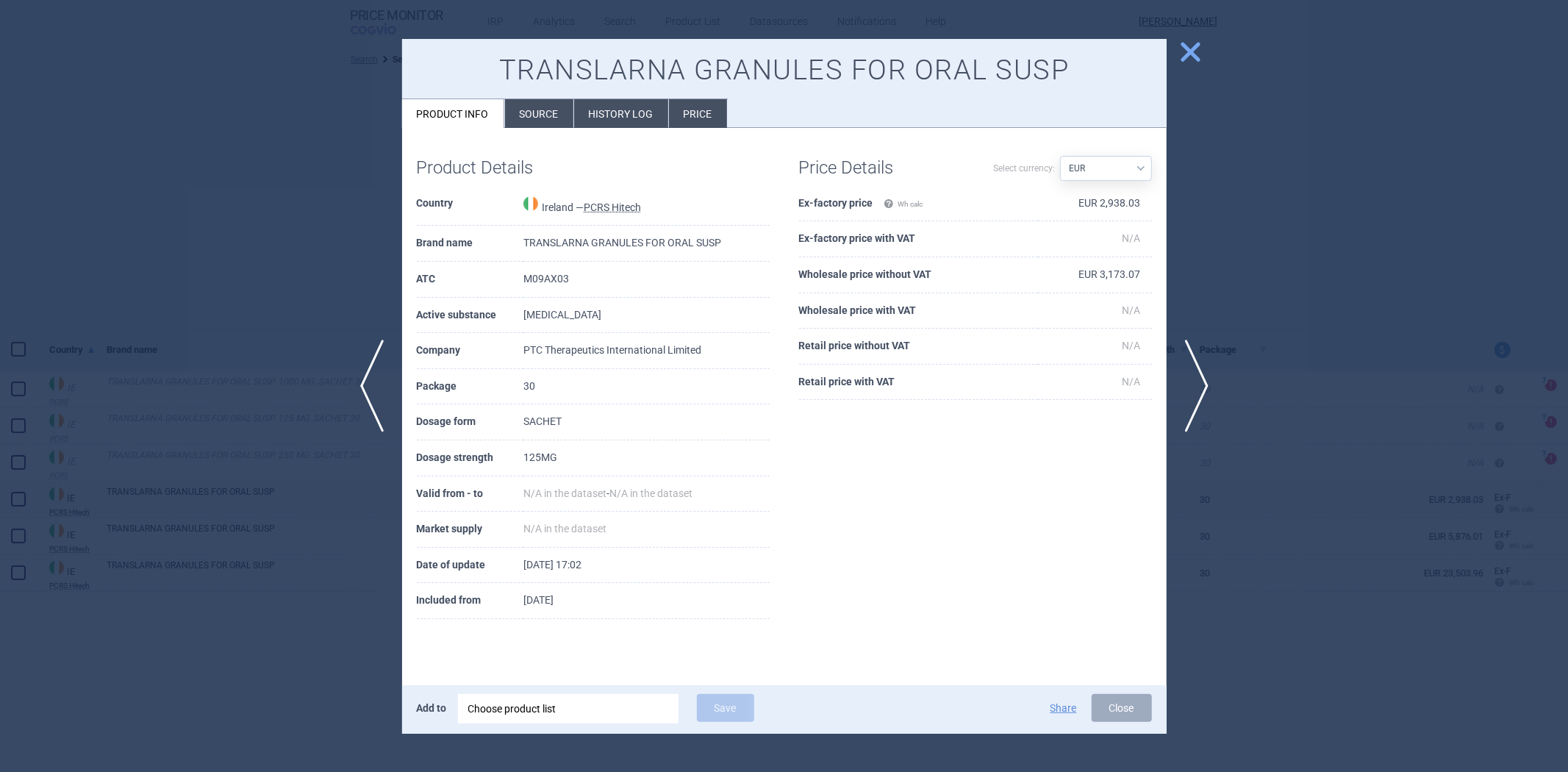
click at [544, 124] on li "Source" at bounding box center [539, 113] width 68 height 29
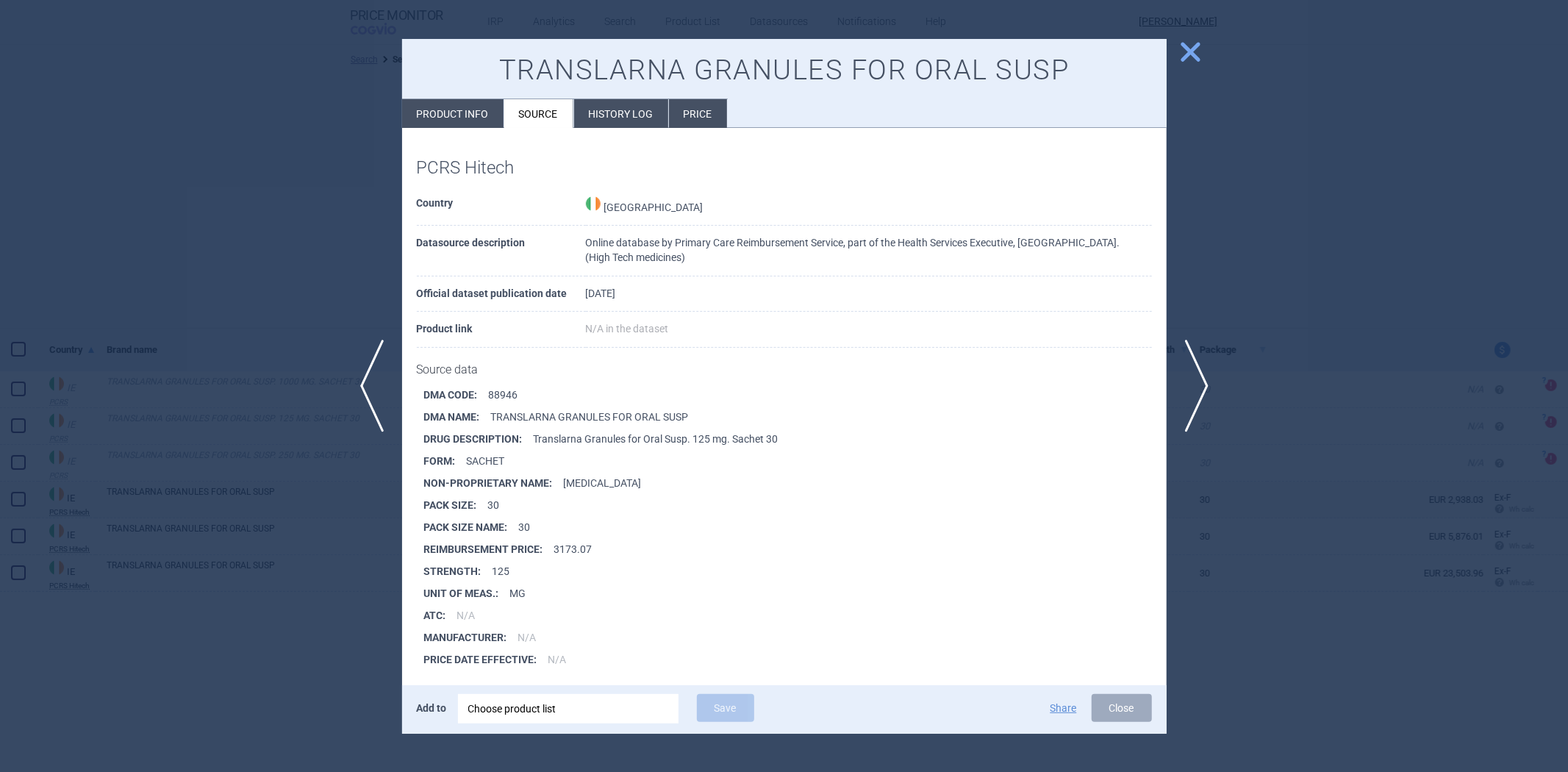
click at [474, 116] on li "Product info" at bounding box center [453, 113] width 102 height 29
select select "EUR"
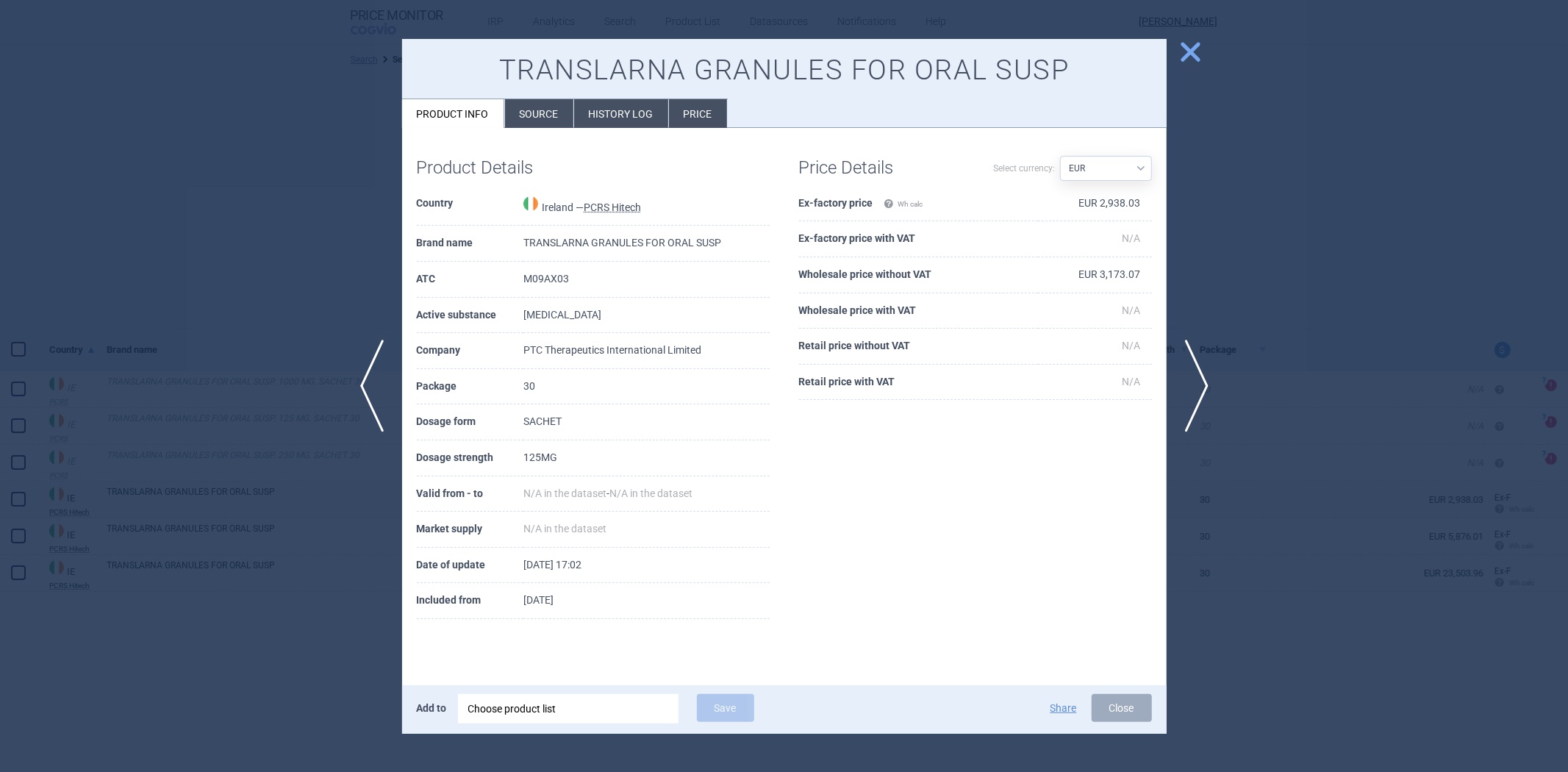
click at [524, 115] on li "Source" at bounding box center [539, 113] width 68 height 29
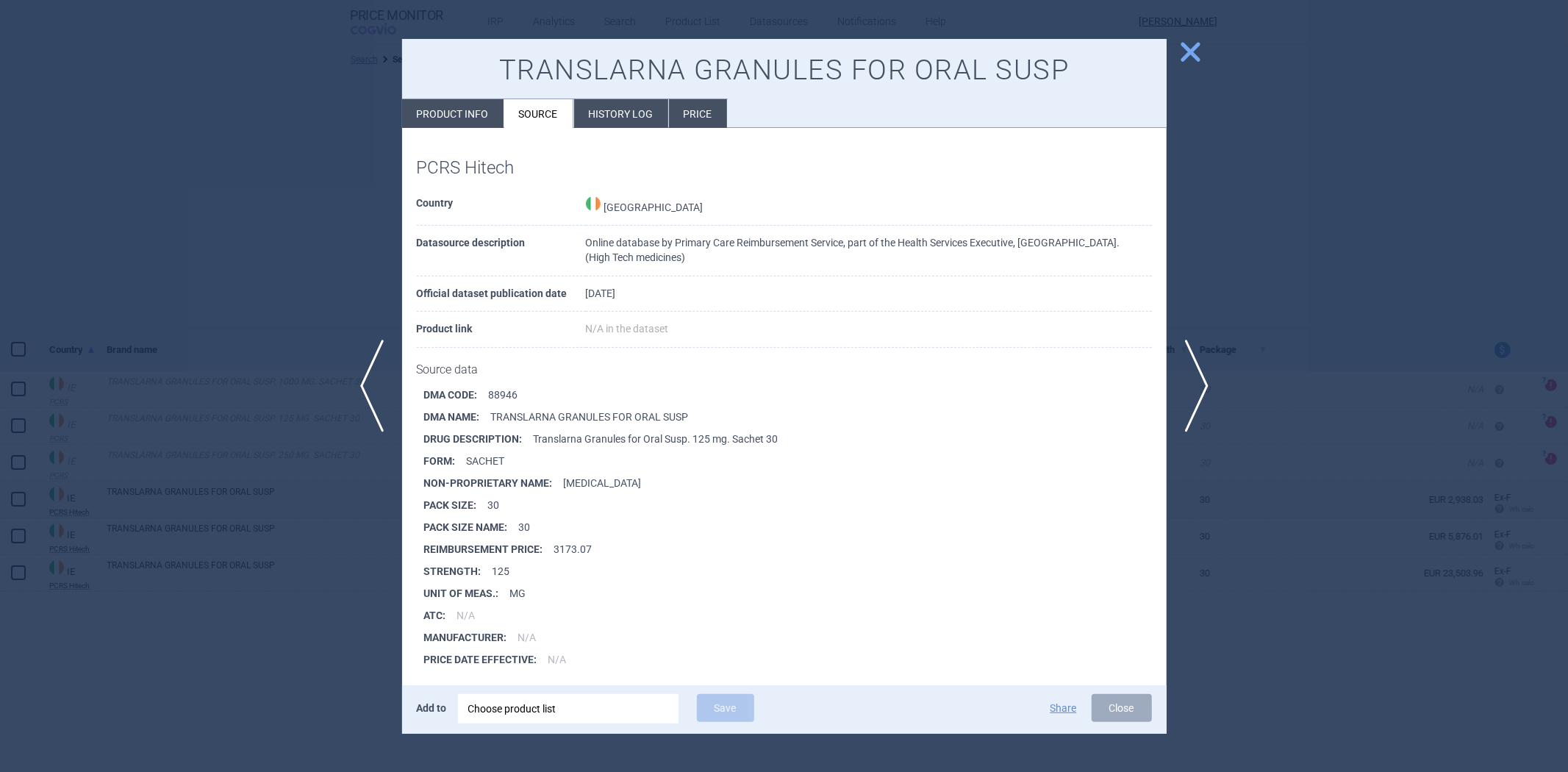
click at [458, 104] on li "Product info" at bounding box center [453, 113] width 102 height 29
select select "EUR"
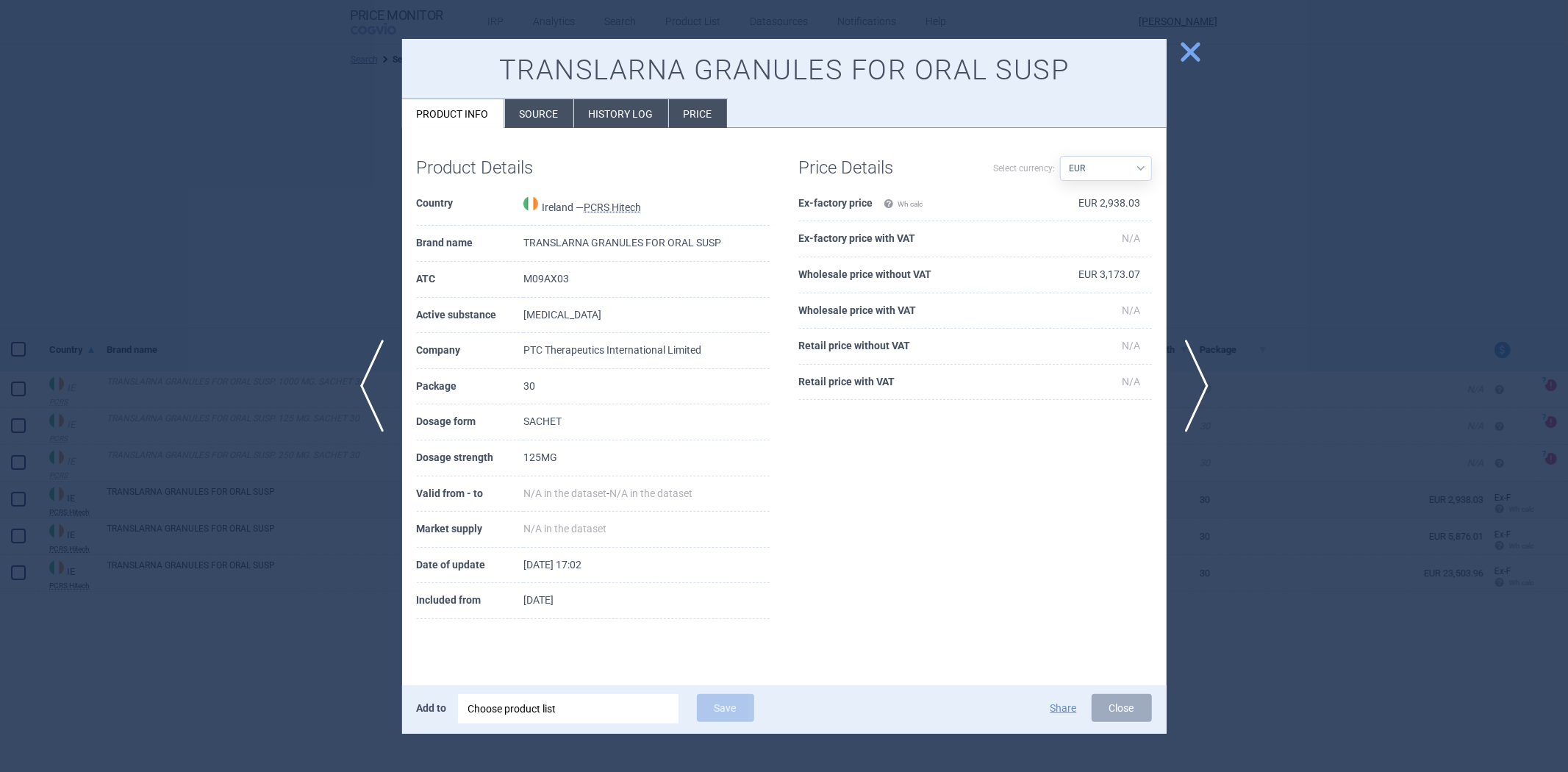
click at [509, 109] on li "Source" at bounding box center [539, 113] width 68 height 29
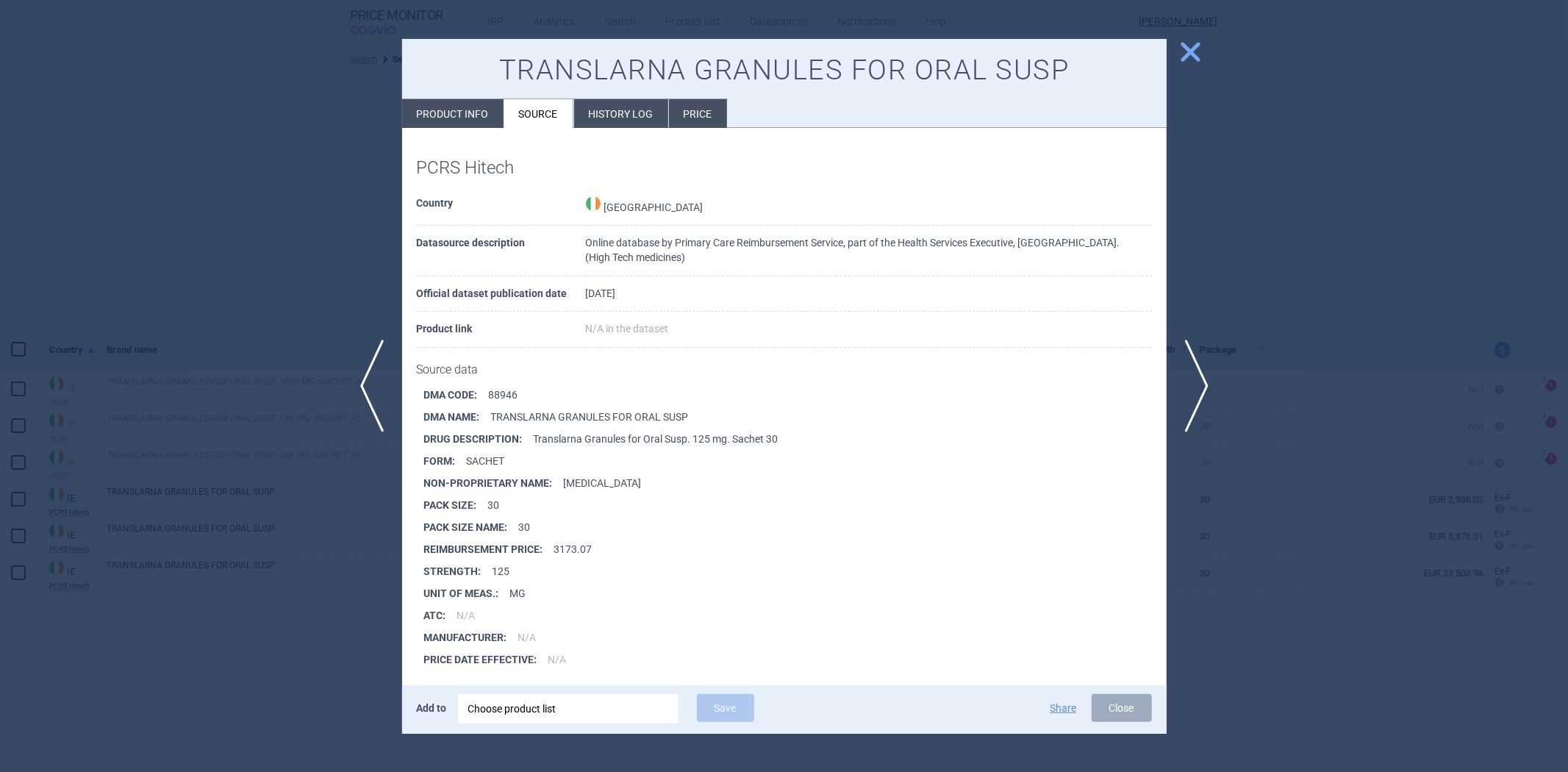
click at [483, 122] on li "Product info" at bounding box center [453, 113] width 102 height 29
select select "EUR"
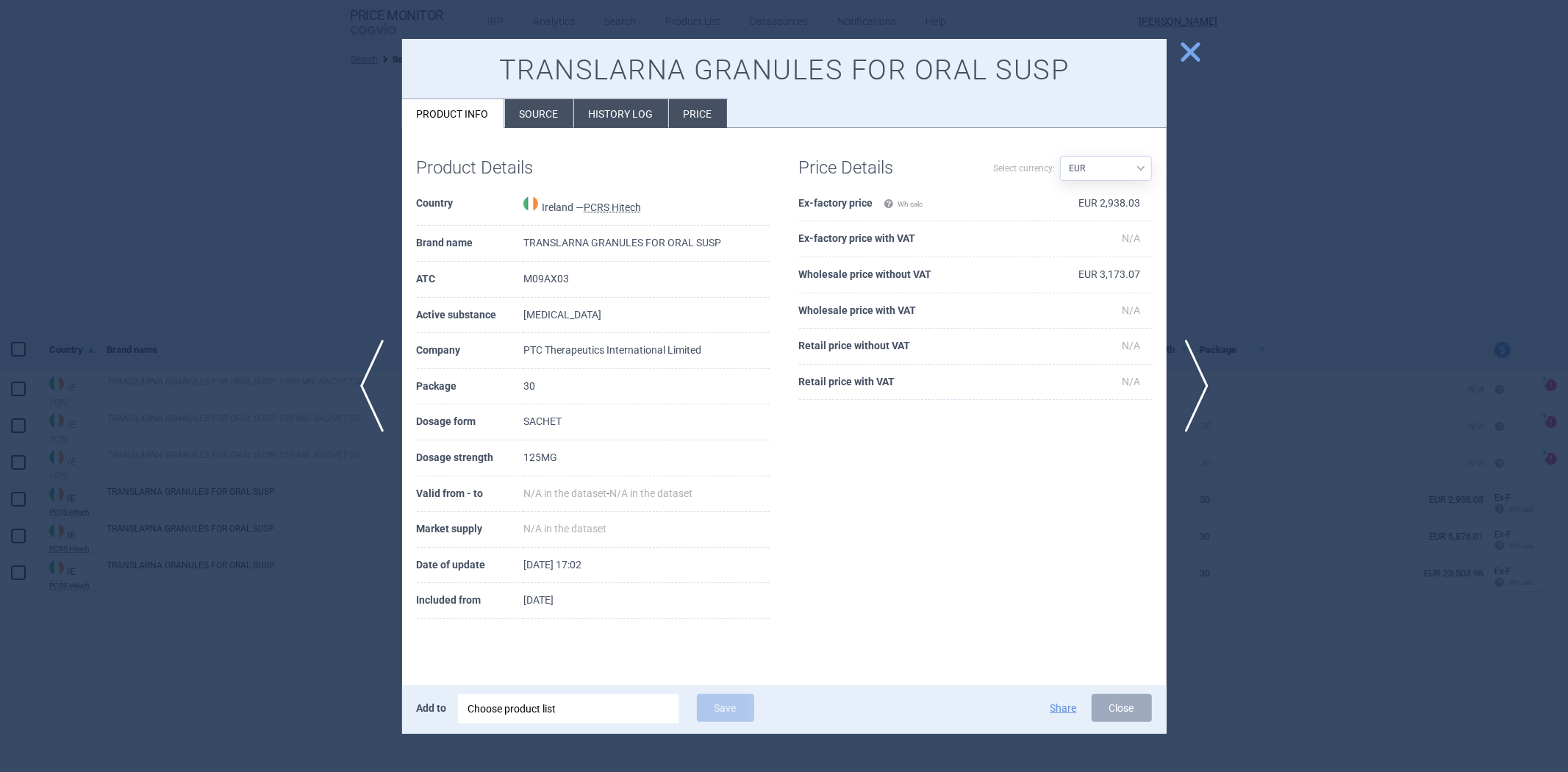
click at [210, 202] on div at bounding box center [784, 386] width 1568 height 772
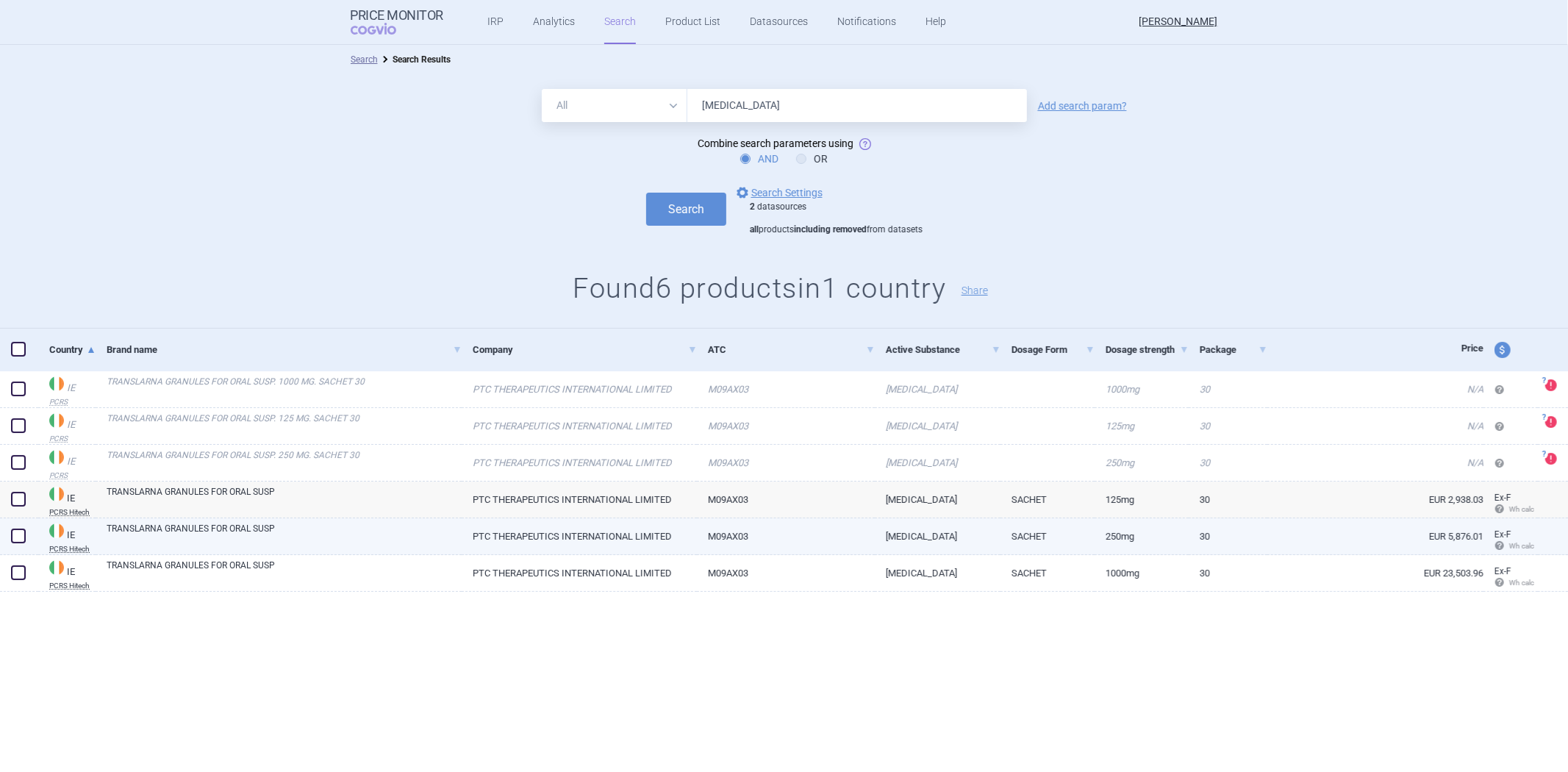
click at [451, 532] on link "TRANSLARNA GRANULES FOR ORAL SUSP" at bounding box center [284, 534] width 355 height 26
select select "EUR"
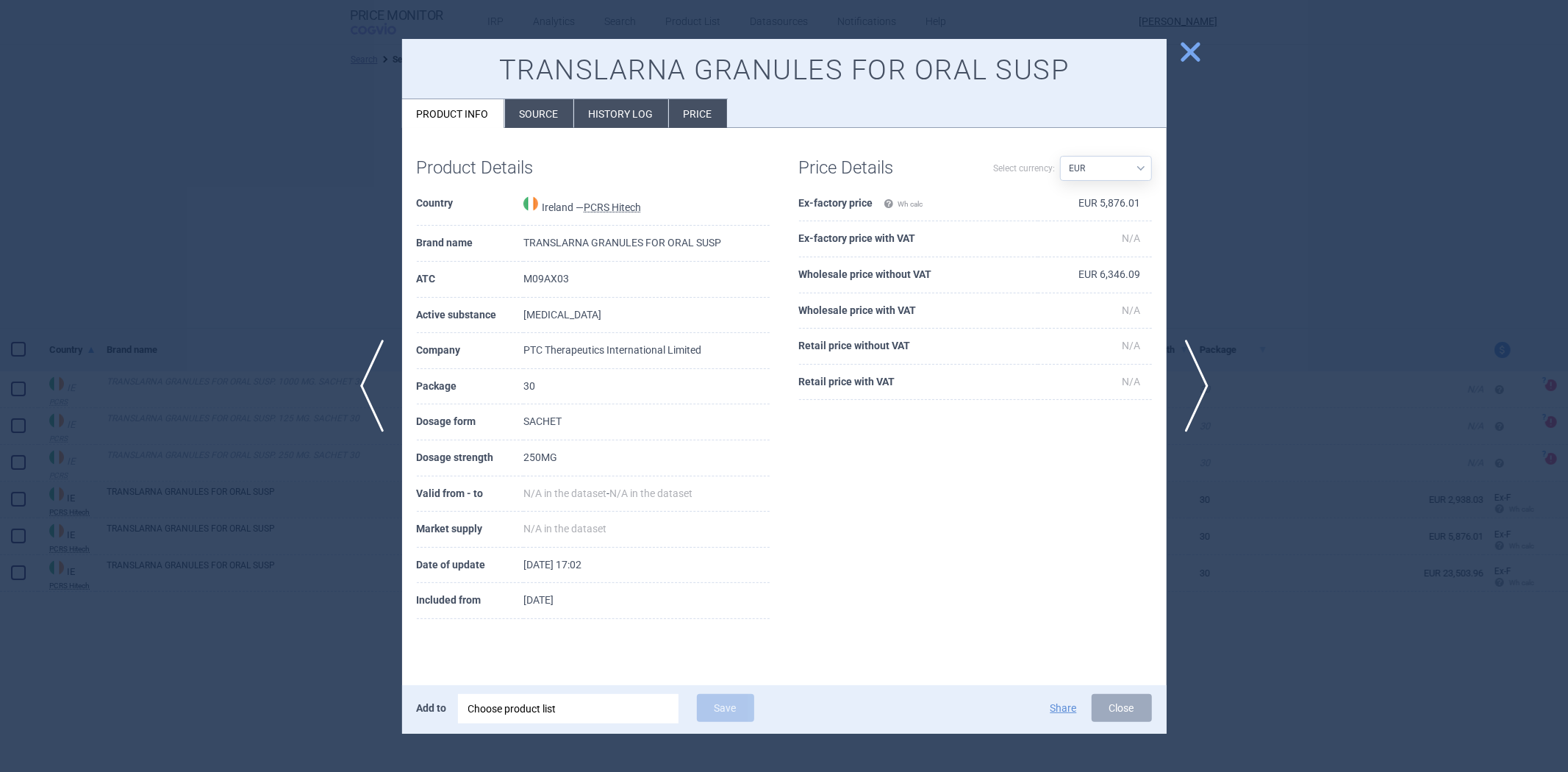
click at [521, 130] on div "Product Details Country Ireland — PCRS Hitech Brand name TRANSLARNA GRANULES FO…" at bounding box center [784, 387] width 764 height 520
click at [525, 111] on li "Source" at bounding box center [539, 113] width 68 height 29
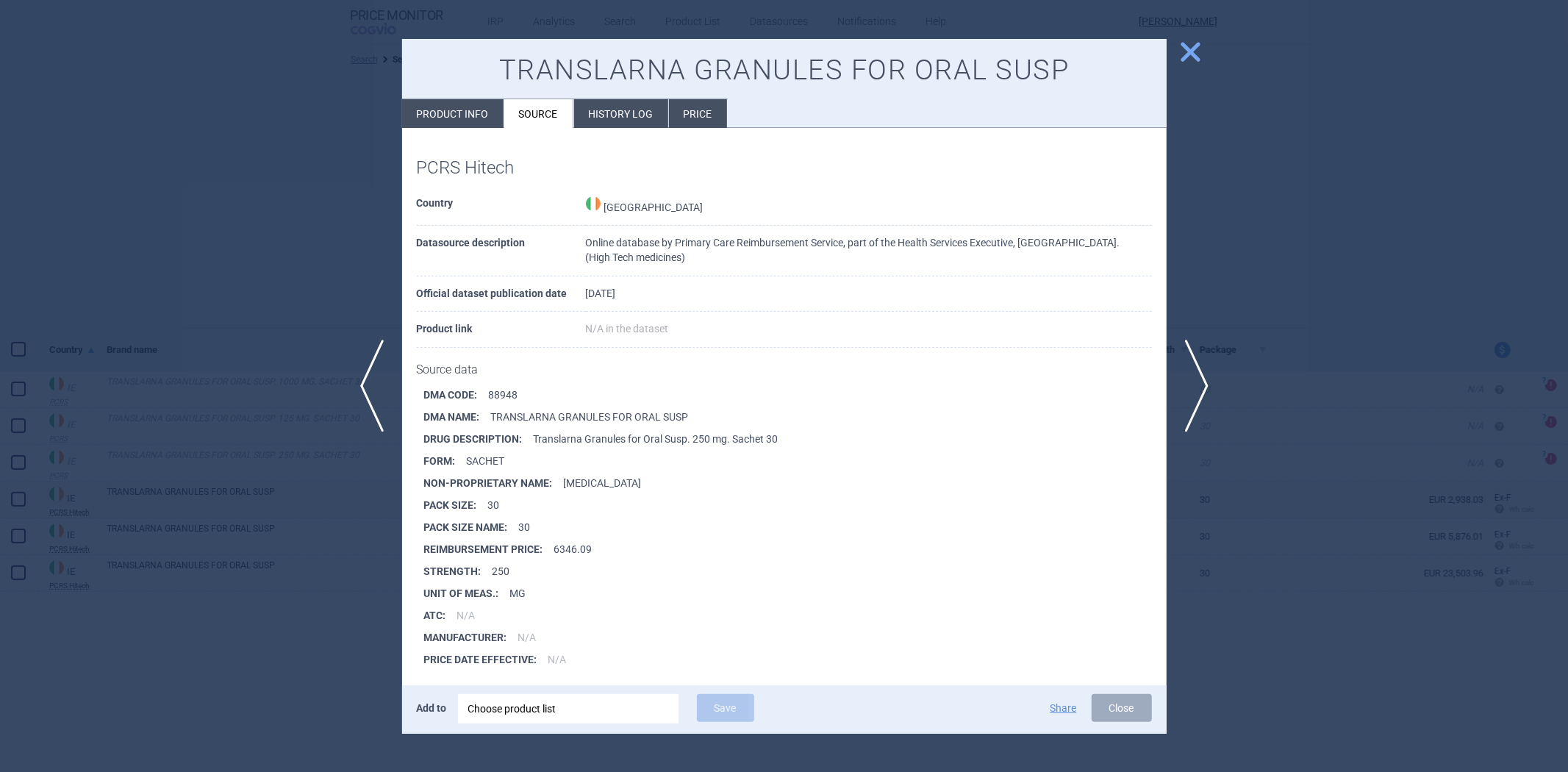
click at [509, 390] on li "DMA CODE : 88948" at bounding box center [795, 394] width 742 height 22
copy li "88948"
click at [432, 120] on li "Product info" at bounding box center [453, 113] width 102 height 29
select select "EUR"
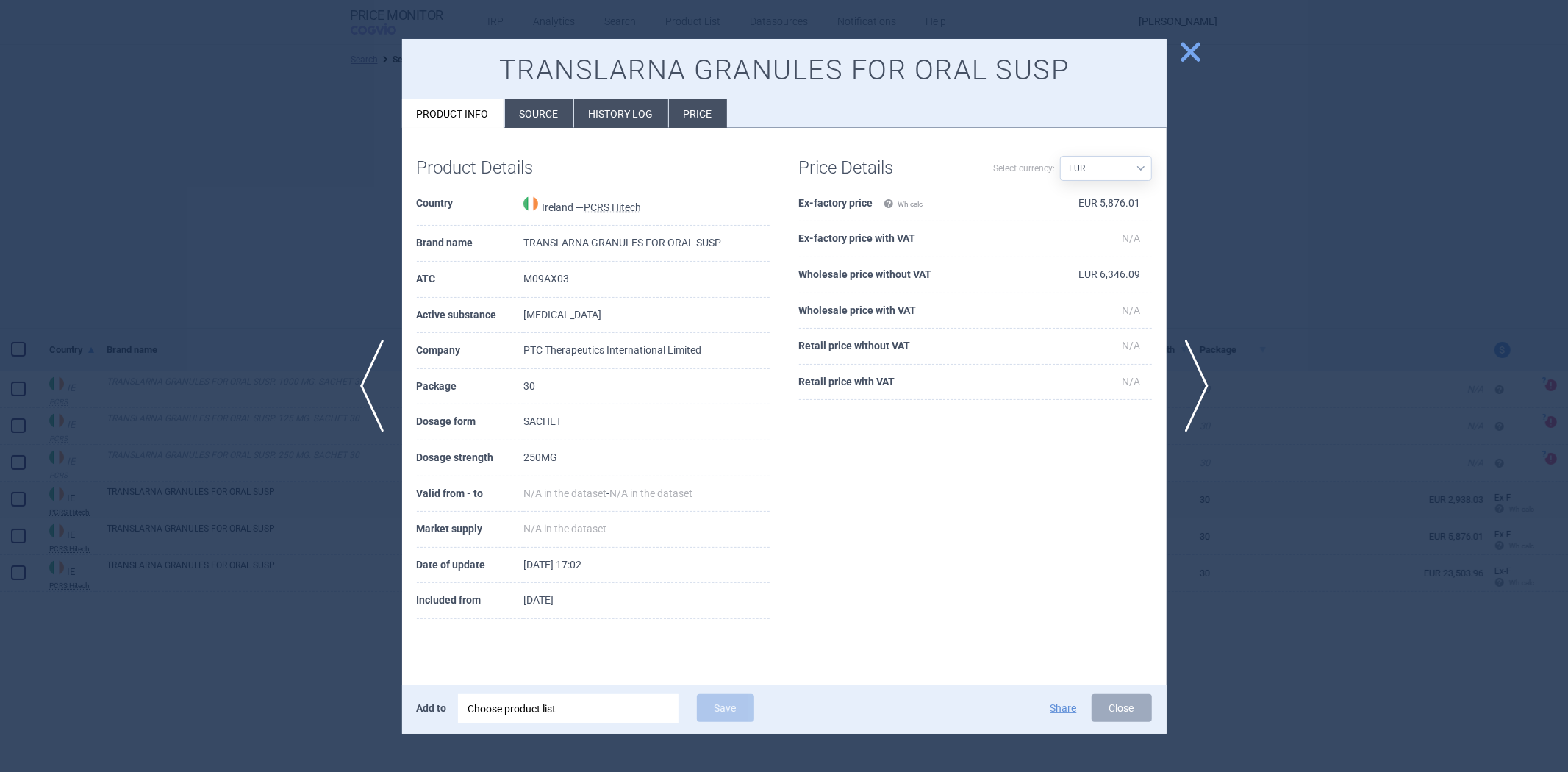
click at [291, 241] on div at bounding box center [784, 386] width 1568 height 772
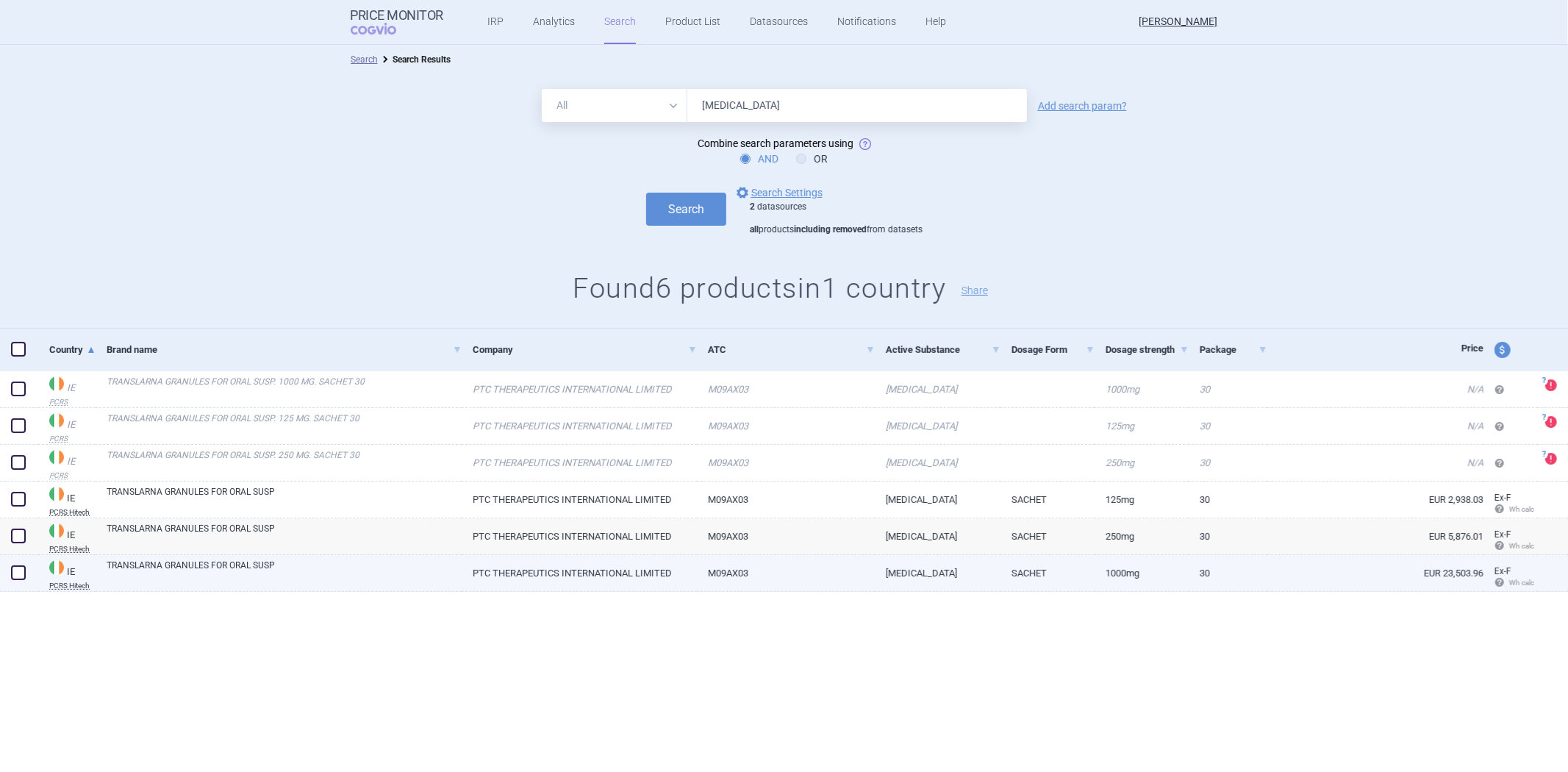
click at [459, 575] on link "TRANSLARNA GRANULES FOR ORAL SUSP" at bounding box center [284, 571] width 355 height 26
select select "EUR"
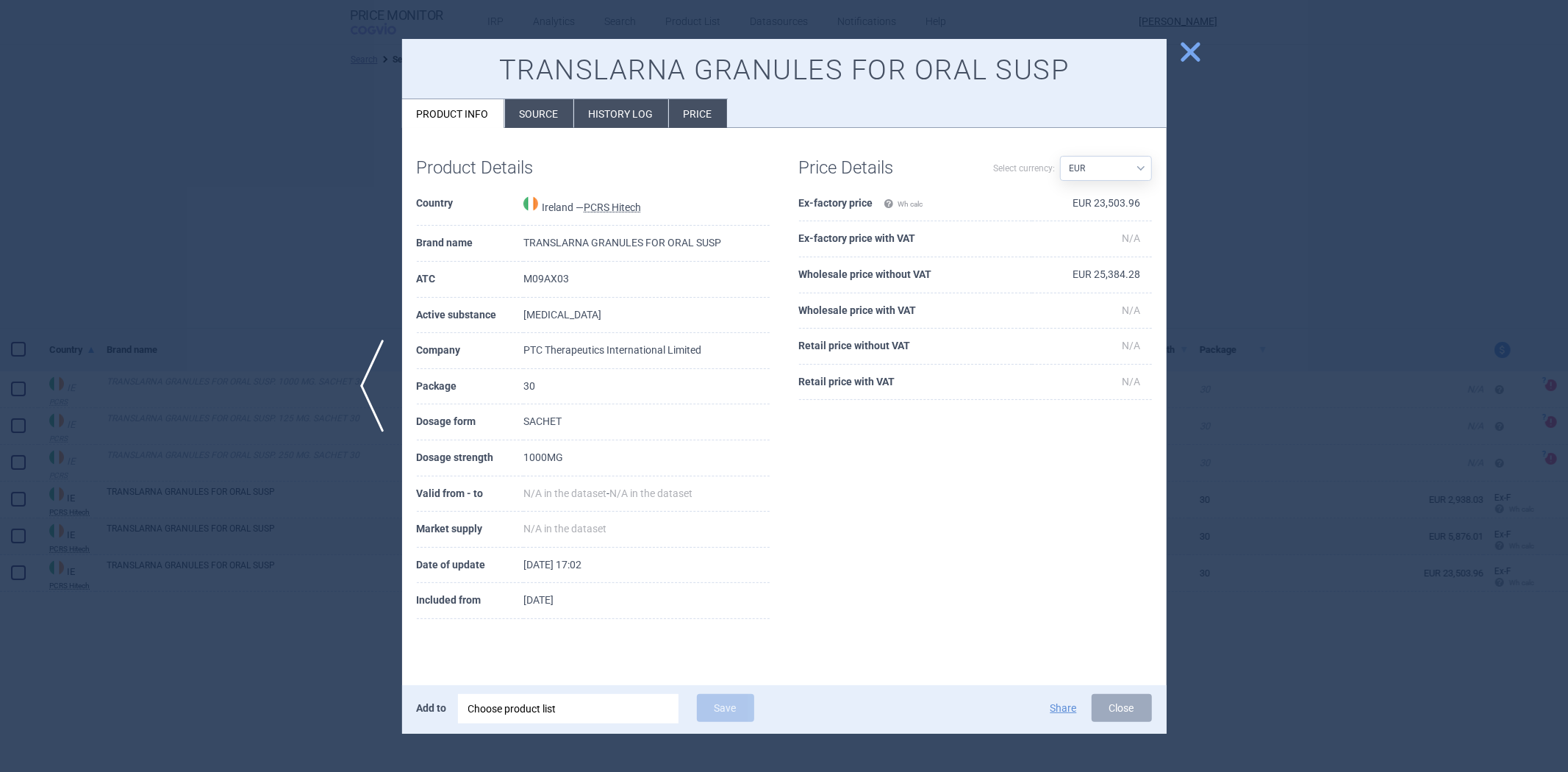
click at [560, 123] on li "Source" at bounding box center [539, 113] width 68 height 29
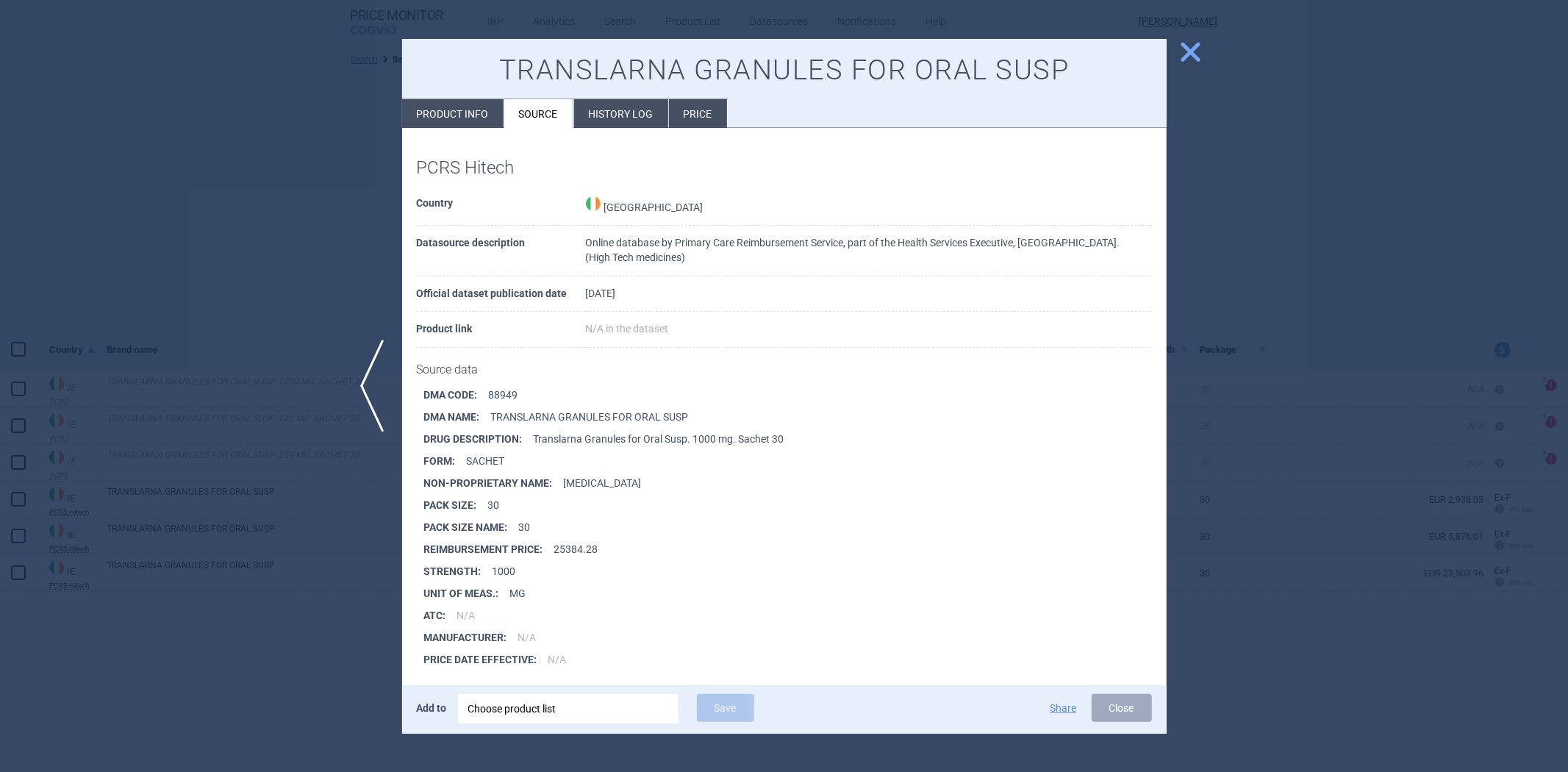
click at [497, 402] on li "DMA CODE : 88949" at bounding box center [795, 394] width 742 height 22
click at [497, 399] on li "DMA CODE : 88949" at bounding box center [795, 394] width 742 height 22
copy li "88949"
click at [481, 128] on li "Product info" at bounding box center [453, 113] width 102 height 29
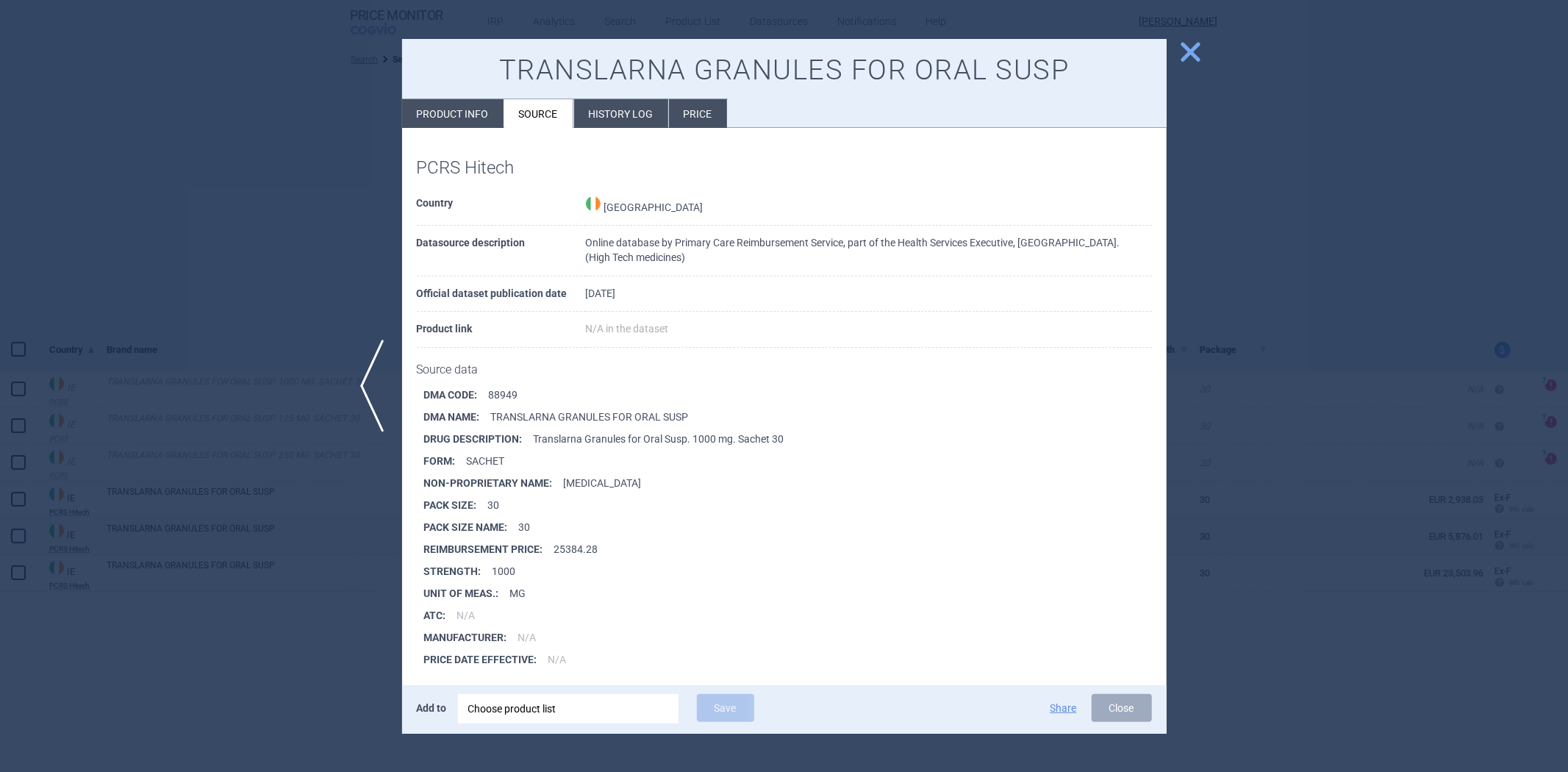
select select "EUR"
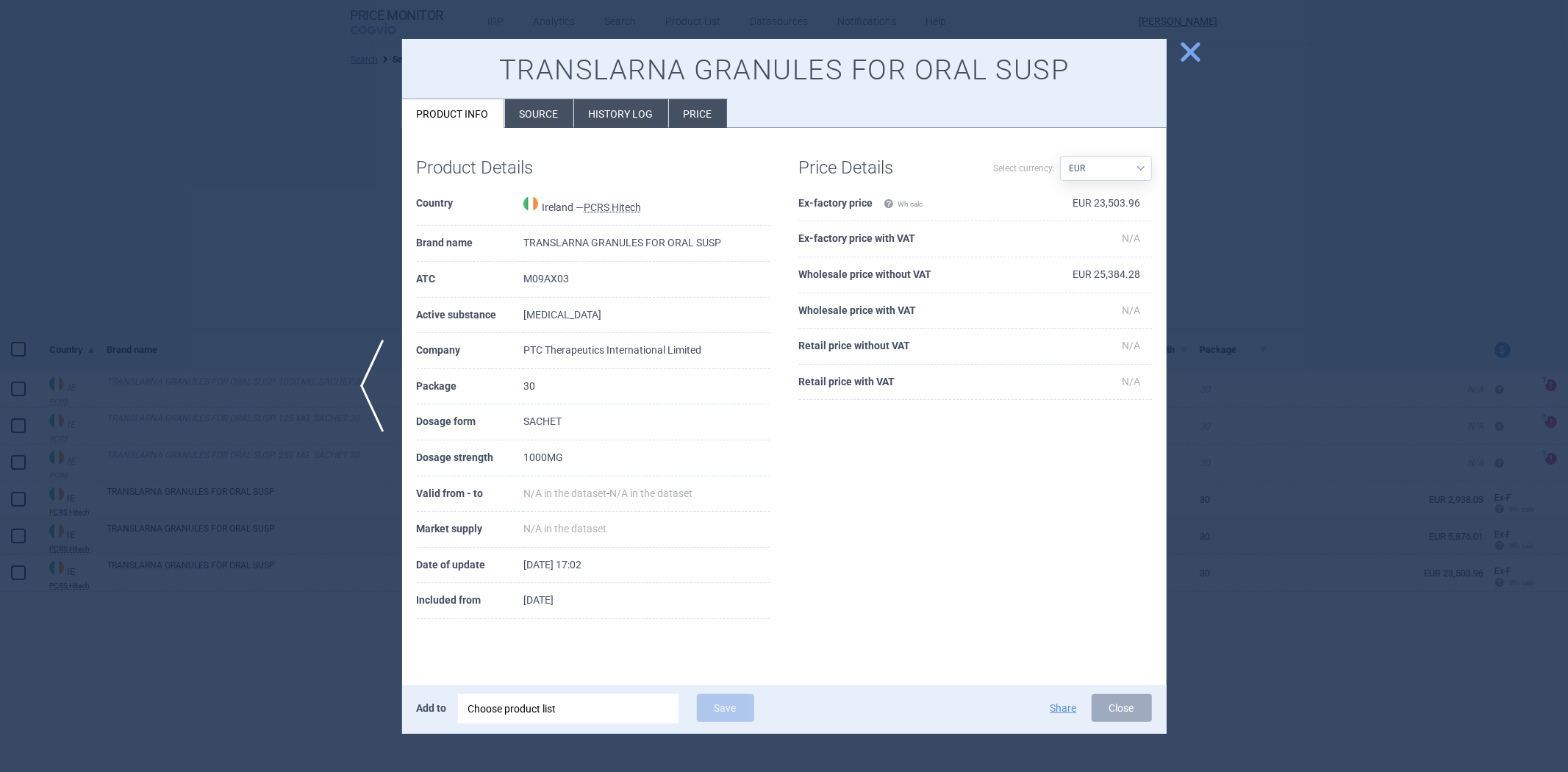
click at [1175, 52] on button "close" at bounding box center [1184, 53] width 37 height 28
